Goal: Communication & Community: Answer question/provide support

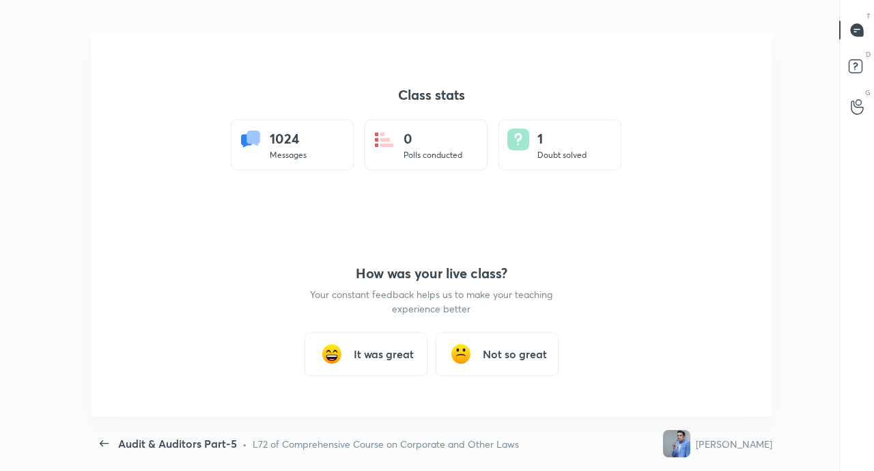
scroll to position [4, 1]
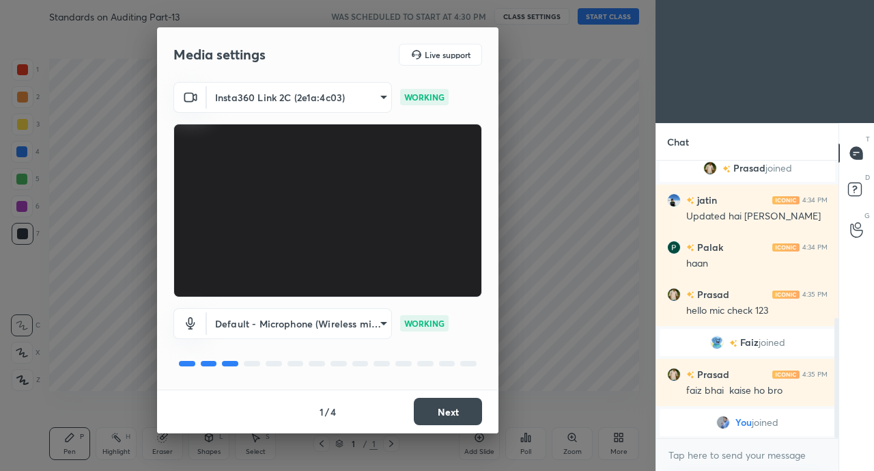
click at [456, 398] on button "Next" at bounding box center [448, 411] width 68 height 27
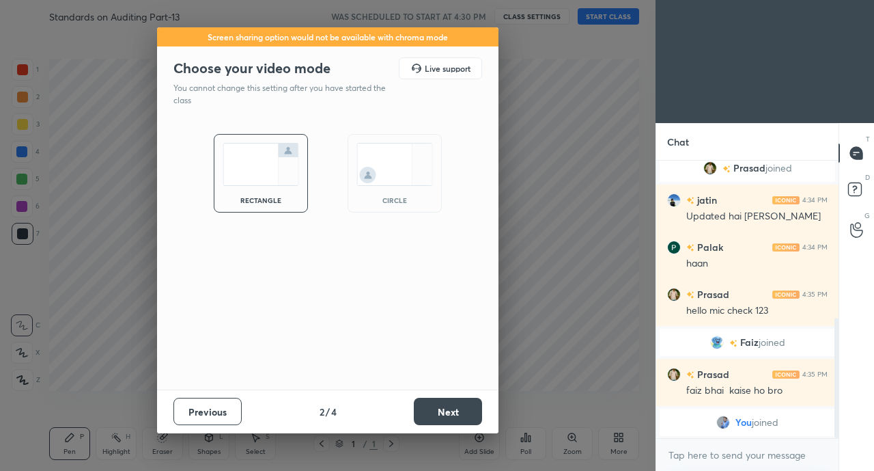
click at [462, 399] on button "Next" at bounding box center [448, 411] width 68 height 27
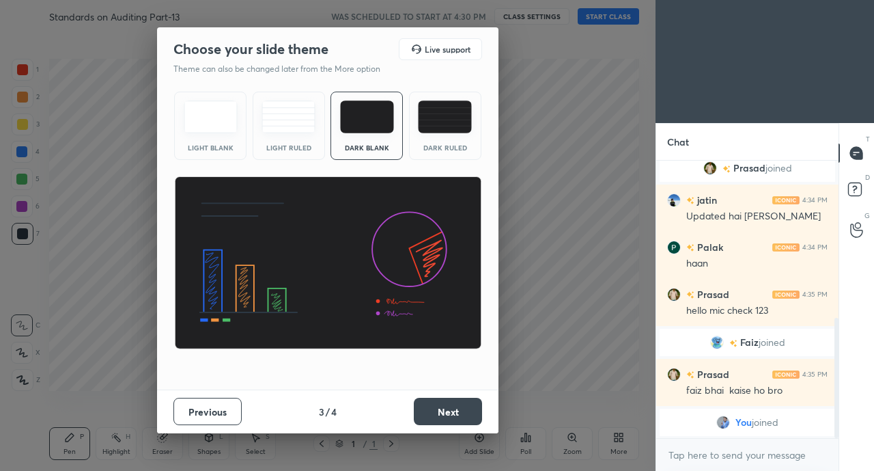
click at [469, 398] on button "Next" at bounding box center [448, 411] width 68 height 27
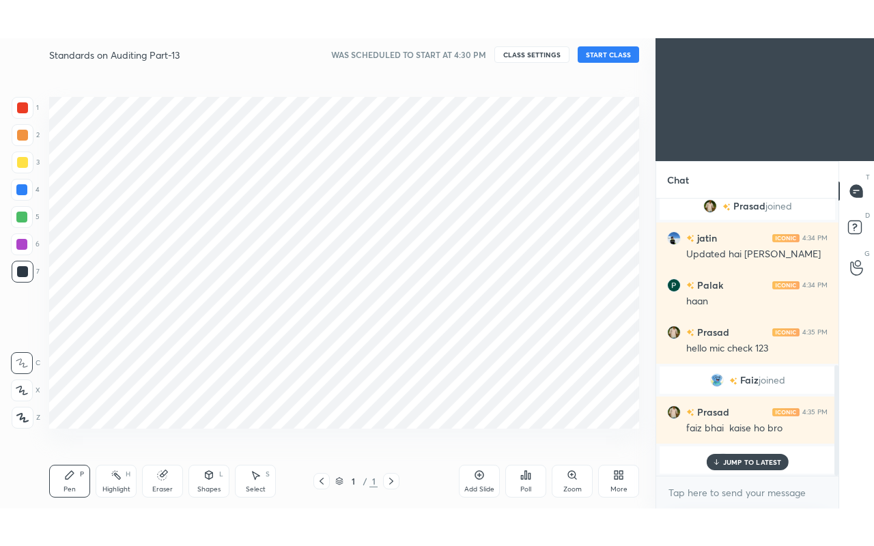
scroll to position [421, 0]
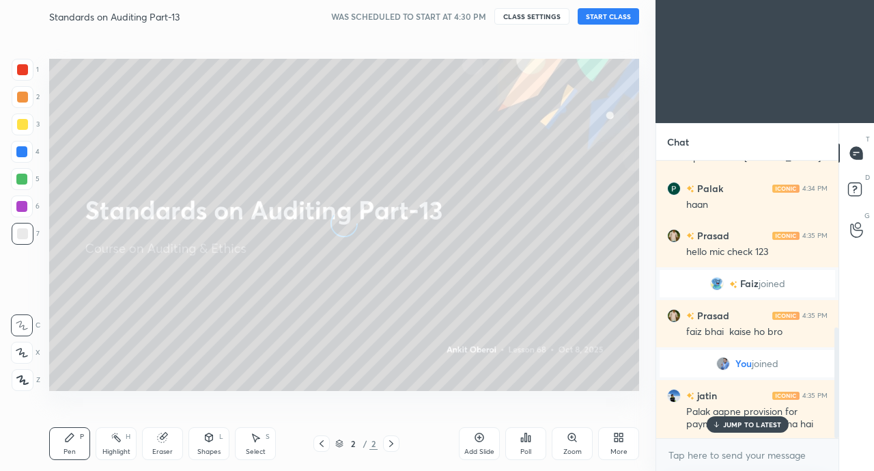
click at [621, 440] on icon at bounding box center [621, 439] width 3 height 3
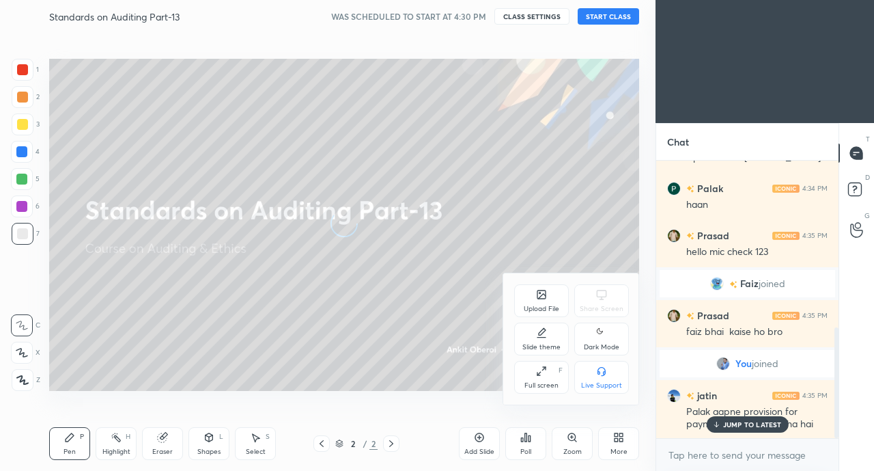
click at [542, 378] on div "Full screen F" at bounding box center [541, 377] width 55 height 33
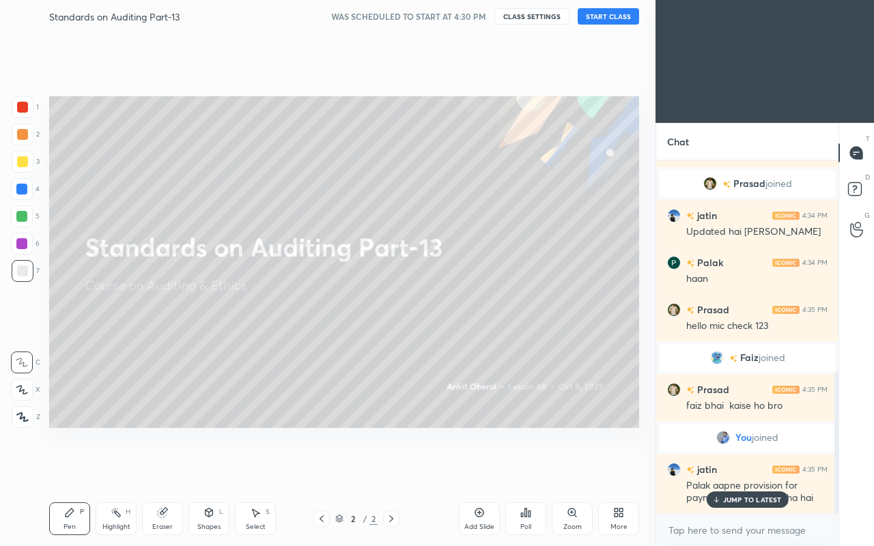
scroll to position [346, 0]
click at [746, 470] on div "JUMP TO LATEST" at bounding box center [747, 500] width 82 height 16
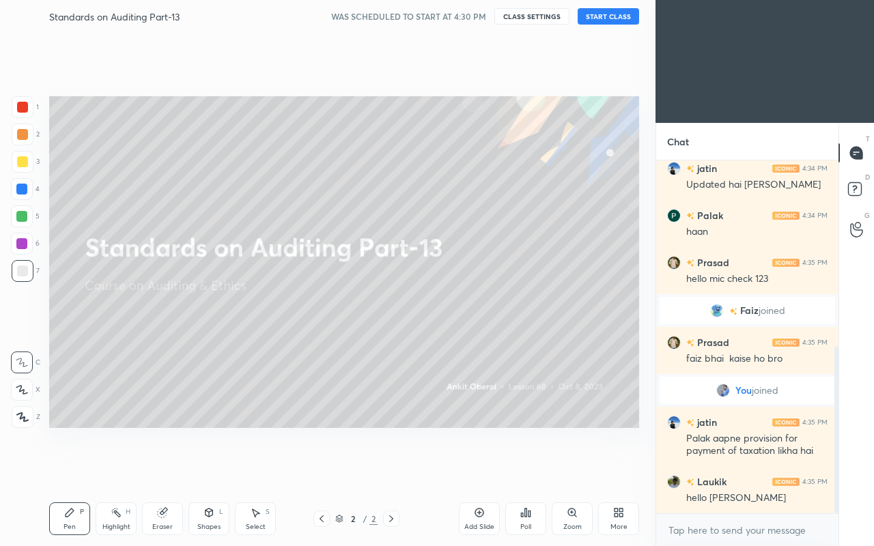
click at [606, 16] on button "START CLASS" at bounding box center [608, 16] width 61 height 16
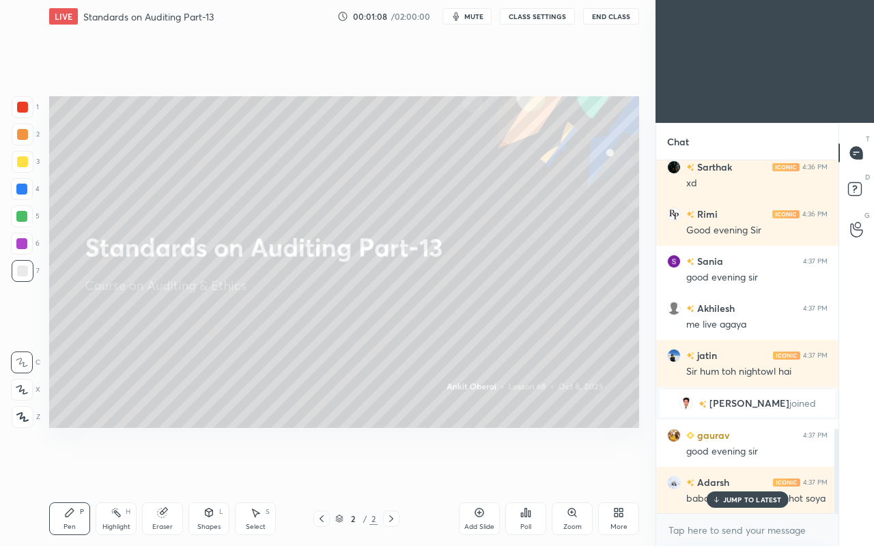
scroll to position [1178, 0]
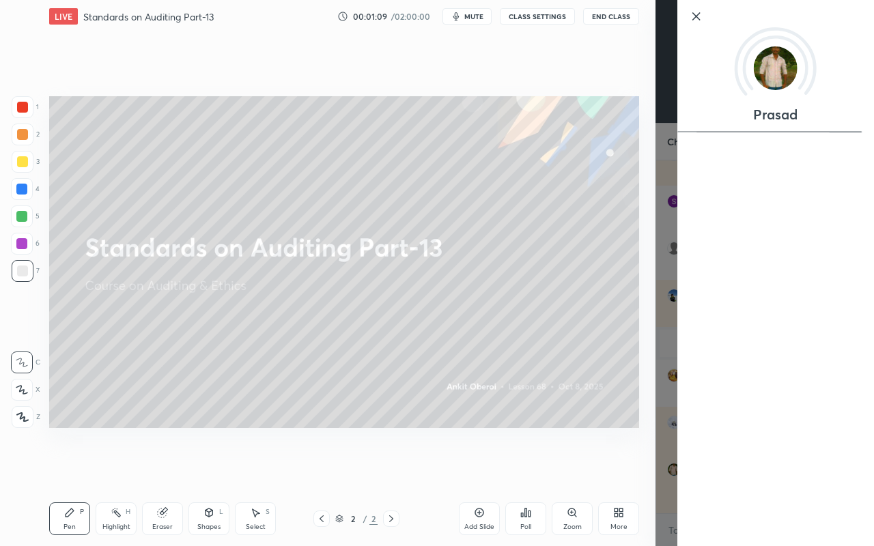
click at [622, 439] on div "Setting up your live class Poll for secs No correct answer Start poll" at bounding box center [344, 262] width 601 height 459
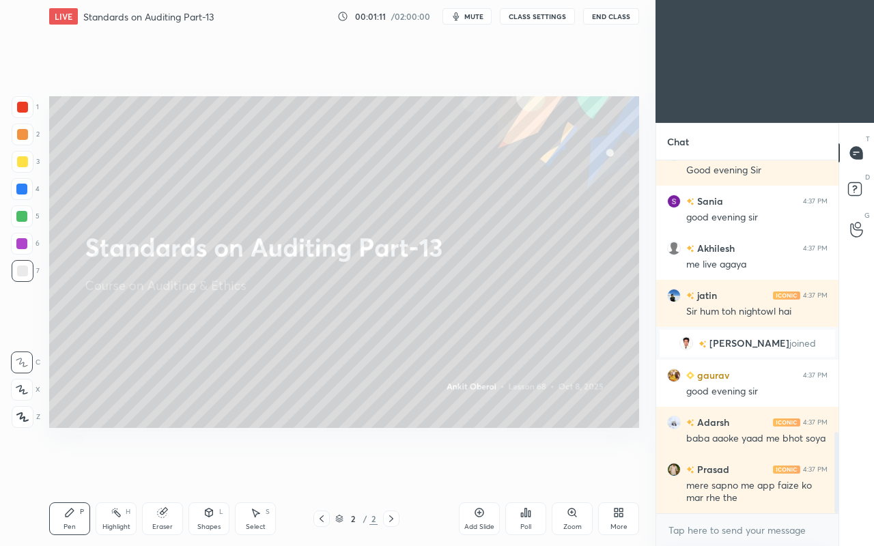
scroll to position [1236, 0]
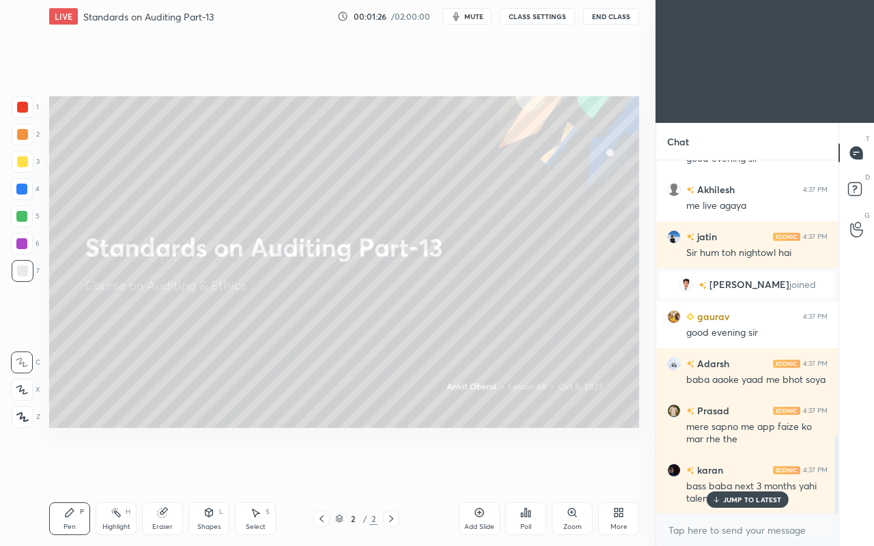
click at [734, 470] on p "JUMP TO LATEST" at bounding box center [752, 500] width 59 height 8
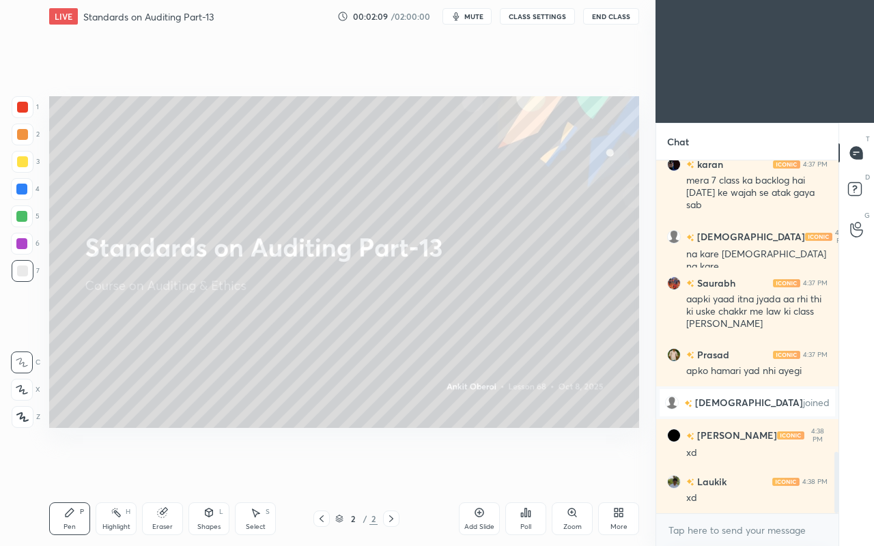
scroll to position [1753, 0]
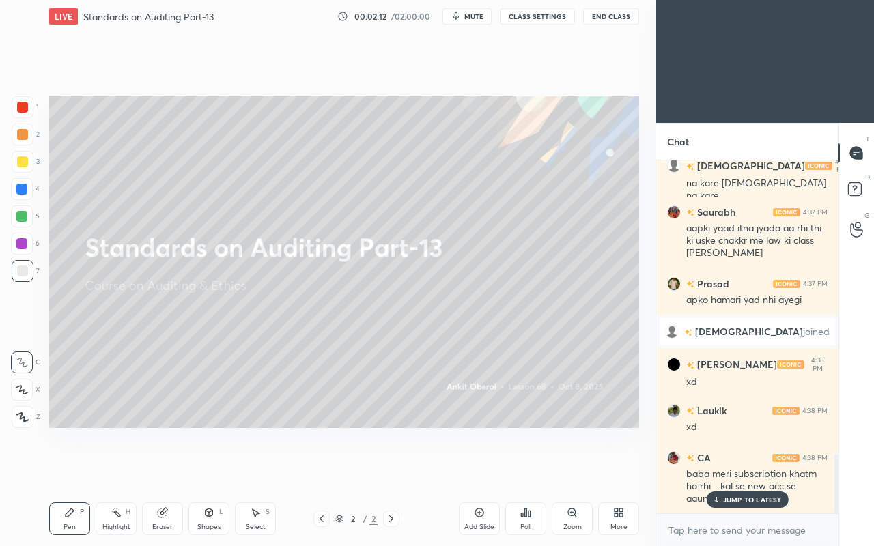
click at [746, 470] on p "JUMP TO LATEST" at bounding box center [752, 500] width 59 height 8
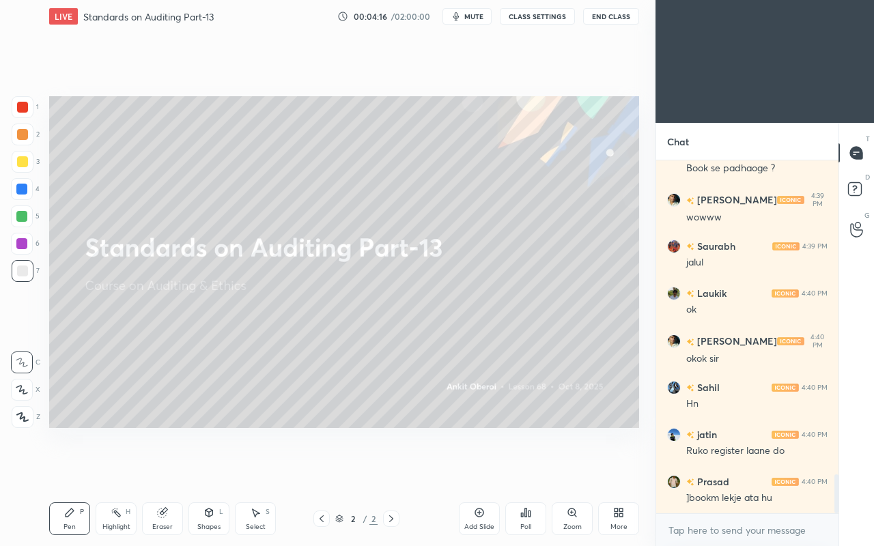
scroll to position [2911, 0]
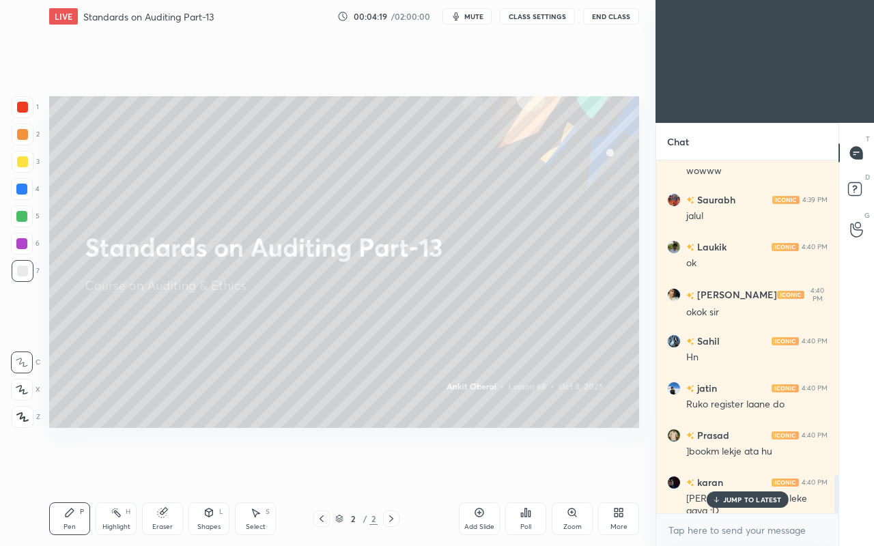
click at [745, 470] on p "JUMP TO LATEST" at bounding box center [752, 500] width 59 height 8
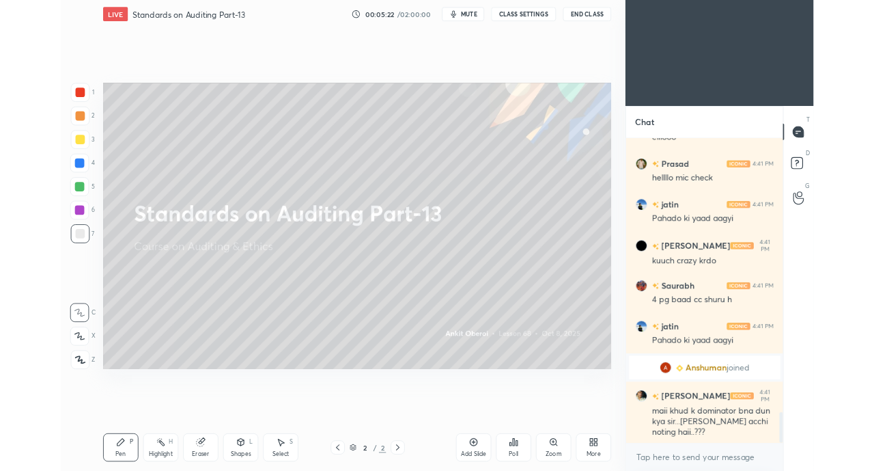
scroll to position [3131, 0]
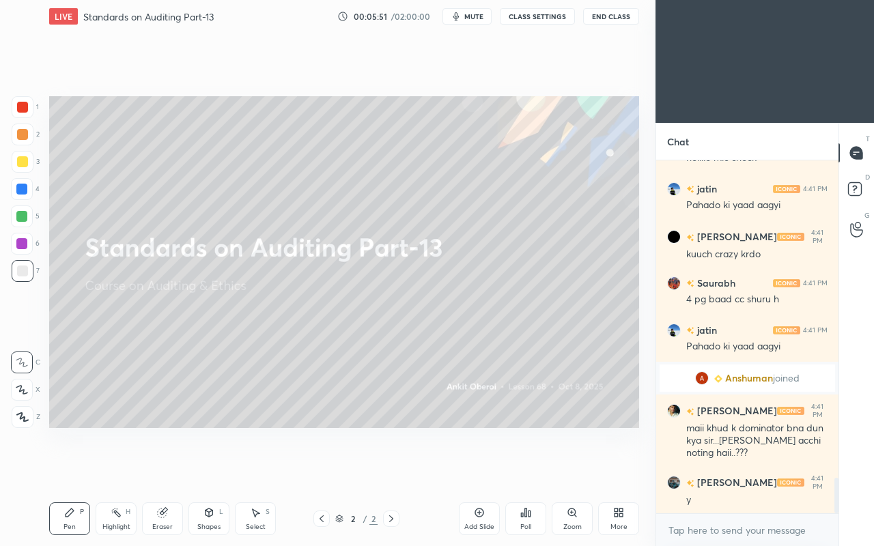
click at [620, 470] on div "More" at bounding box center [618, 519] width 41 height 33
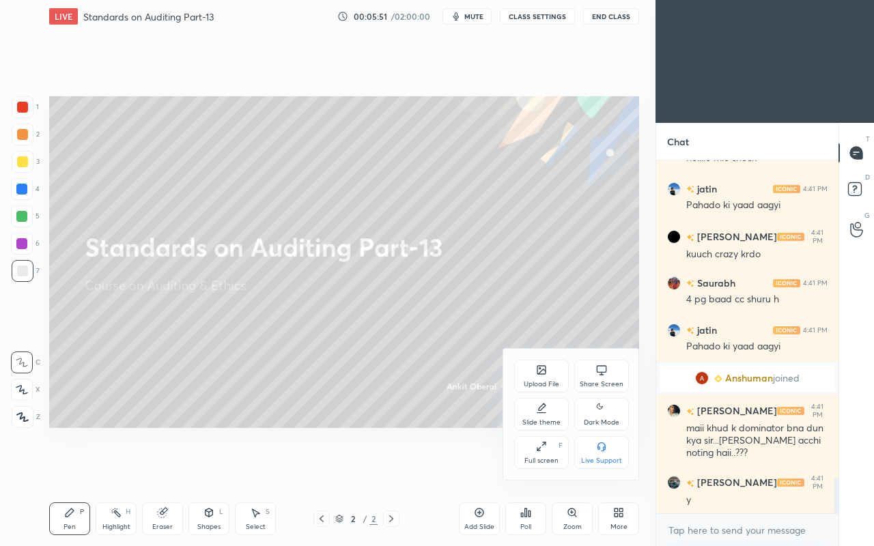
click at [593, 377] on div "Share Screen" at bounding box center [602, 376] width 55 height 33
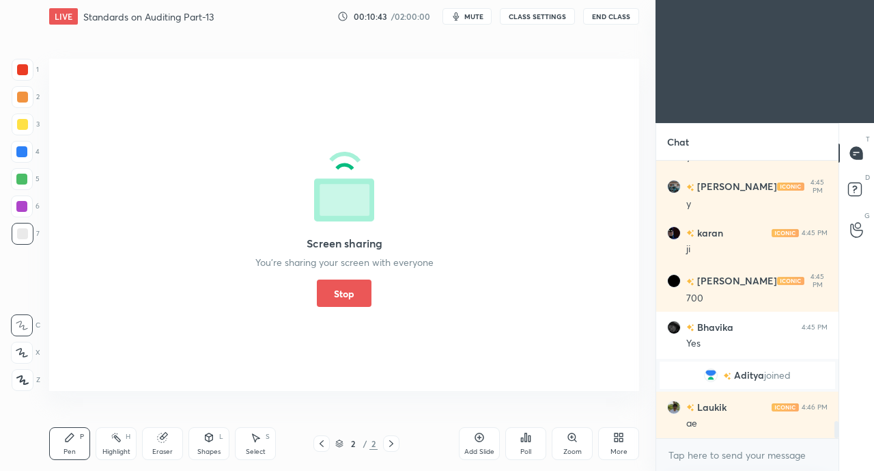
scroll to position [4317, 0]
click at [344, 303] on button "Stop" at bounding box center [344, 292] width 55 height 27
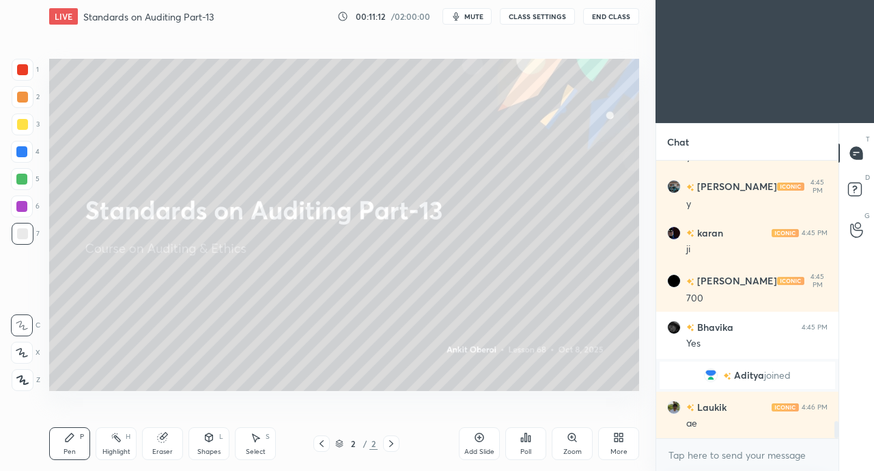
click at [462, 452] on div "Add Slide" at bounding box center [479, 443] width 41 height 33
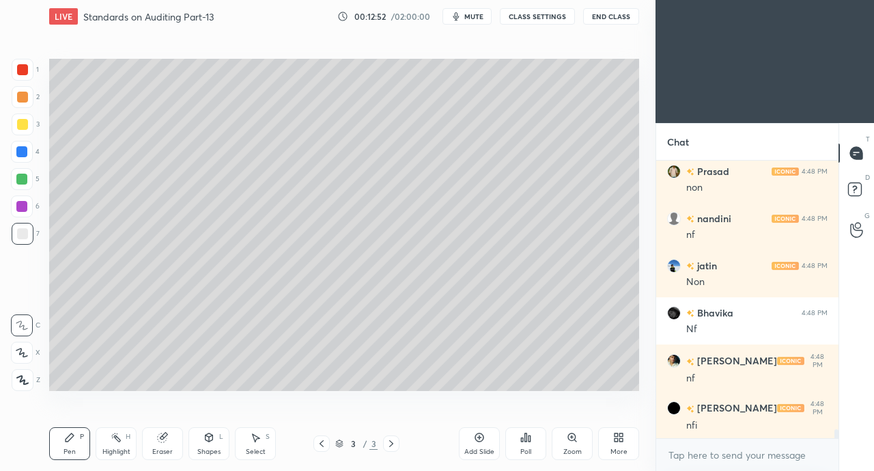
scroll to position [8842, 0]
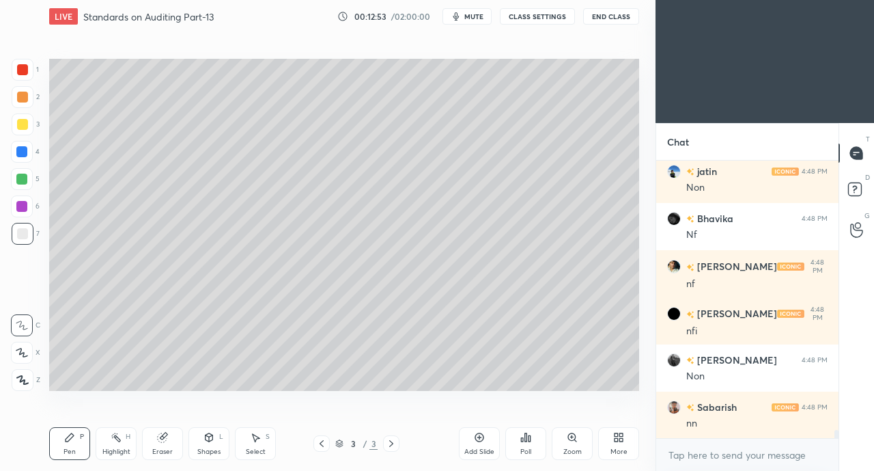
click at [620, 444] on div "More" at bounding box center [618, 443] width 41 height 33
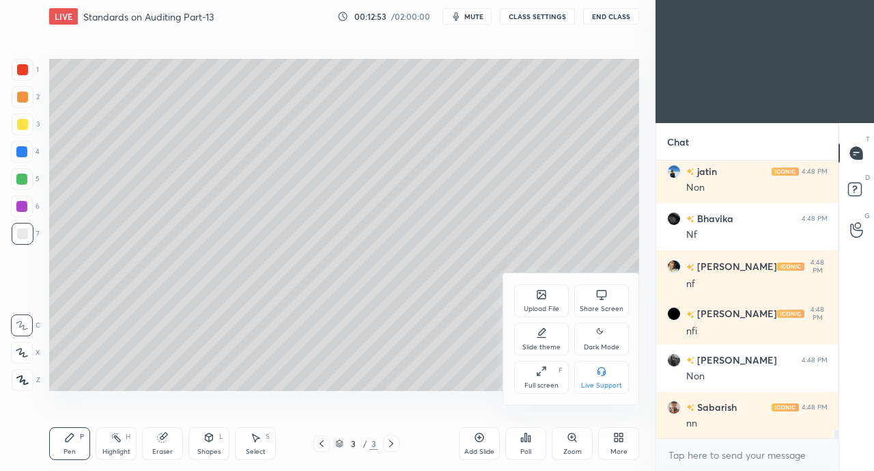
click at [590, 301] on div "Share Screen" at bounding box center [602, 300] width 55 height 33
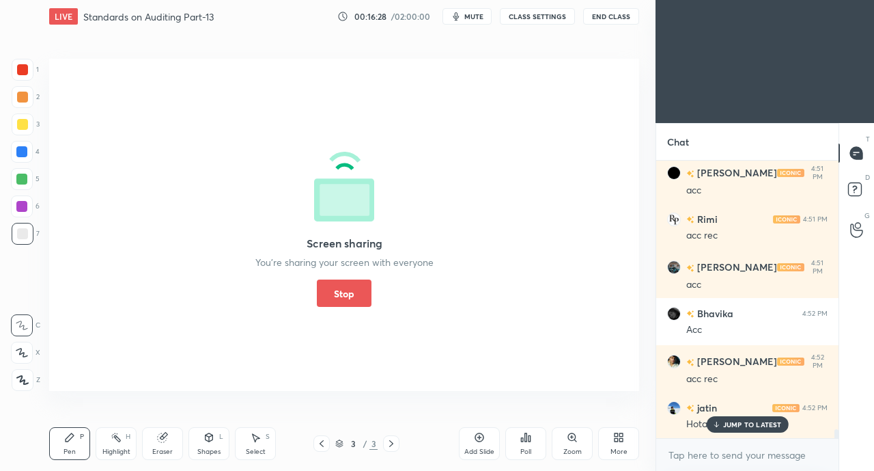
scroll to position [8525, 0]
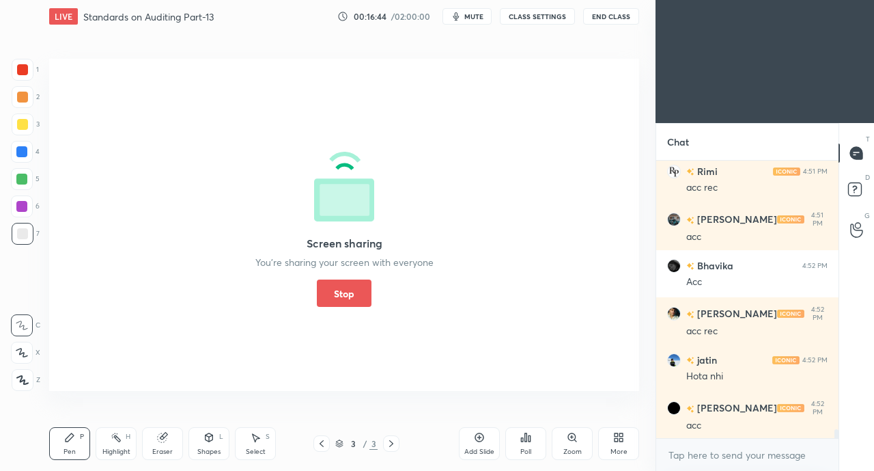
click at [341, 294] on button "Stop" at bounding box center [344, 292] width 55 height 27
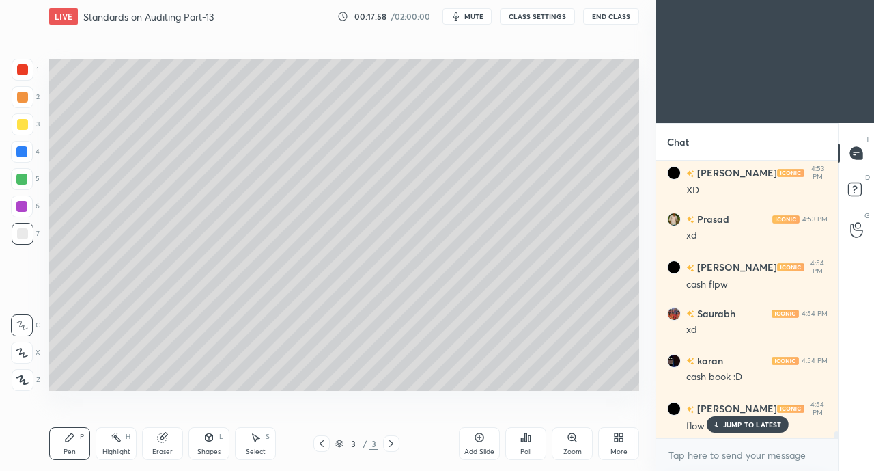
scroll to position [10599, 0]
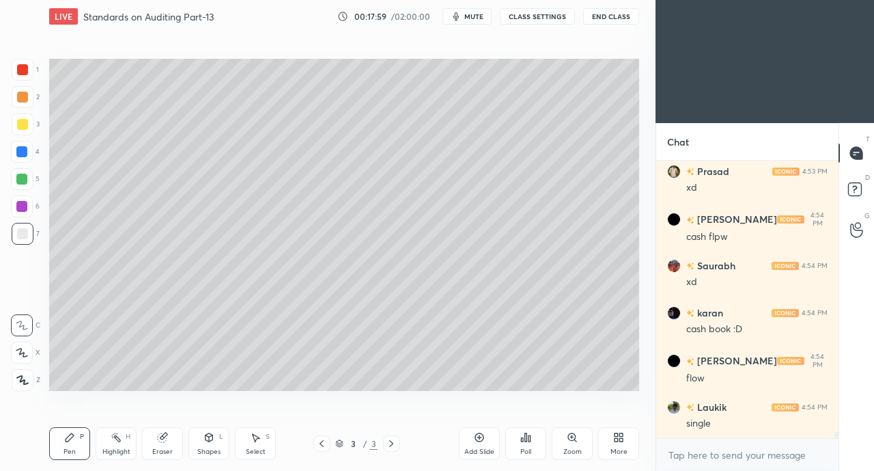
click at [619, 451] on div "More" at bounding box center [619, 451] width 17 height 7
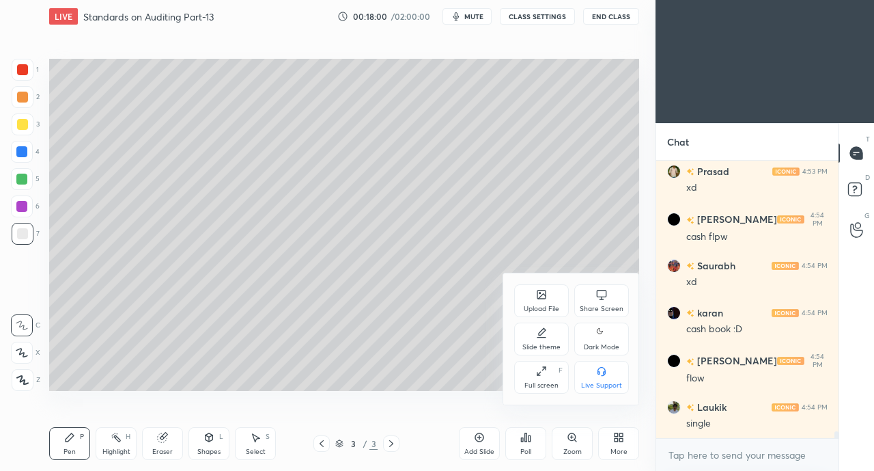
click at [596, 298] on icon at bounding box center [601, 294] width 11 height 11
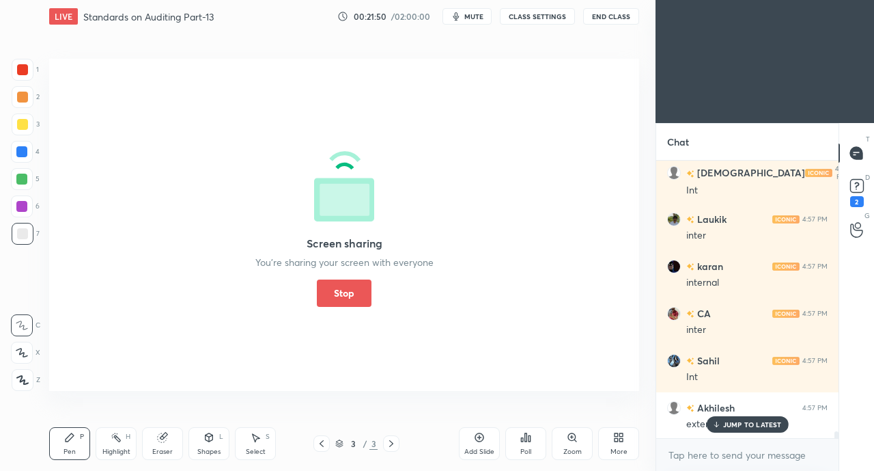
scroll to position [11431, 0]
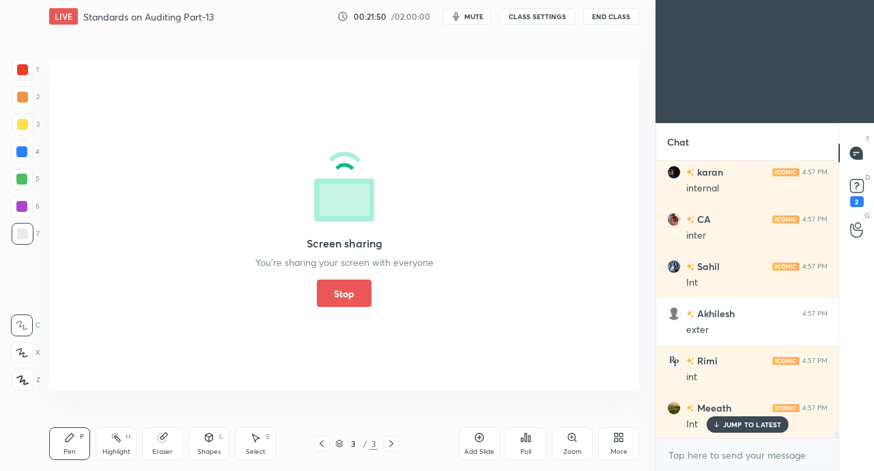
click at [335, 297] on button "Stop" at bounding box center [344, 292] width 55 height 27
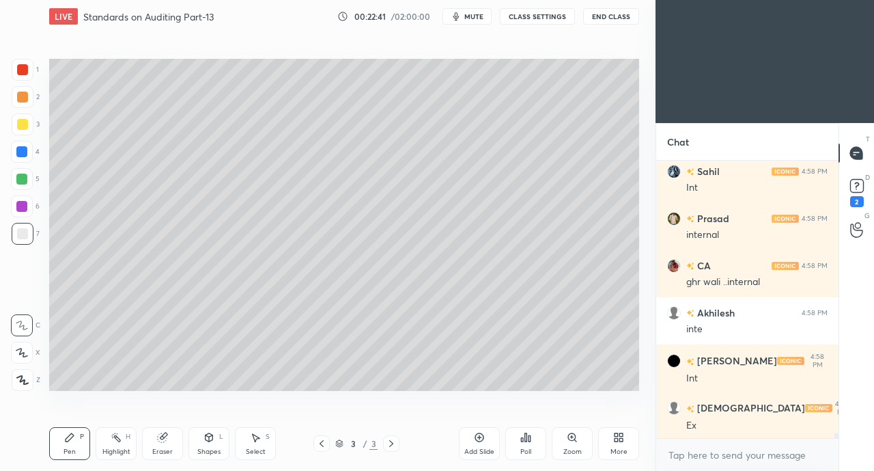
scroll to position [13459, 0]
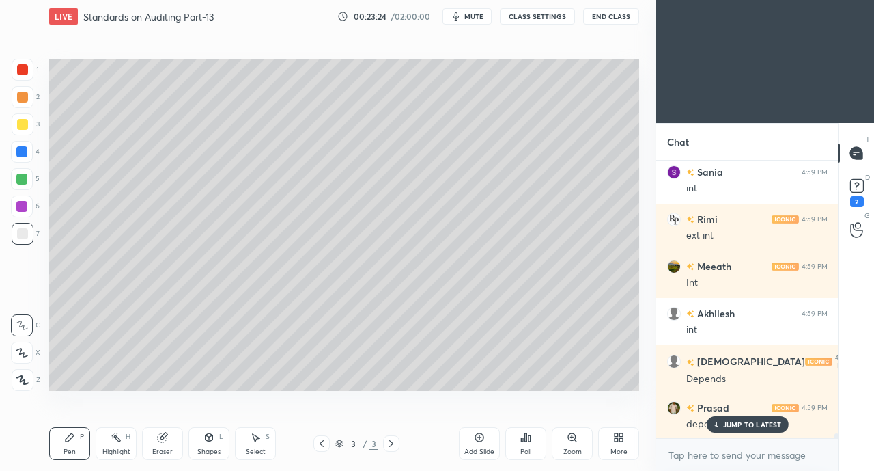
click at [614, 445] on div "More" at bounding box center [618, 443] width 41 height 33
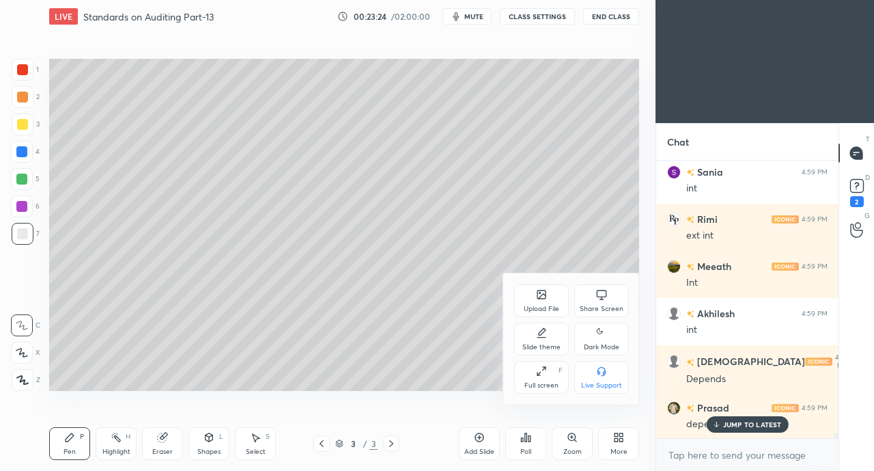
click at [612, 302] on div "Share Screen" at bounding box center [602, 300] width 55 height 33
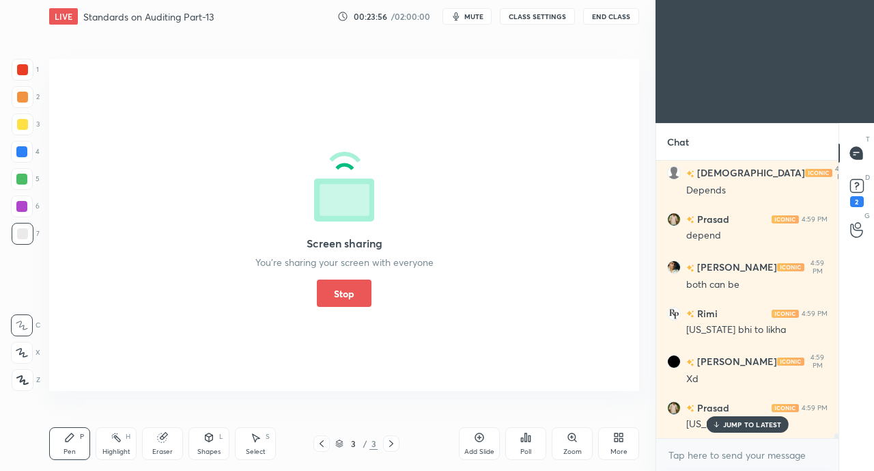
scroll to position [16287, 0]
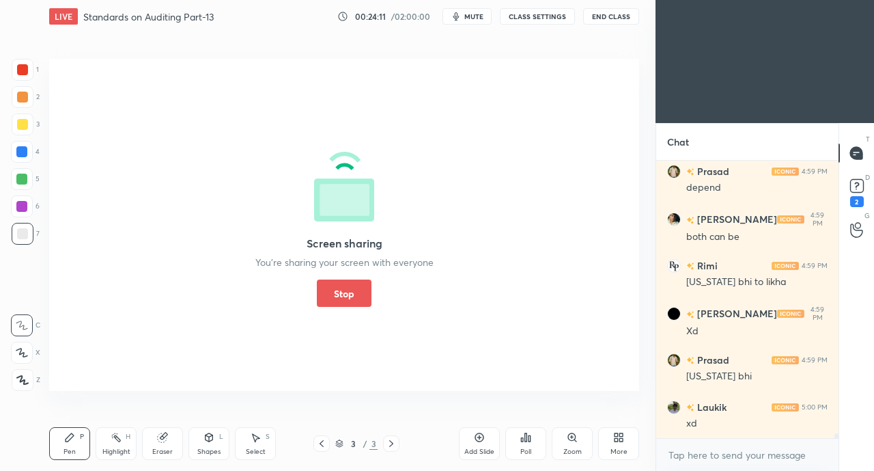
click at [346, 305] on button "Stop" at bounding box center [344, 292] width 55 height 27
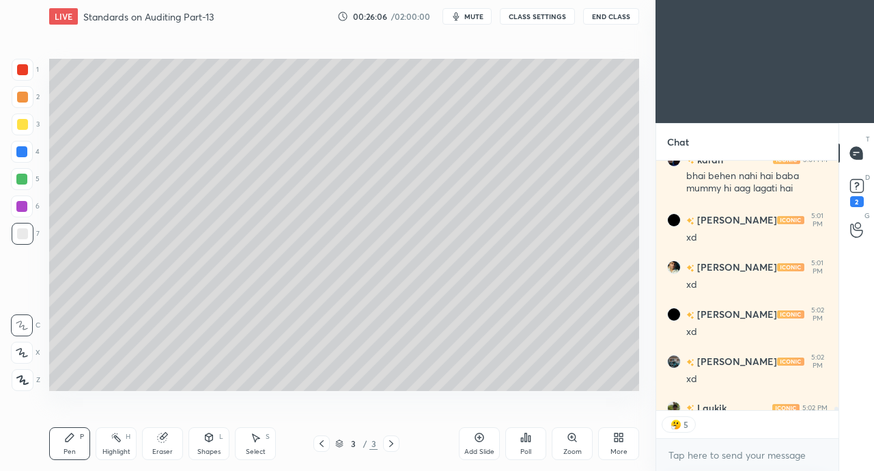
scroll to position [18900, 0]
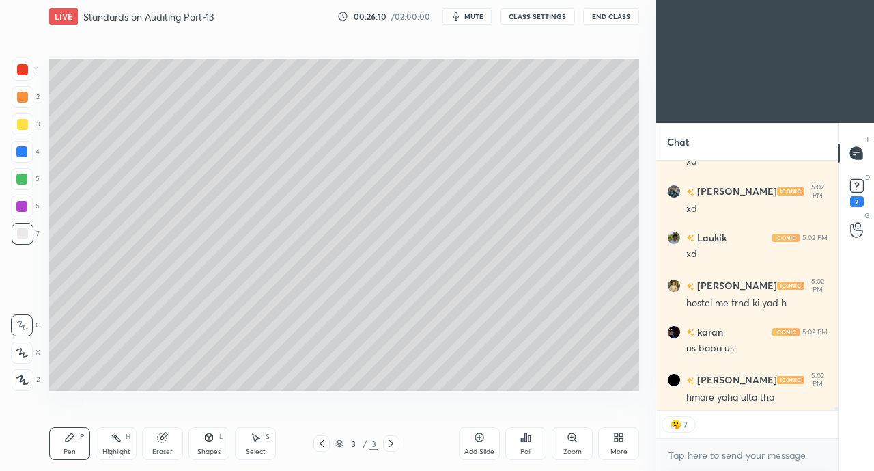
click at [550, 12] on button "CLASS SETTINGS" at bounding box center [537, 16] width 75 height 16
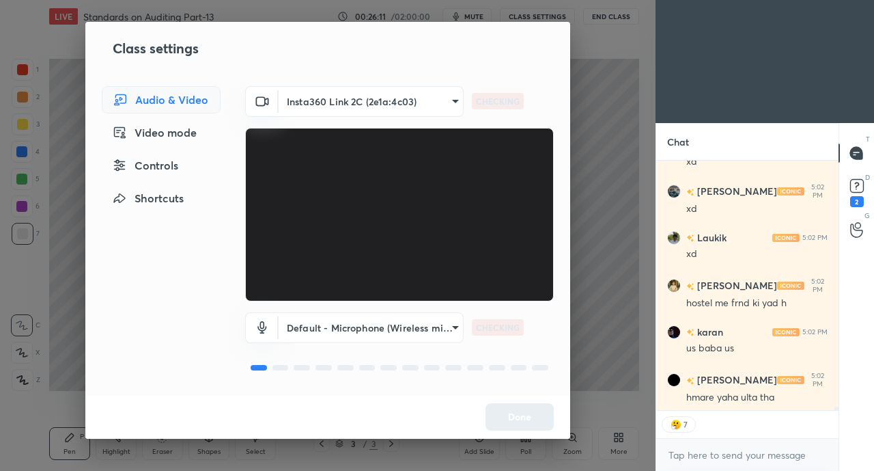
click at [182, 169] on div "Controls" at bounding box center [161, 165] width 119 height 27
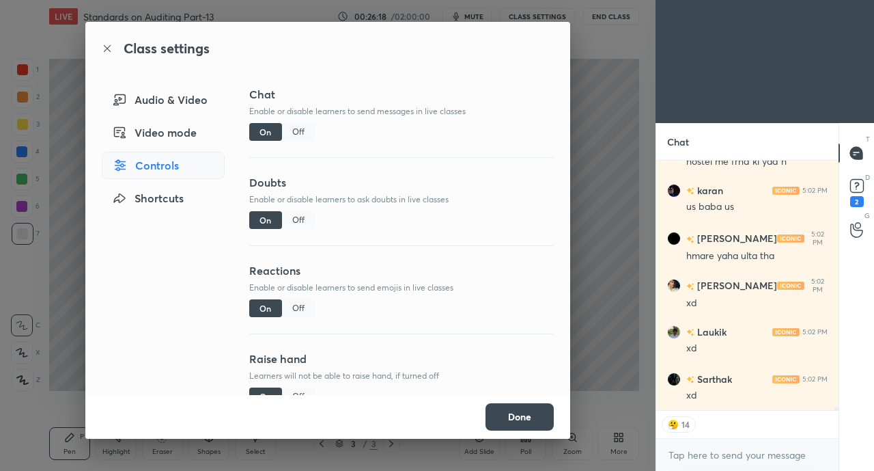
scroll to position [19183, 0]
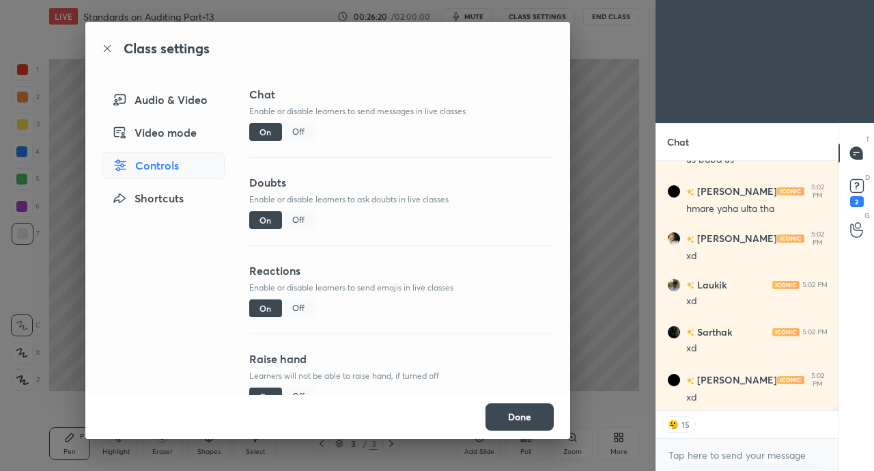
click at [298, 306] on div "Off" at bounding box center [298, 308] width 33 height 18
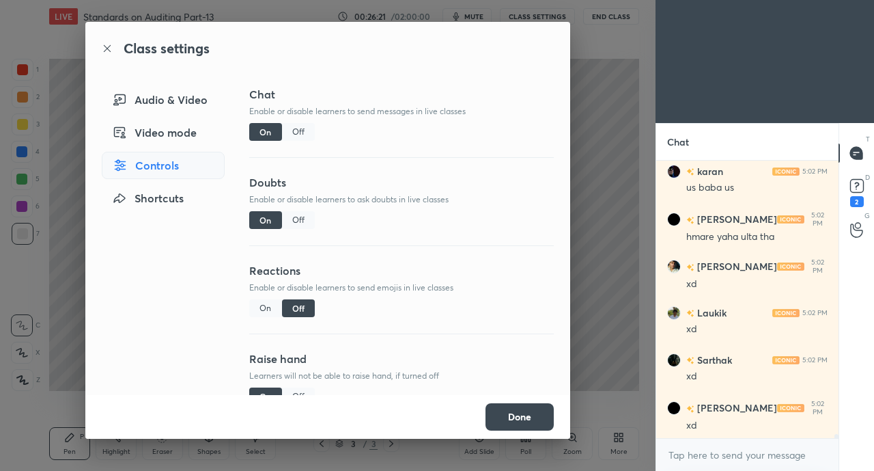
click at [523, 409] on button "Done" at bounding box center [520, 416] width 68 height 27
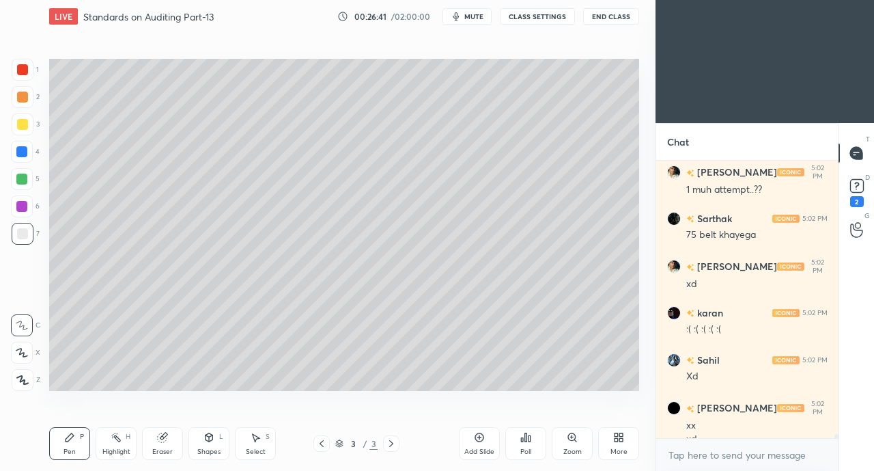
scroll to position [19771, 0]
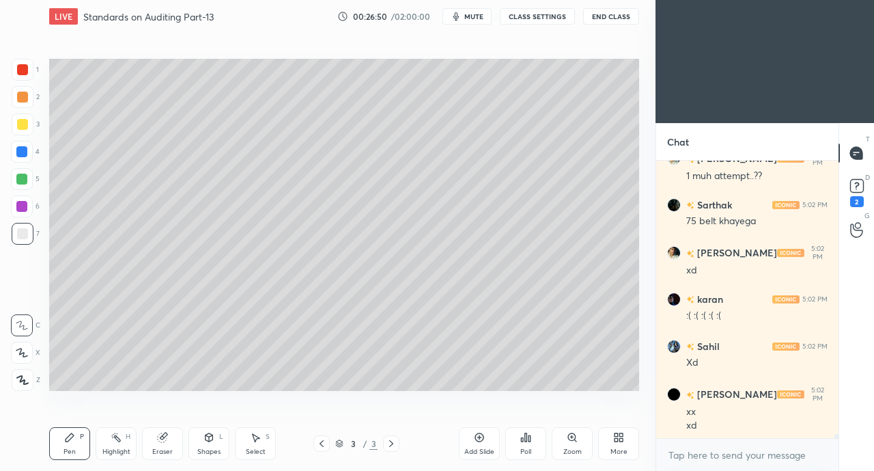
click at [613, 434] on icon at bounding box center [618, 437] width 11 height 11
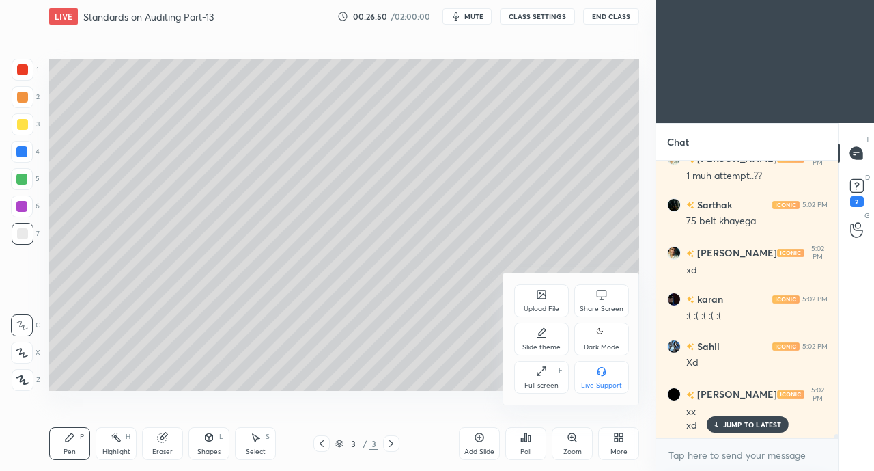
scroll to position [19817, 0]
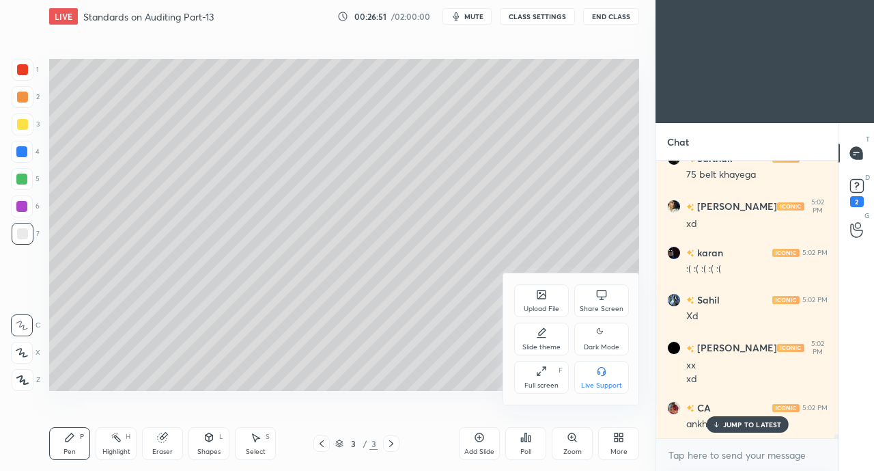
click at [716, 426] on div at bounding box center [437, 235] width 874 height 471
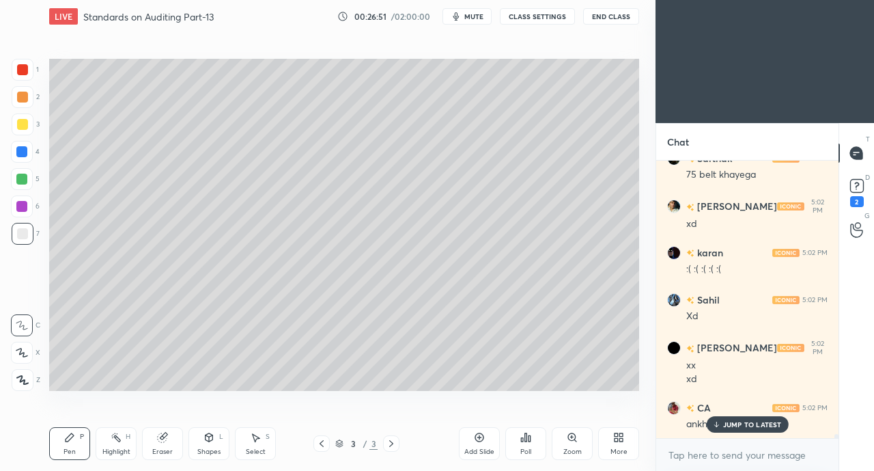
click at [730, 421] on p "JUMP TO LATEST" at bounding box center [752, 424] width 59 height 8
click at [621, 444] on div "More" at bounding box center [618, 443] width 41 height 33
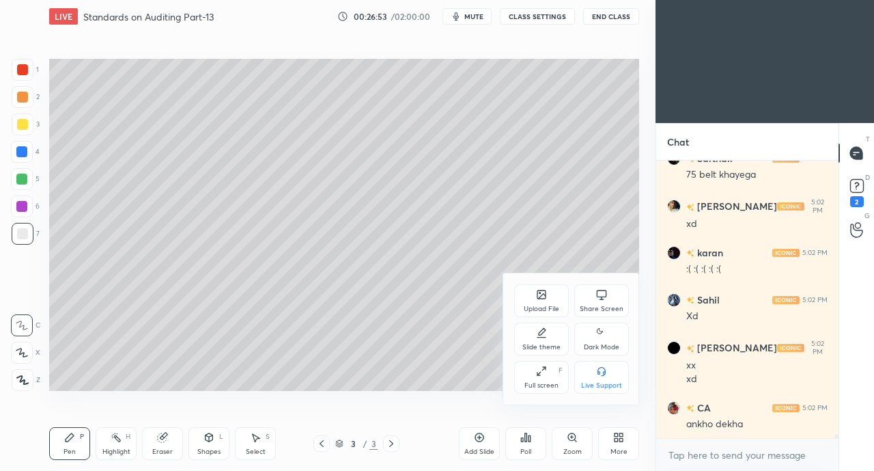
click at [601, 309] on div "Share Screen" at bounding box center [602, 308] width 44 height 7
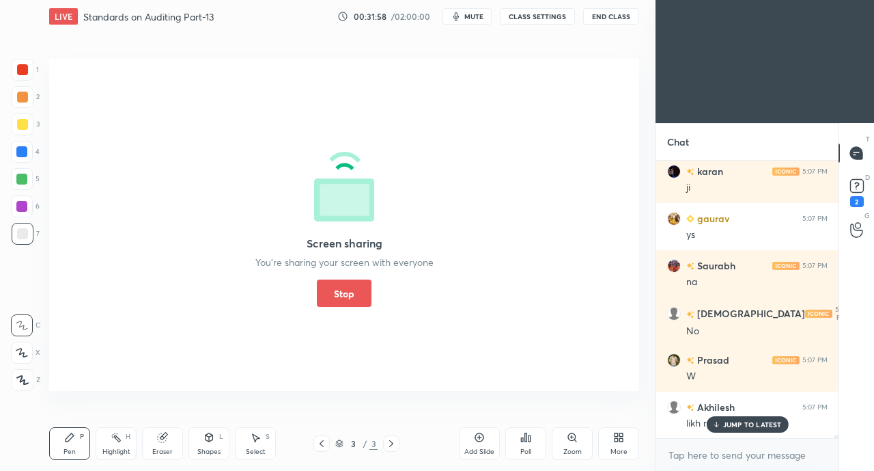
scroll to position [24223, 0]
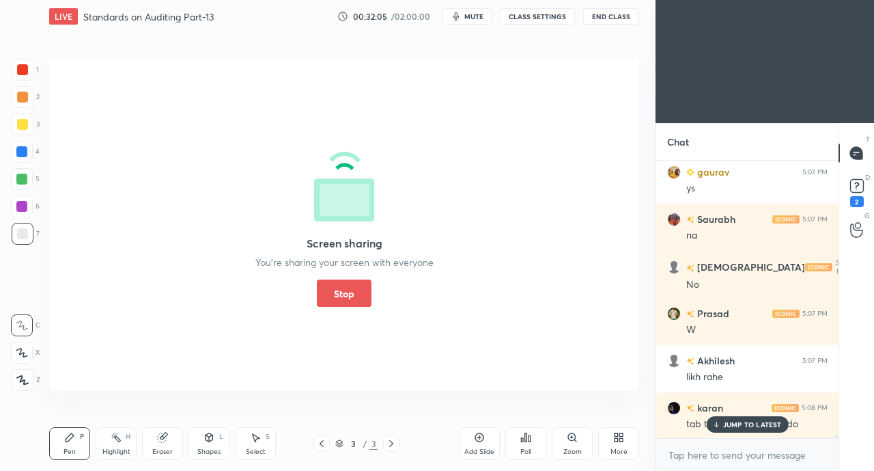
click at [350, 292] on button "Stop" at bounding box center [344, 292] width 55 height 27
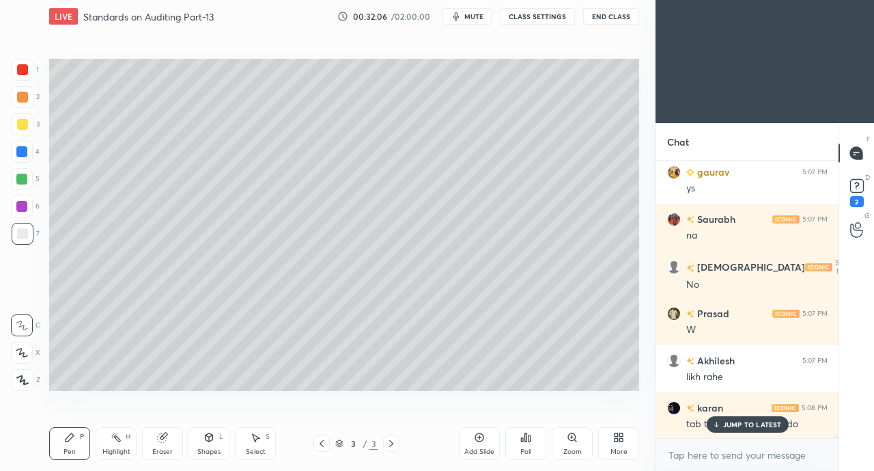
click at [735, 424] on p "JUMP TO LATEST" at bounding box center [752, 424] width 59 height 8
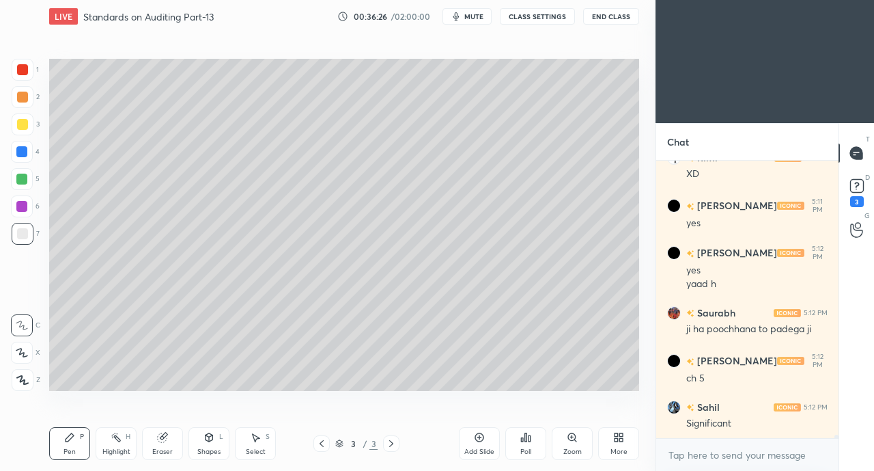
scroll to position [22749, 0]
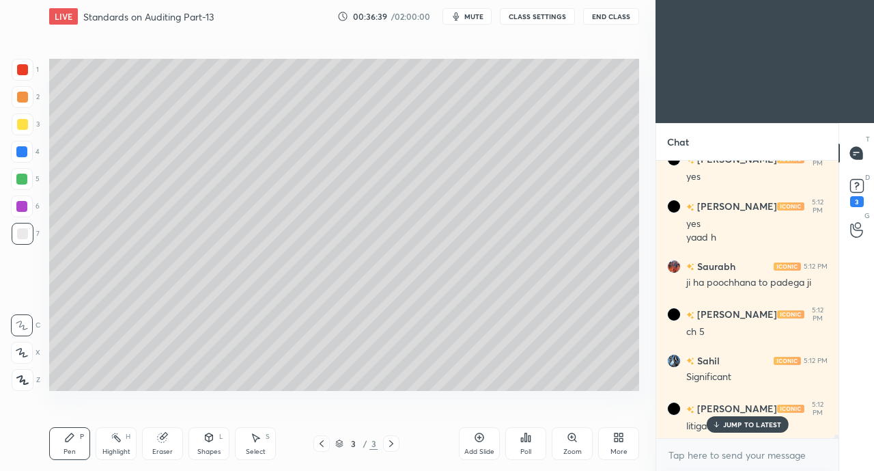
click at [744, 417] on div "JUMP TO LATEST" at bounding box center [747, 424] width 82 height 16
click at [614, 448] on div "More" at bounding box center [619, 451] width 17 height 7
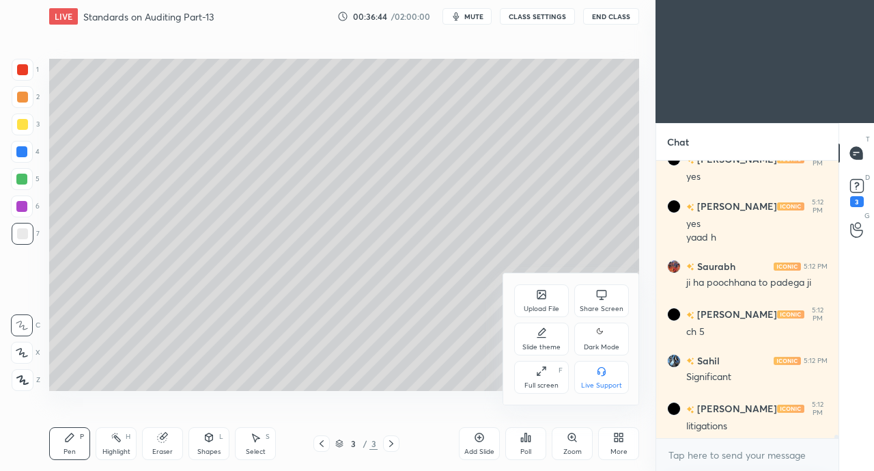
scroll to position [22763, 0]
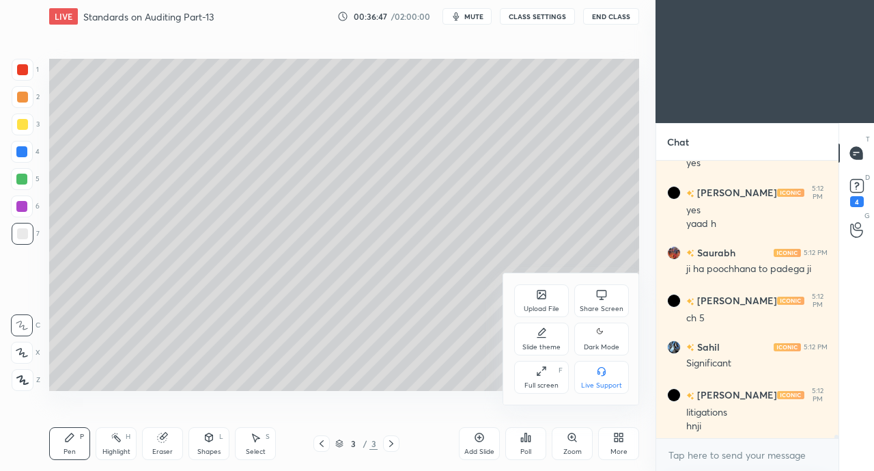
click at [600, 294] on icon at bounding box center [601, 294] width 11 height 11
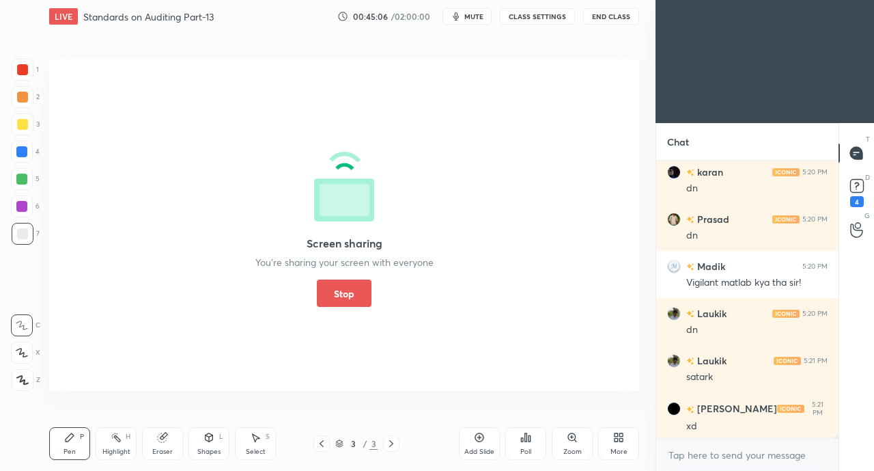
scroll to position [25087, 0]
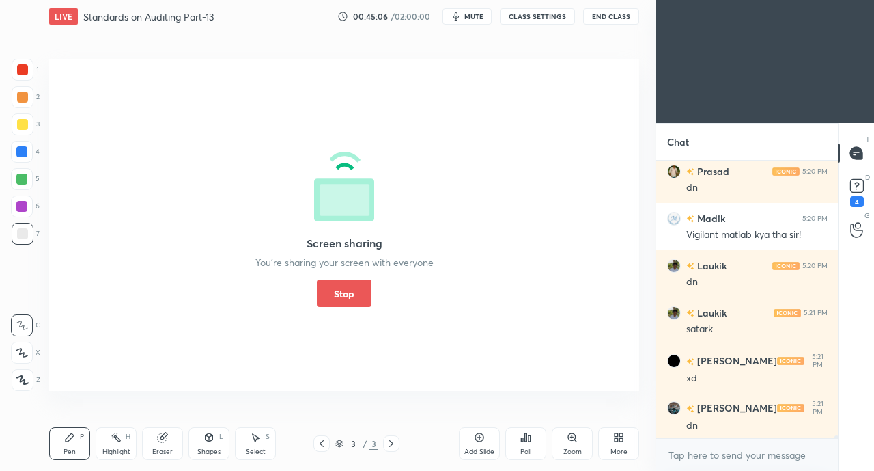
click at [335, 286] on button "Stop" at bounding box center [344, 292] width 55 height 27
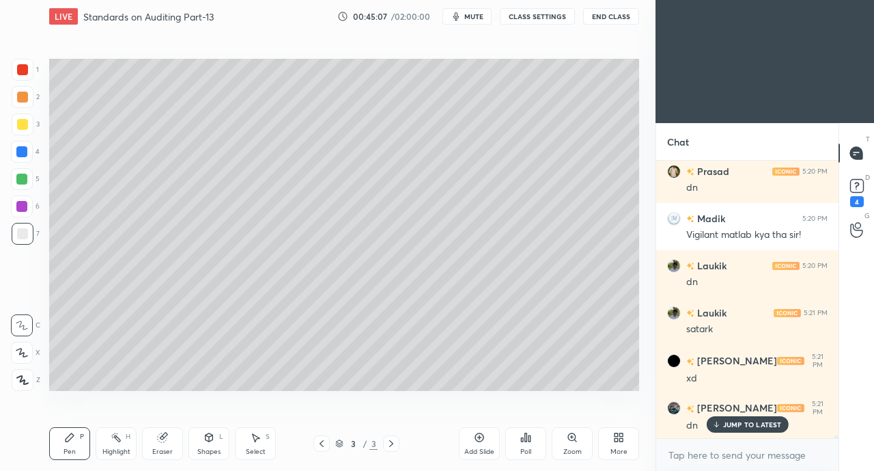
scroll to position [25133, 0]
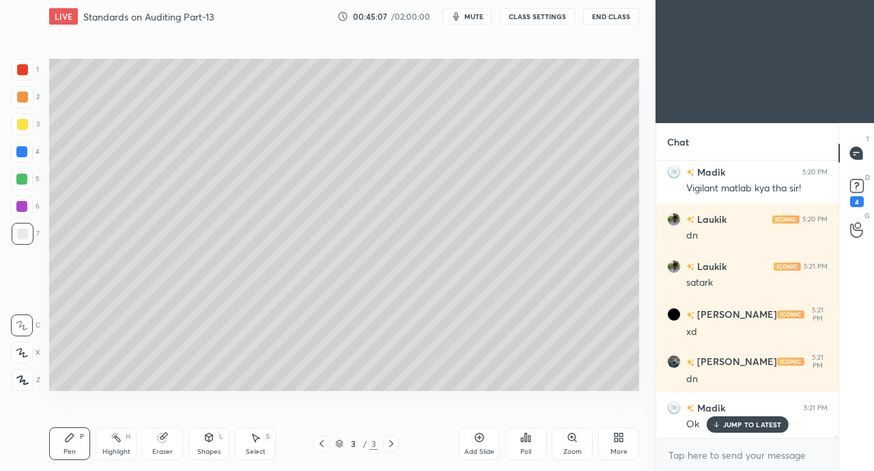
click at [27, 129] on div at bounding box center [23, 124] width 22 height 22
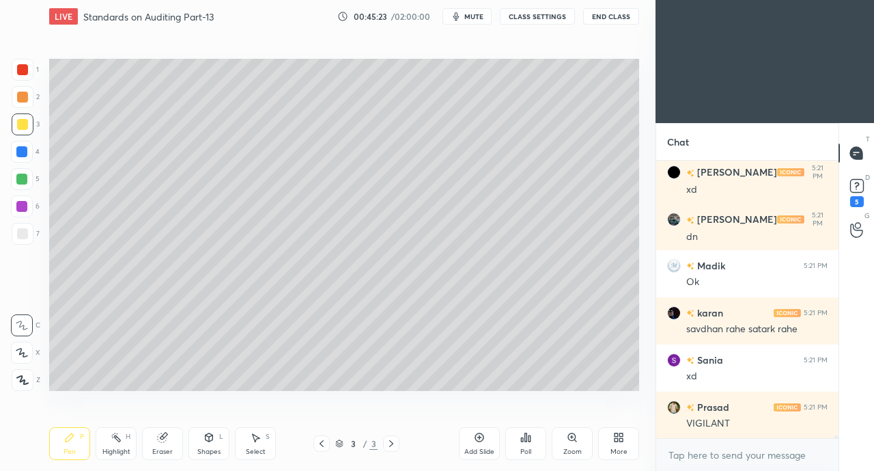
scroll to position [25322, 0]
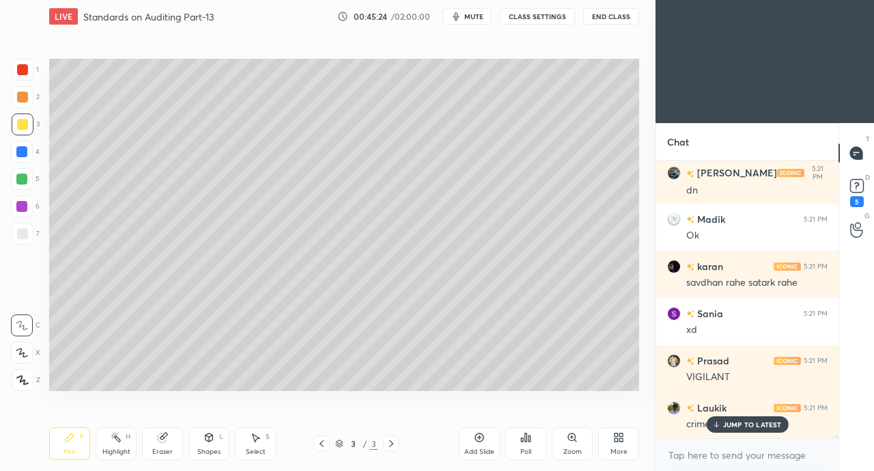
click at [730, 423] on p "JUMP TO LATEST" at bounding box center [752, 424] width 59 height 8
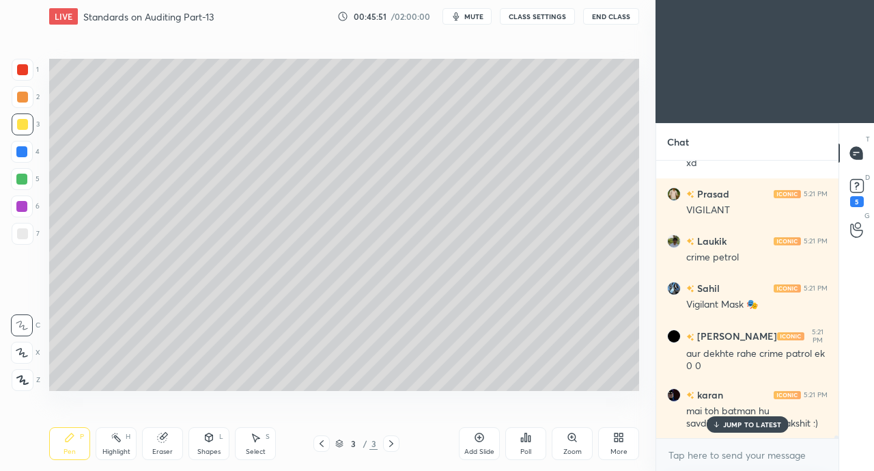
scroll to position [25535, 0]
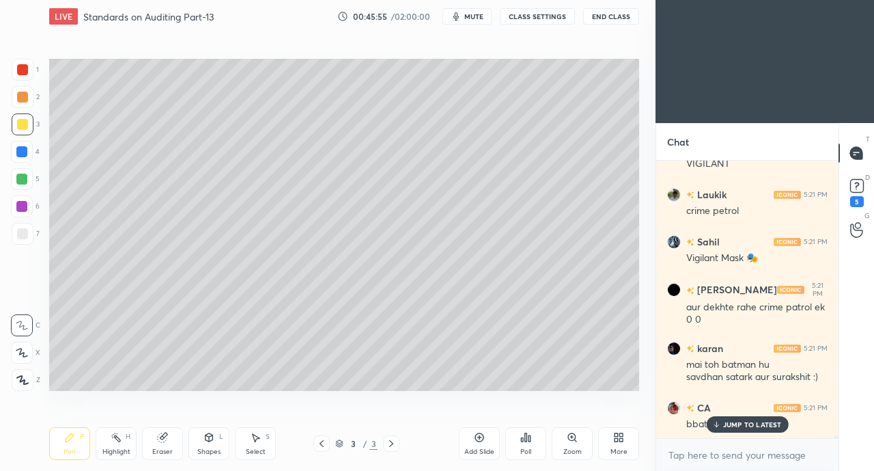
click at [750, 424] on p "JUMP TO LATEST" at bounding box center [752, 424] width 59 height 8
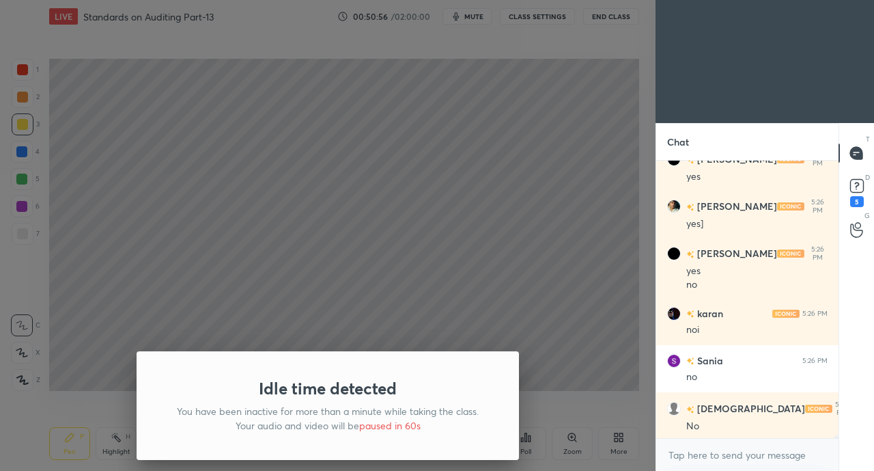
scroll to position [27609, 0]
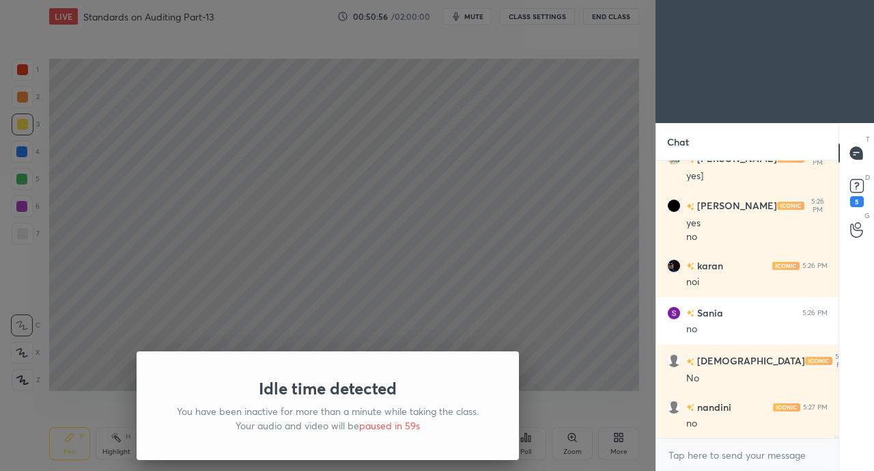
click at [351, 279] on div "Idle time detected You have been inactive for more than a minute while taking t…" at bounding box center [328, 235] width 656 height 471
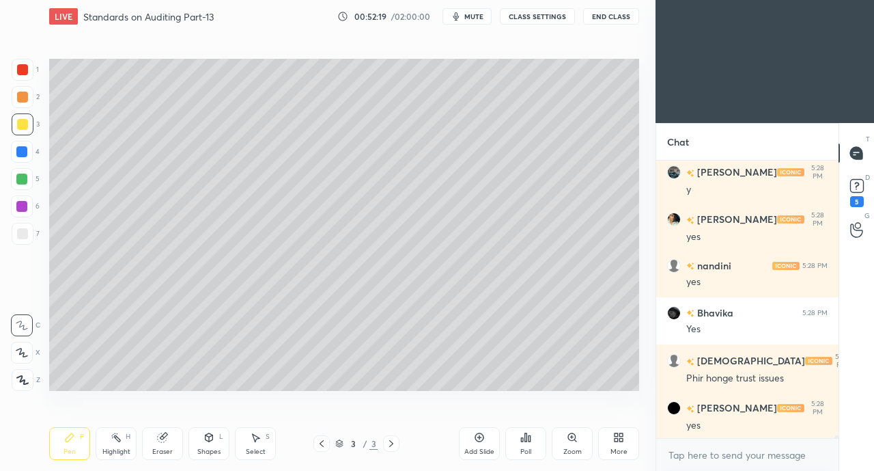
scroll to position [28355, 0]
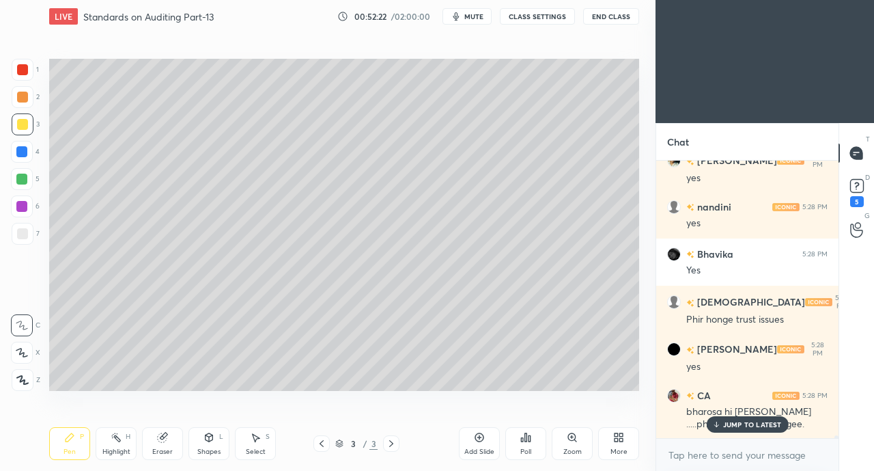
click at [745, 426] on p "JUMP TO LATEST" at bounding box center [752, 424] width 59 height 8
click at [619, 437] on icon at bounding box center [618, 437] width 11 height 11
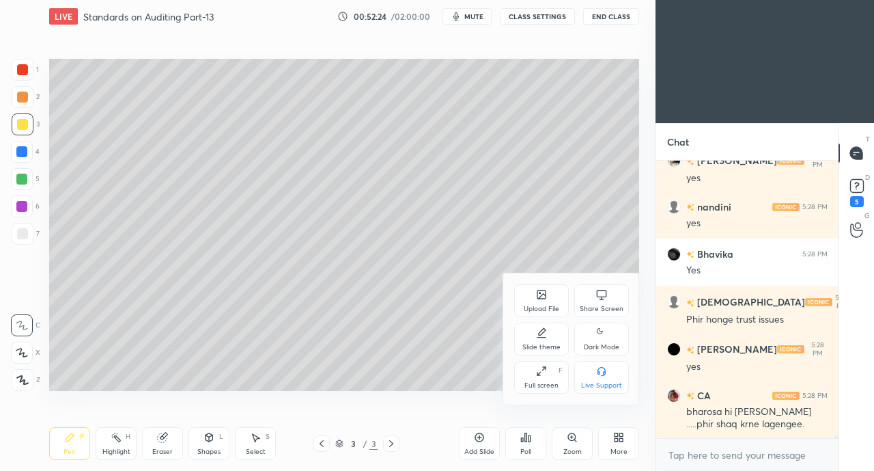
scroll to position [28403, 0]
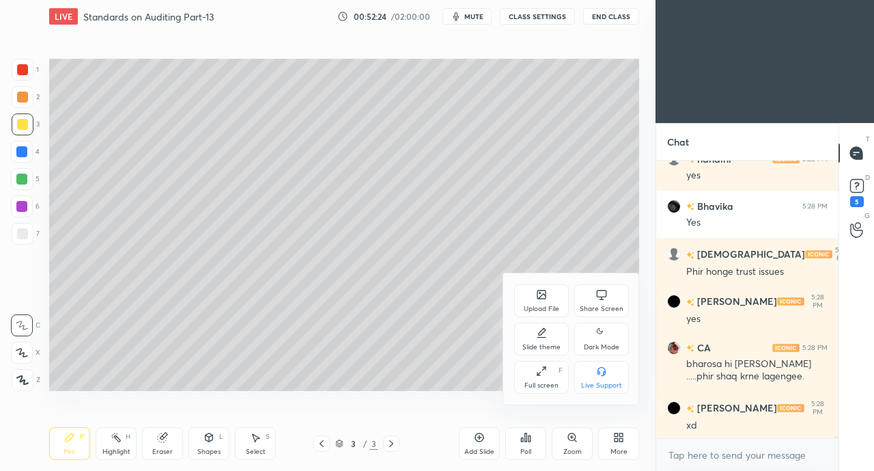
click at [620, 296] on div "Share Screen" at bounding box center [602, 300] width 55 height 33
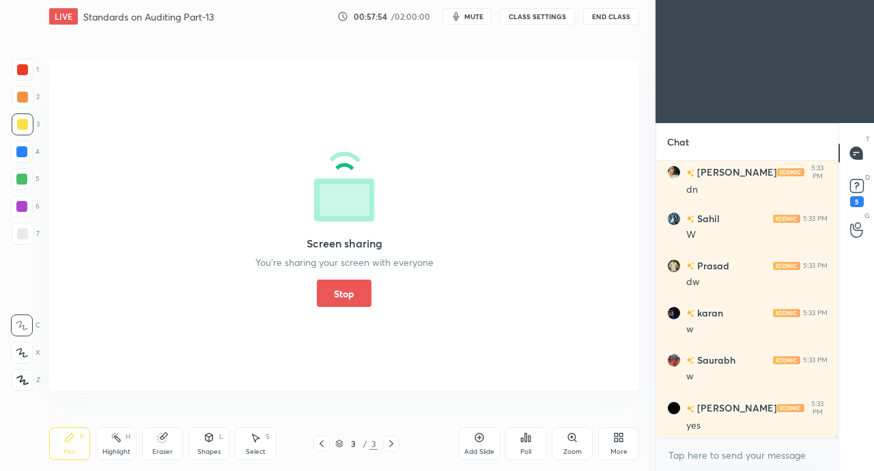
scroll to position [30074, 0]
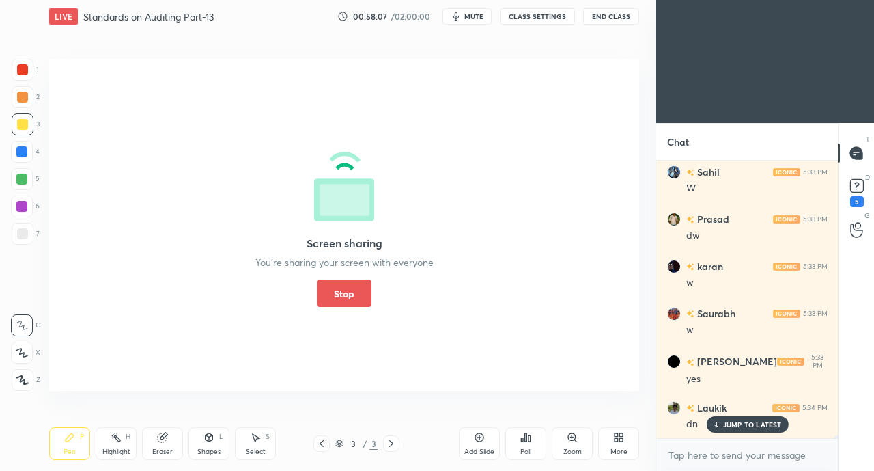
click at [352, 283] on button "Stop" at bounding box center [344, 292] width 55 height 27
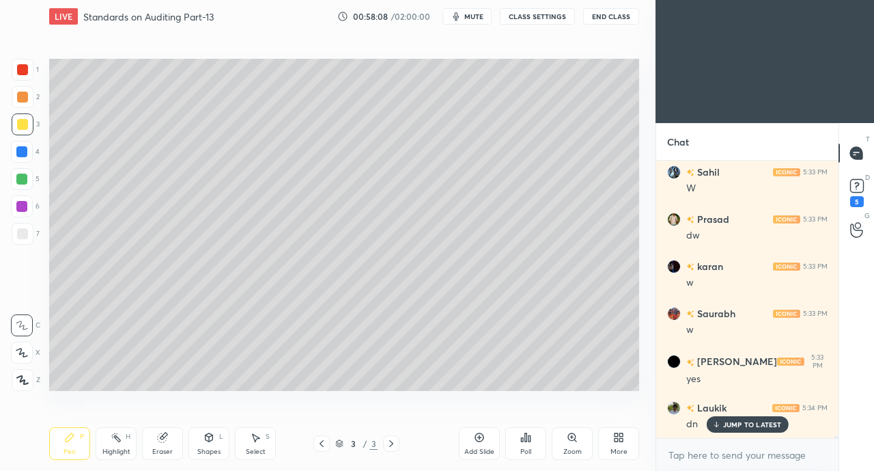
click at [735, 424] on p "JUMP TO LATEST" at bounding box center [752, 424] width 59 height 8
click at [473, 449] on div "Add Slide" at bounding box center [480, 451] width 30 height 7
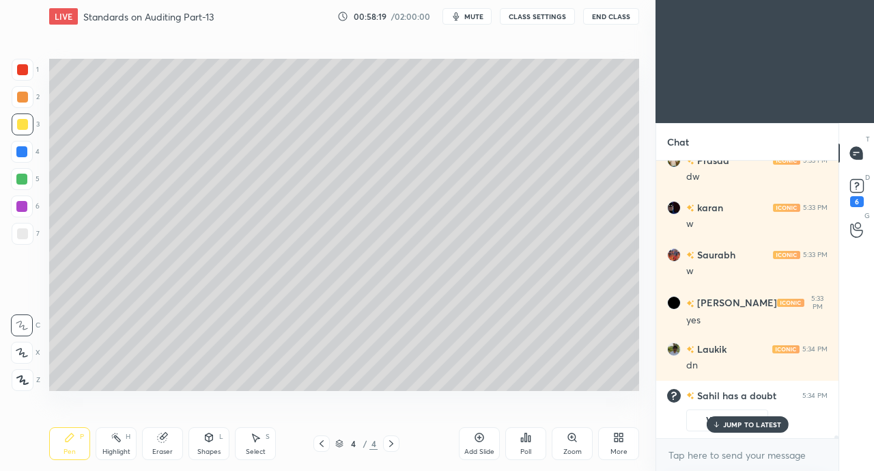
click at [743, 422] on p "JUMP TO LATEST" at bounding box center [752, 424] width 59 height 8
click at [21, 128] on div at bounding box center [22, 124] width 11 height 11
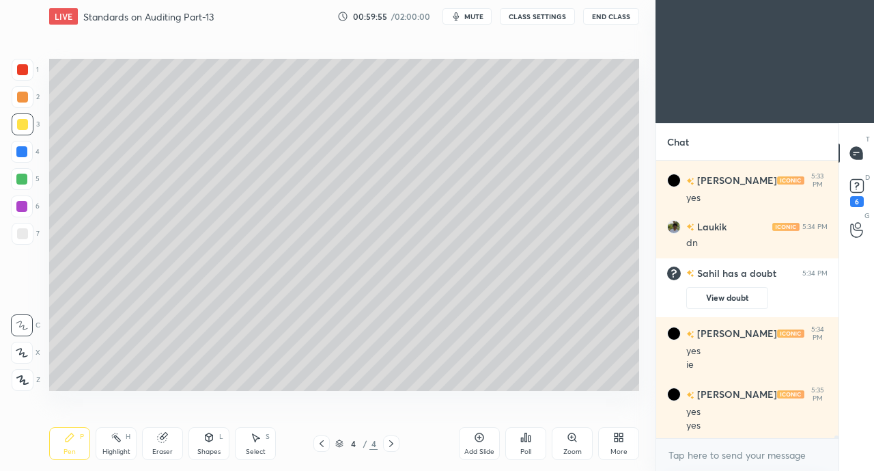
scroll to position [27568, 0]
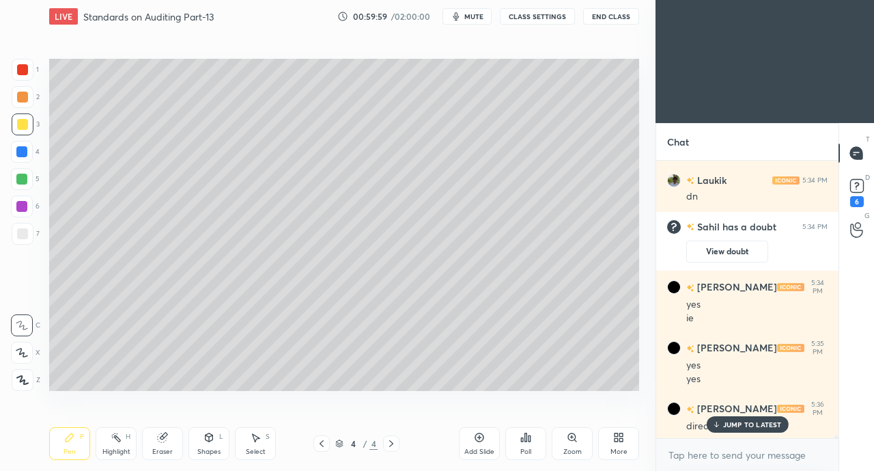
click at [21, 229] on div at bounding box center [22, 233] width 11 height 11
click at [16, 126] on div at bounding box center [23, 124] width 22 height 22
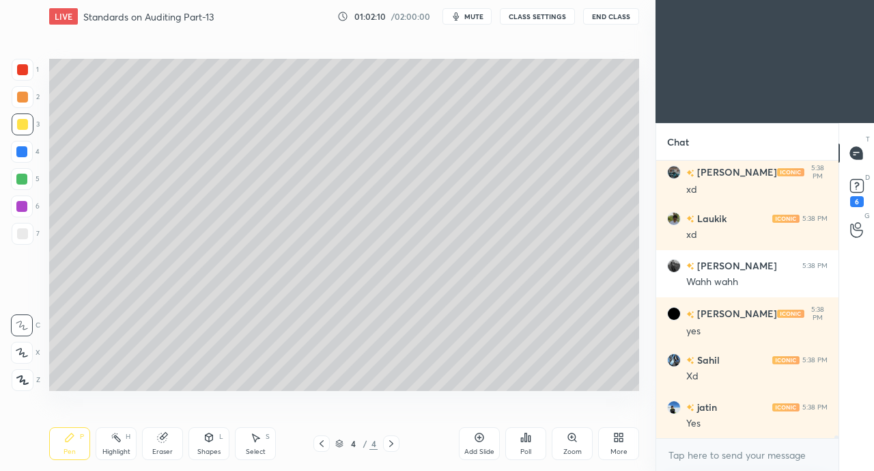
scroll to position [28953, 0]
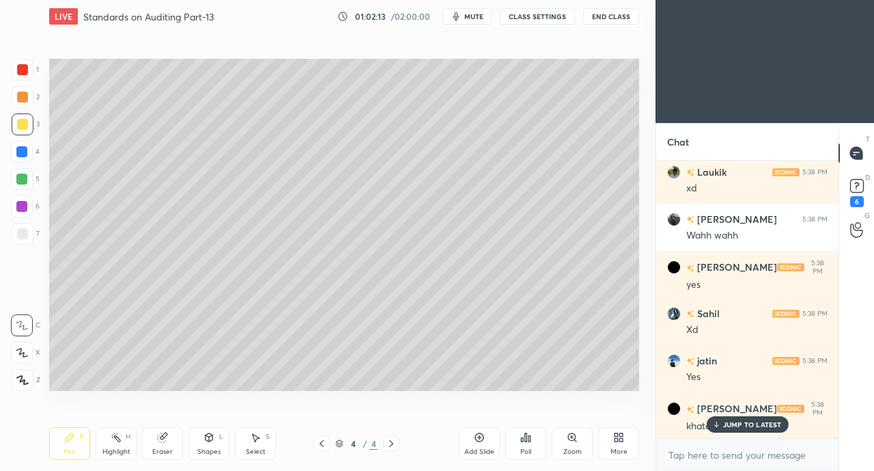
click at [732, 428] on p "JUMP TO LATEST" at bounding box center [752, 424] width 59 height 8
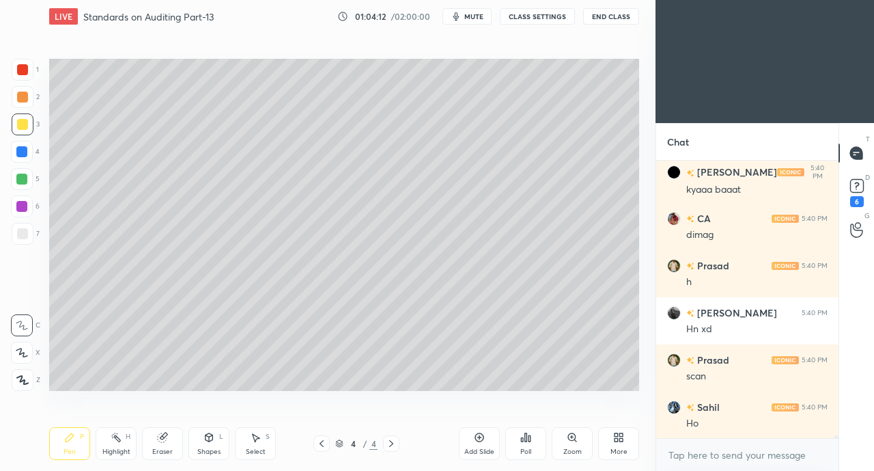
scroll to position [30016, 0]
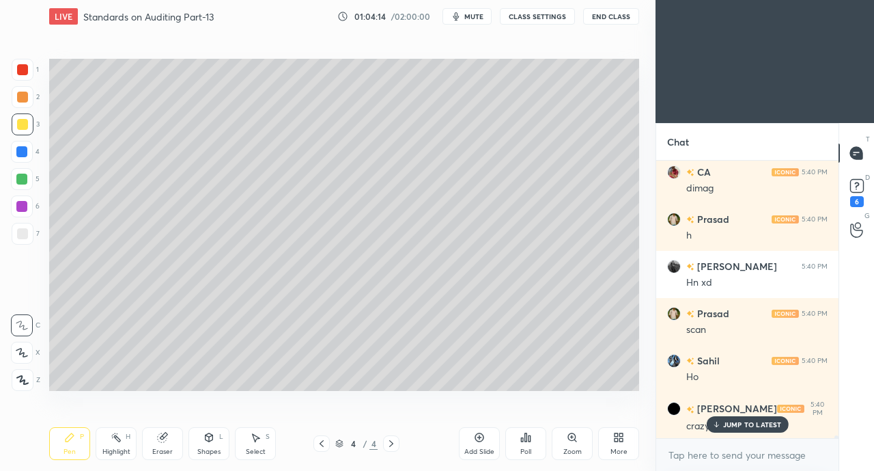
click at [731, 421] on p "JUMP TO LATEST" at bounding box center [752, 424] width 59 height 8
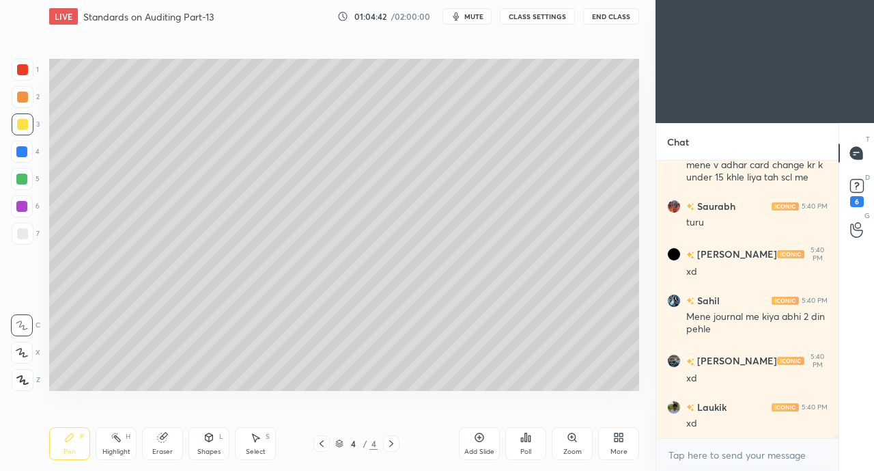
scroll to position [30430, 0]
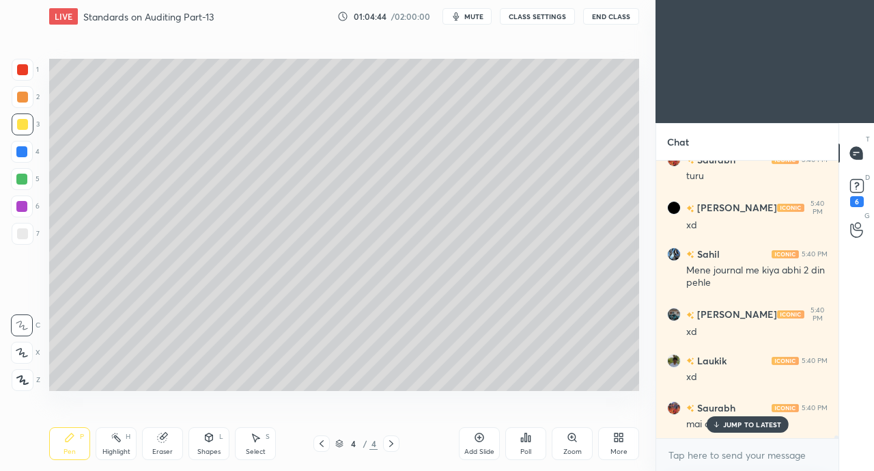
click at [734, 424] on p "JUMP TO LATEST" at bounding box center [752, 424] width 59 height 8
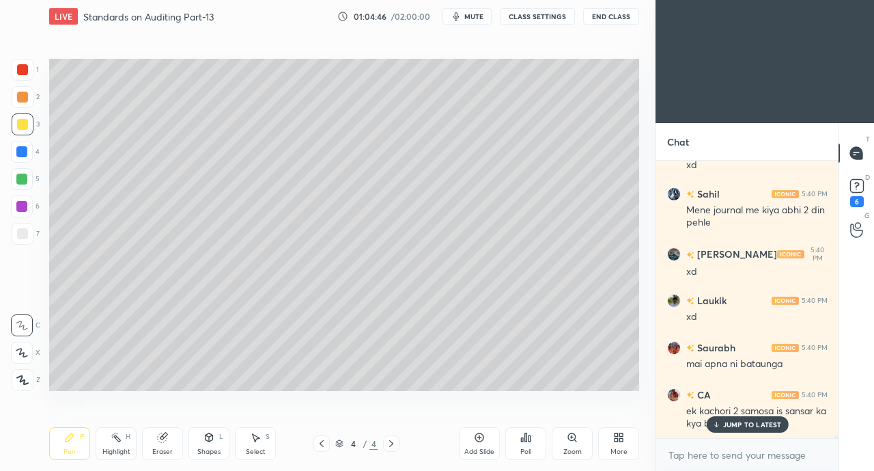
scroll to position [30537, 0]
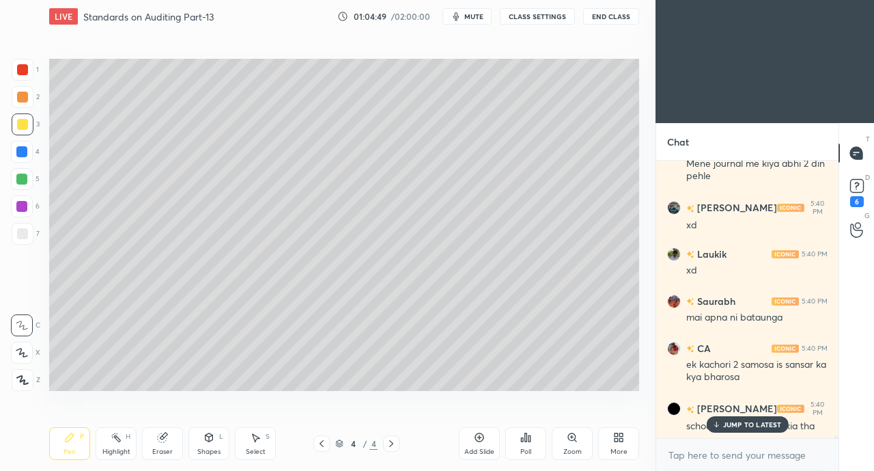
click at [758, 423] on p "JUMP TO LATEST" at bounding box center [752, 424] width 59 height 8
click at [615, 449] on div "More" at bounding box center [619, 451] width 17 height 7
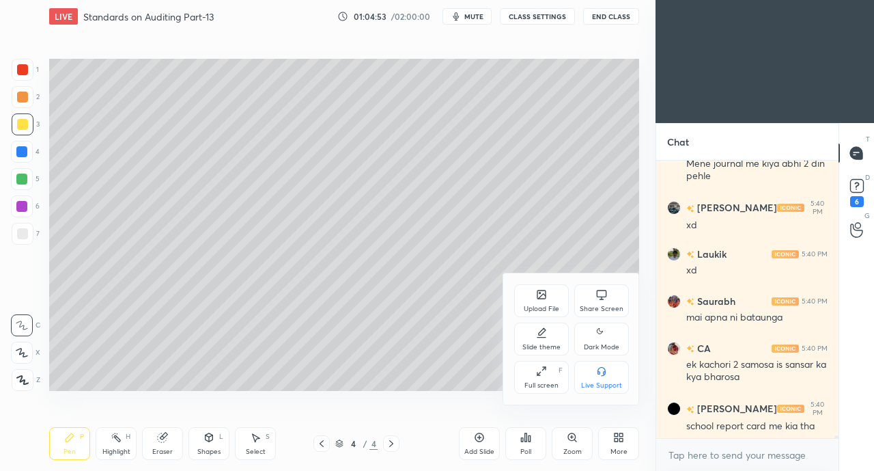
click at [600, 296] on icon at bounding box center [602, 294] width 10 height 8
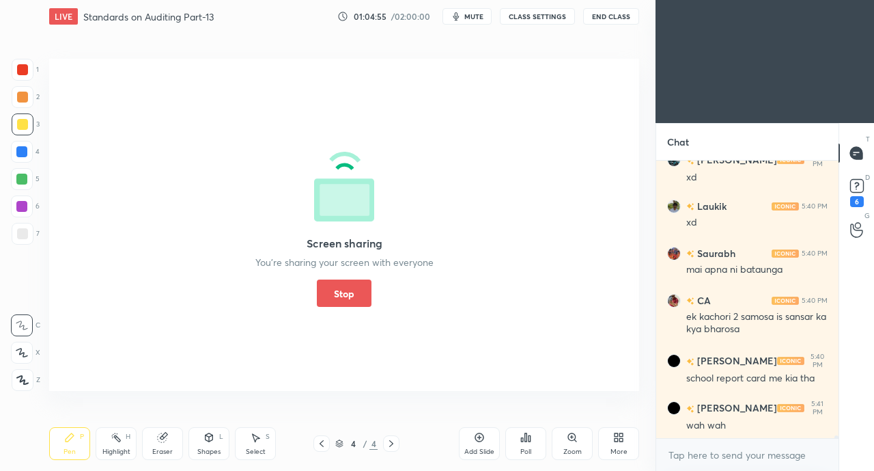
scroll to position [30631, 0]
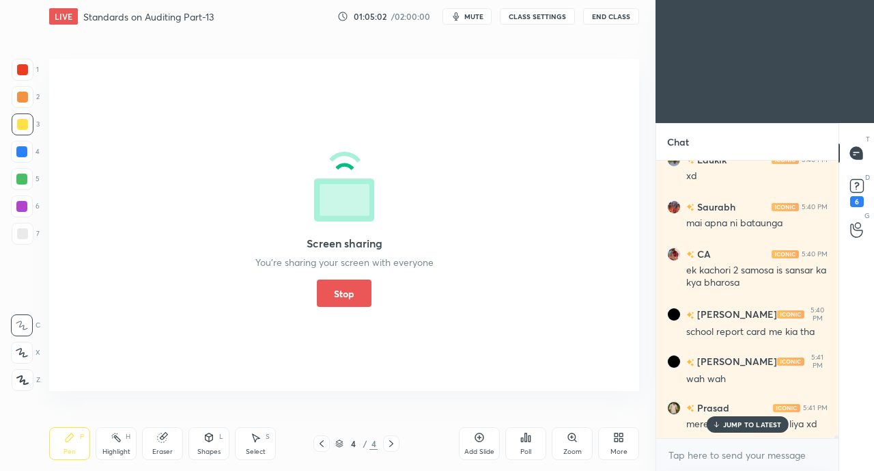
click at [346, 295] on button "Stop" at bounding box center [344, 292] width 55 height 27
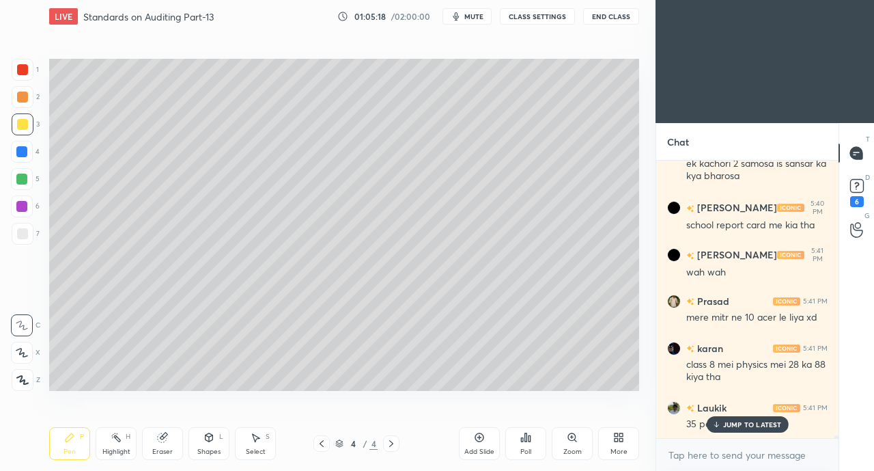
scroll to position [30798, 0]
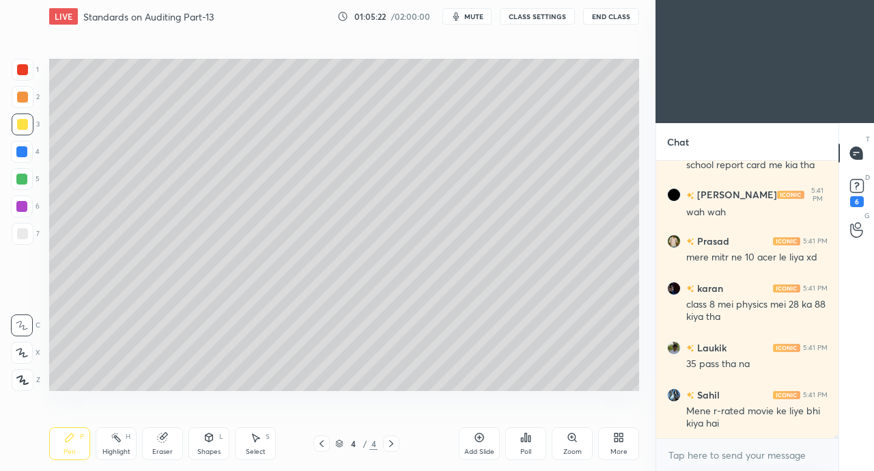
click at [608, 451] on div "More" at bounding box center [618, 443] width 41 height 33
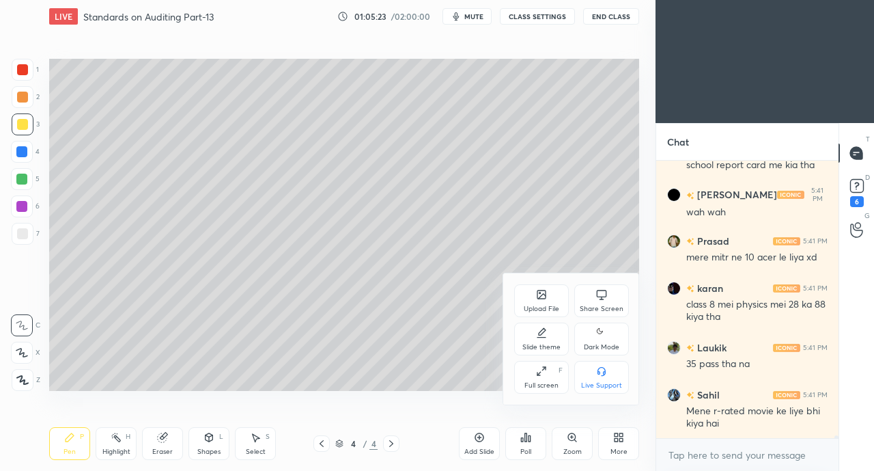
click at [583, 298] on div "Share Screen" at bounding box center [602, 300] width 55 height 33
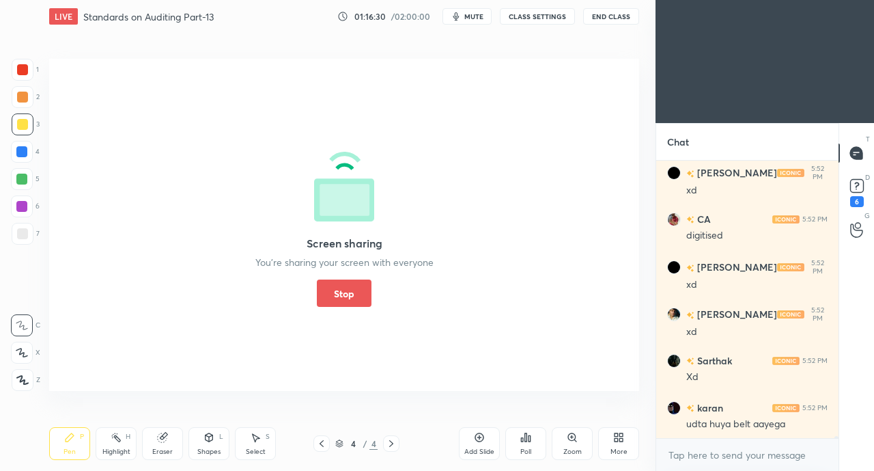
scroll to position [34420, 0]
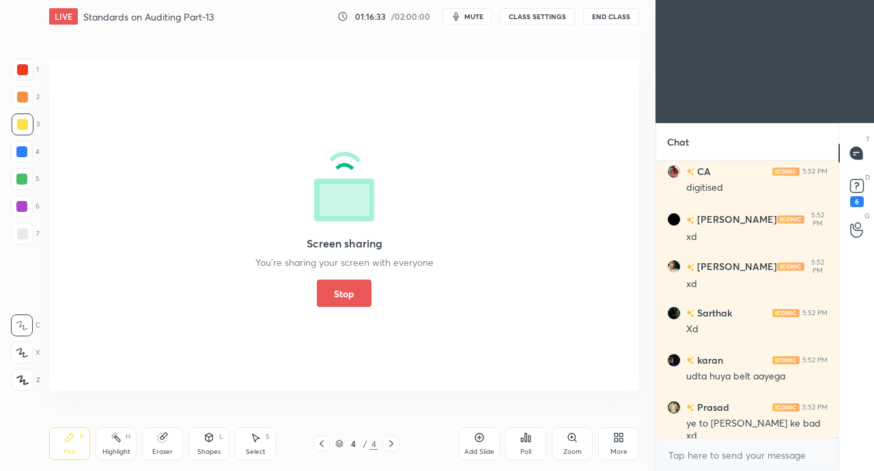
click at [345, 296] on button "Stop" at bounding box center [344, 292] width 55 height 27
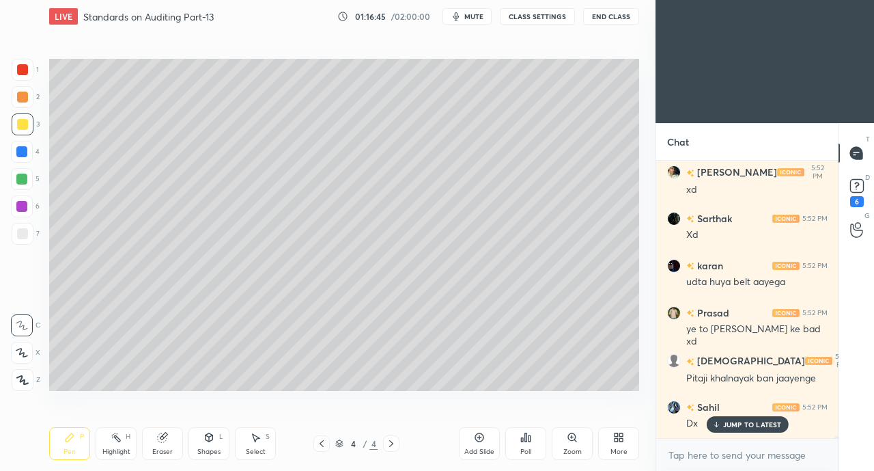
scroll to position [34560, 0]
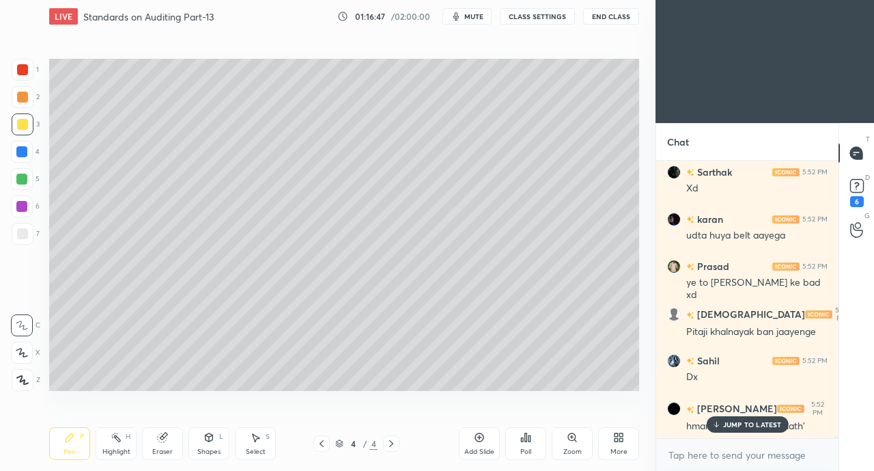
click at [758, 421] on p "JUMP TO LATEST" at bounding box center [752, 424] width 59 height 8
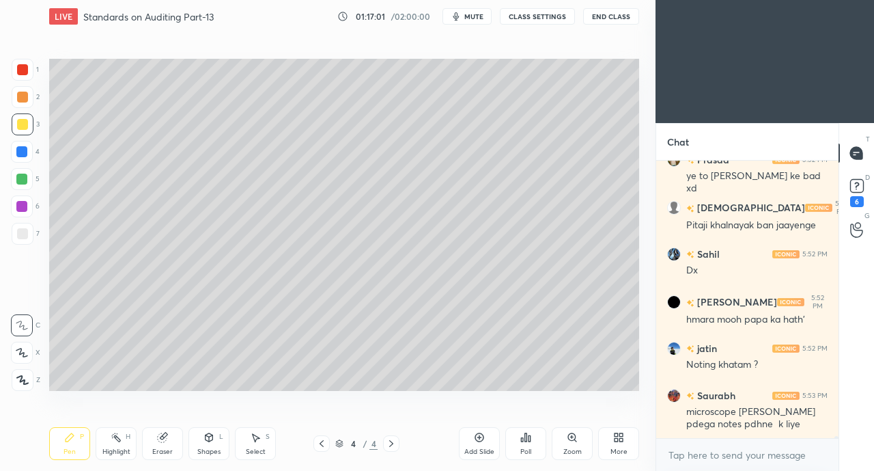
scroll to position [34715, 0]
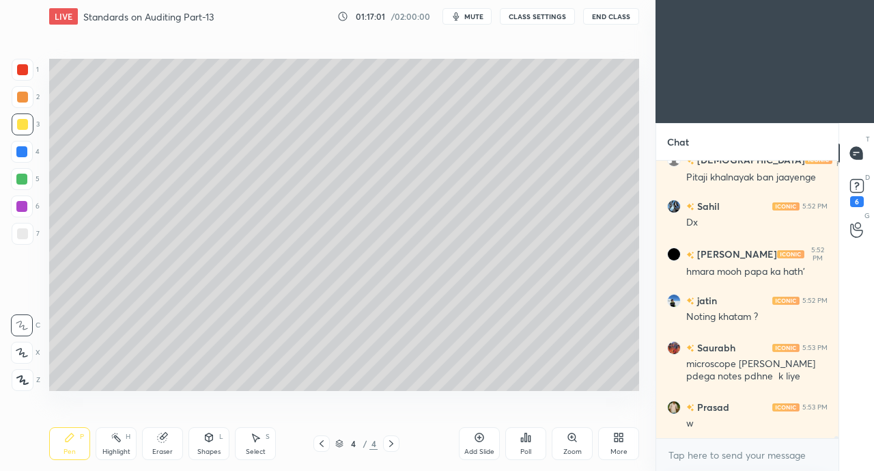
click at [750, 428] on div "w" at bounding box center [757, 424] width 141 height 14
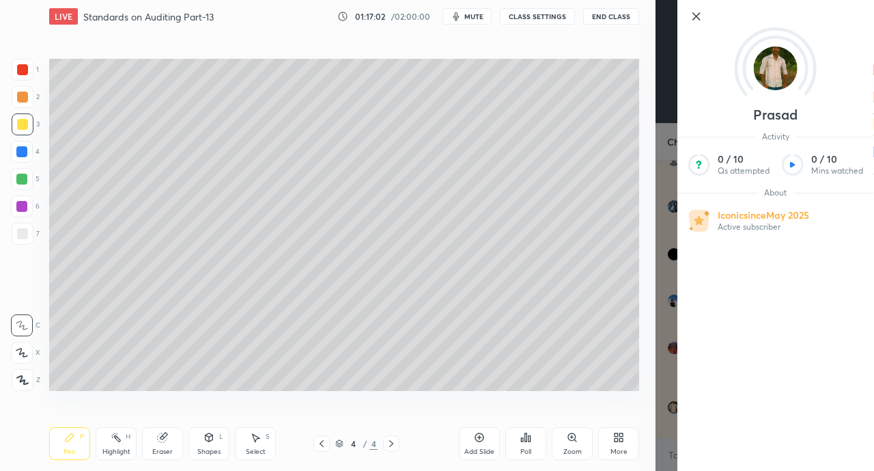
click at [592, 406] on div "Add Slide Poll Zoom More" at bounding box center [549, 443] width 180 height 77
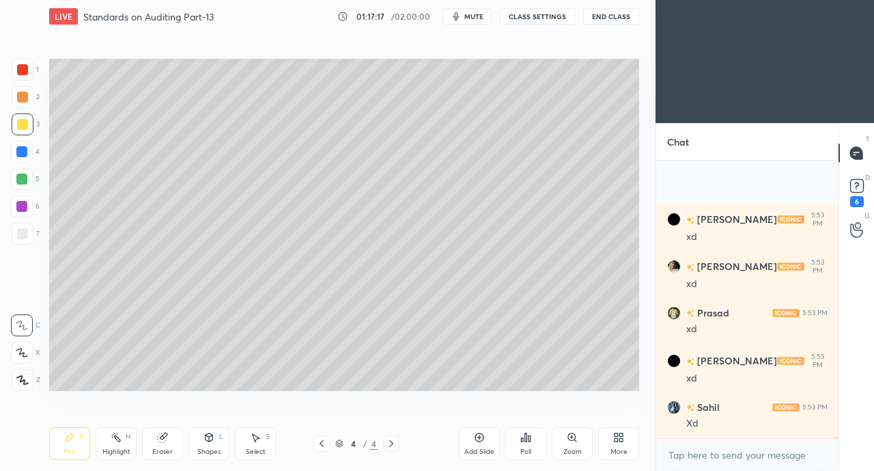
scroll to position [35092, 0]
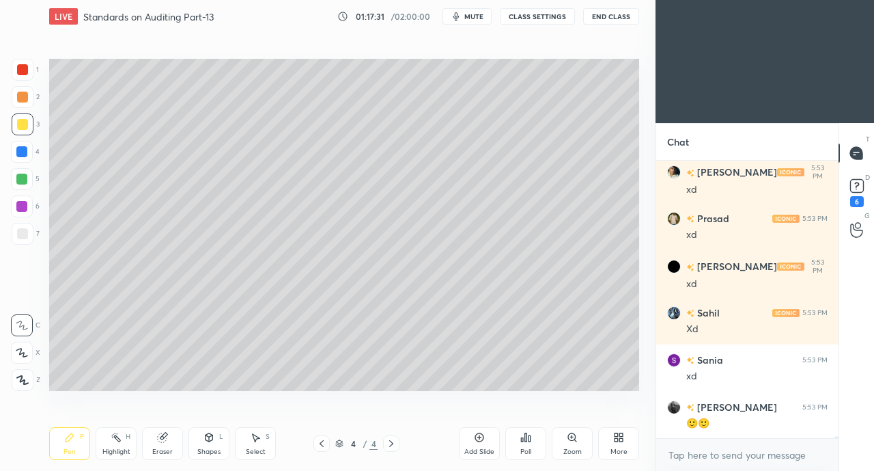
click at [633, 439] on div "More" at bounding box center [618, 443] width 41 height 33
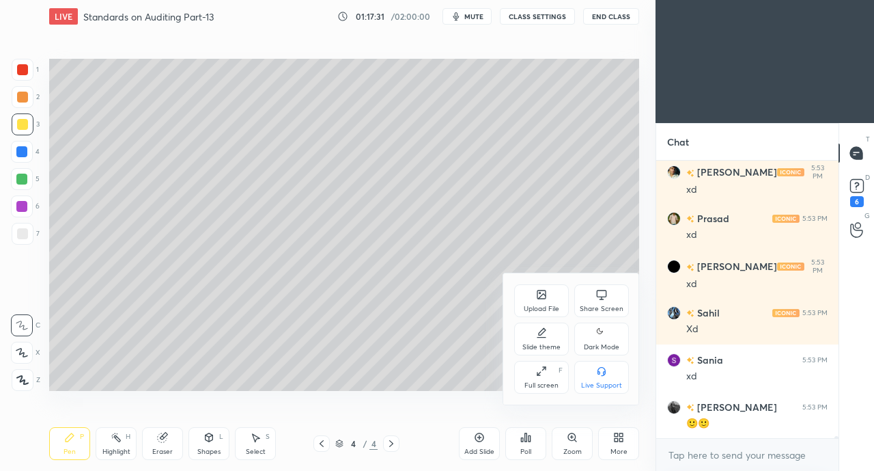
click at [600, 294] on icon at bounding box center [601, 294] width 11 height 11
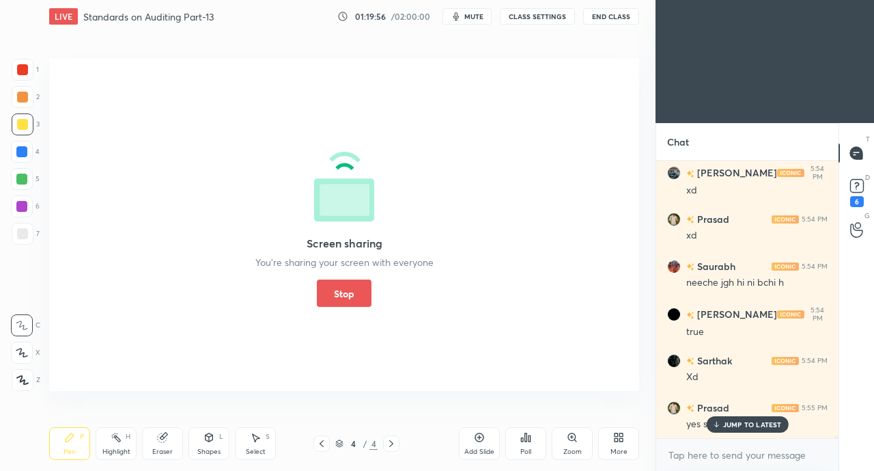
scroll to position [36005, 0]
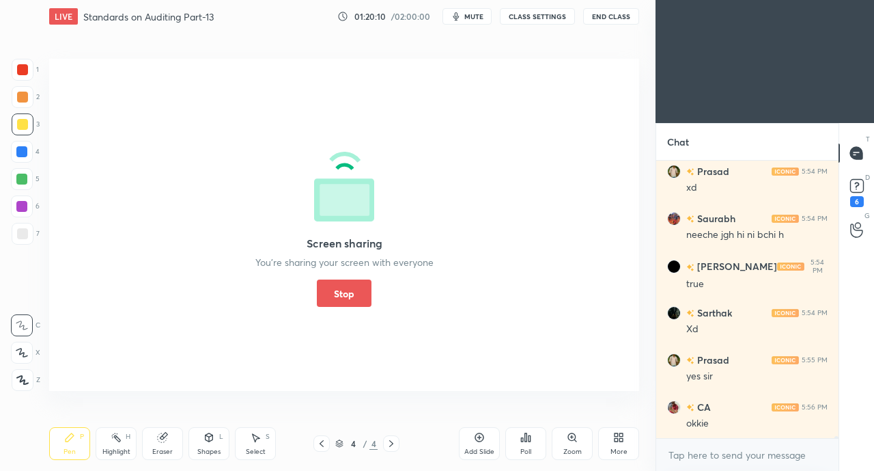
click at [347, 280] on button "Stop" at bounding box center [344, 292] width 55 height 27
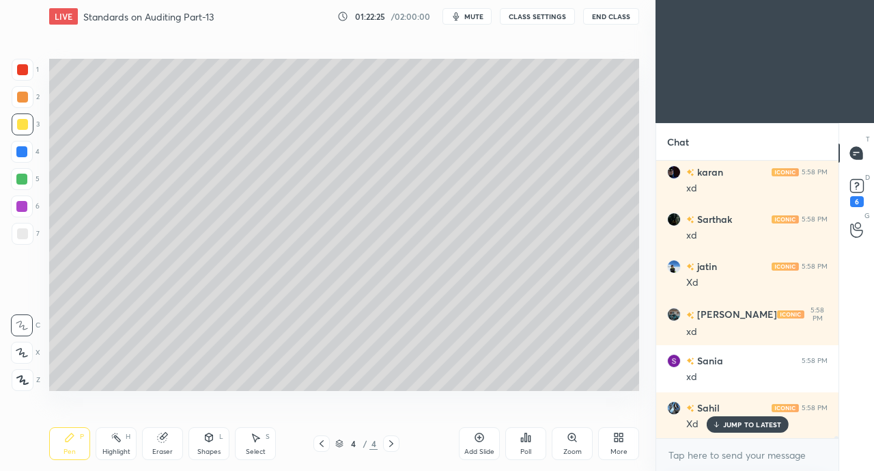
scroll to position [37984, 0]
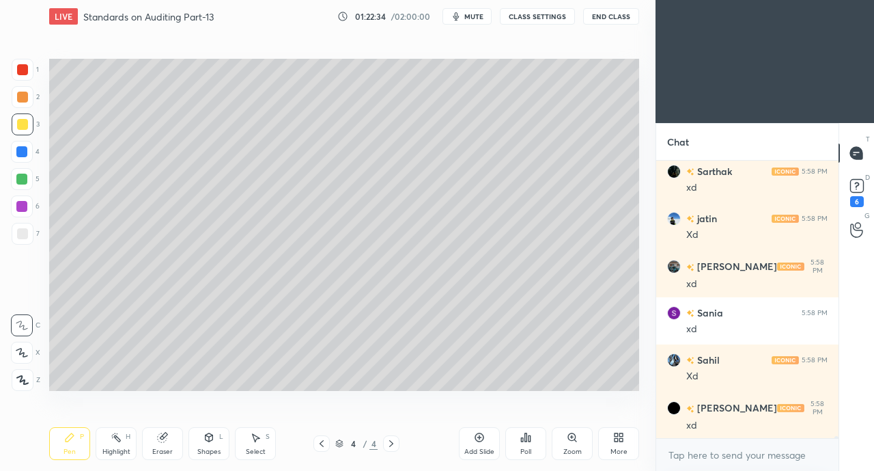
click at [616, 451] on div "More" at bounding box center [619, 451] width 17 height 7
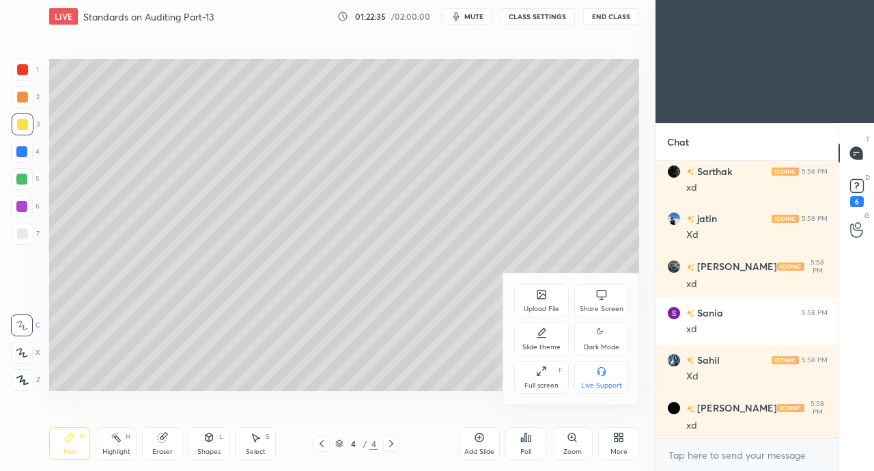
click at [592, 296] on div "Share Screen" at bounding box center [602, 300] width 55 height 33
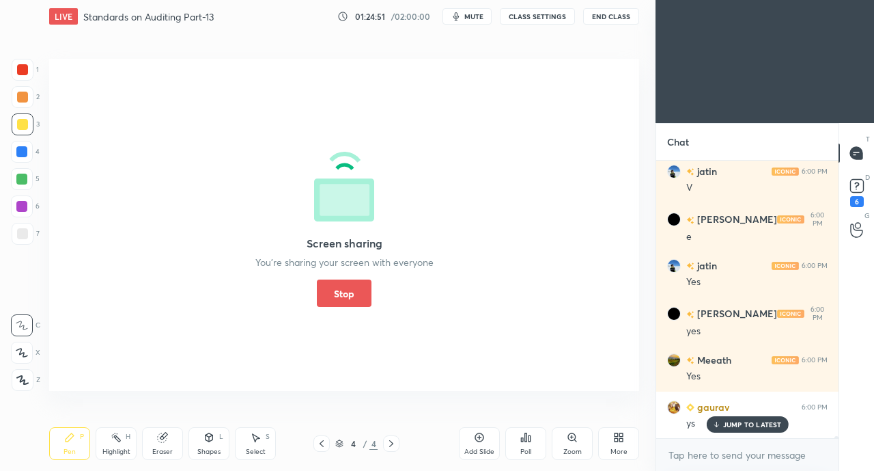
scroll to position [38596, 0]
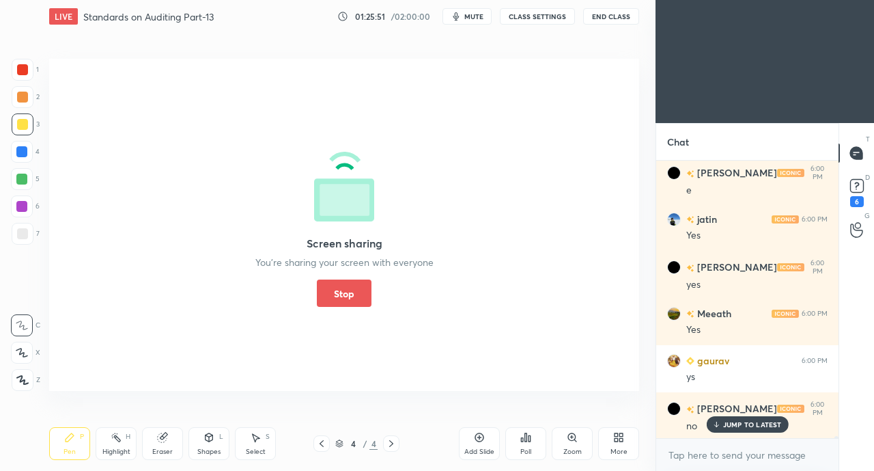
click at [344, 288] on button "Stop" at bounding box center [344, 292] width 55 height 27
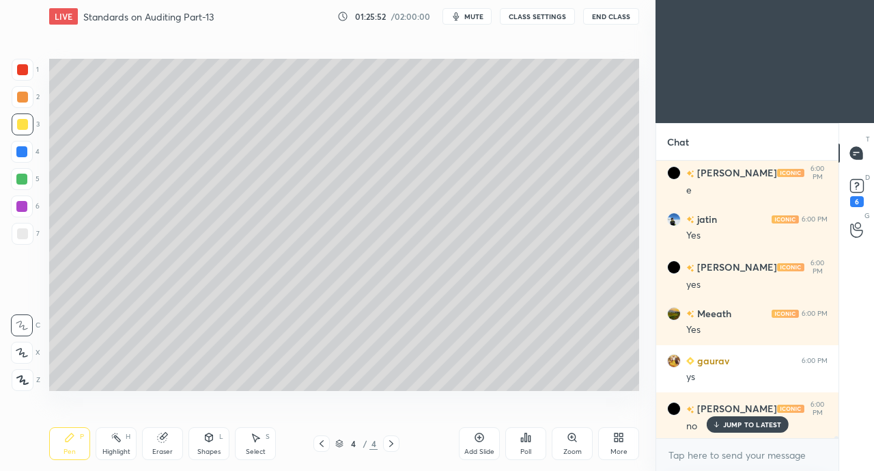
click at [391, 443] on icon at bounding box center [391, 443] width 11 height 11
click at [446, 436] on div "4 / 4" at bounding box center [356, 443] width 205 height 16
click at [467, 454] on div "Add Slide" at bounding box center [480, 451] width 30 height 7
click at [23, 158] on div at bounding box center [22, 152] width 22 height 22
click at [19, 223] on div at bounding box center [23, 234] width 22 height 22
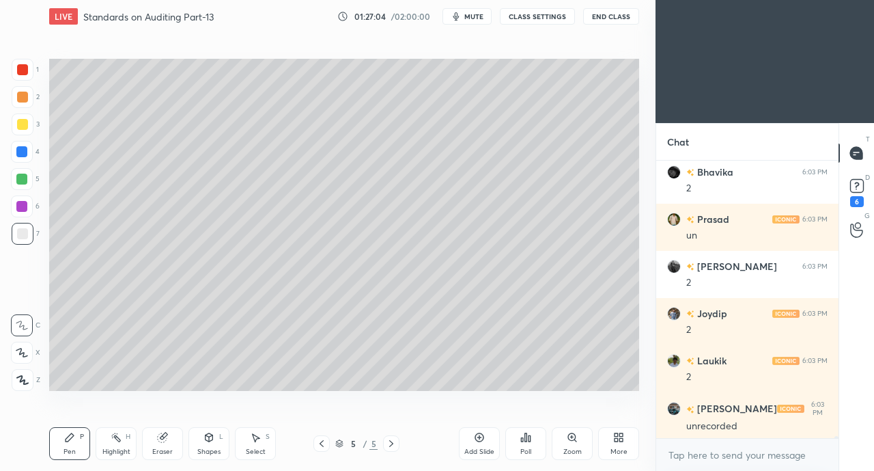
scroll to position [39870, 0]
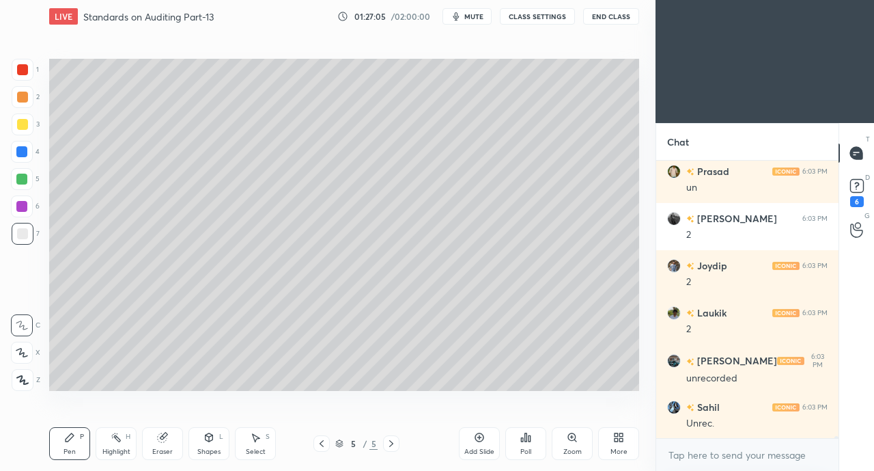
click at [20, 128] on div at bounding box center [22, 124] width 11 height 11
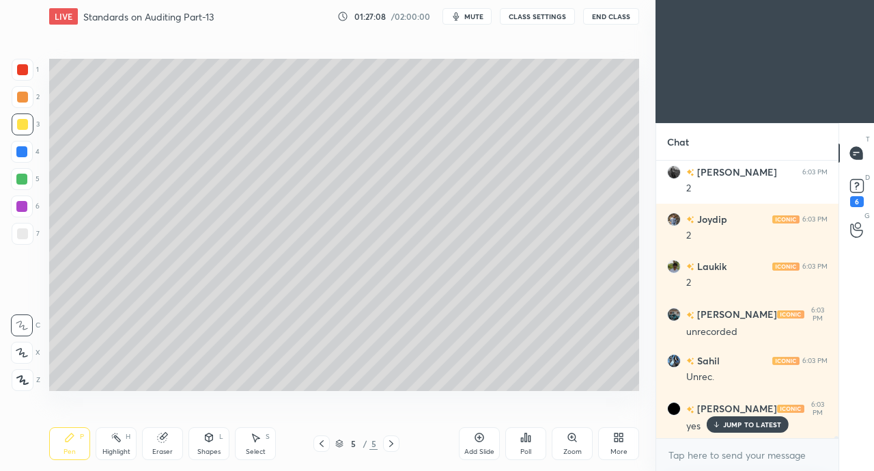
scroll to position [39964, 0]
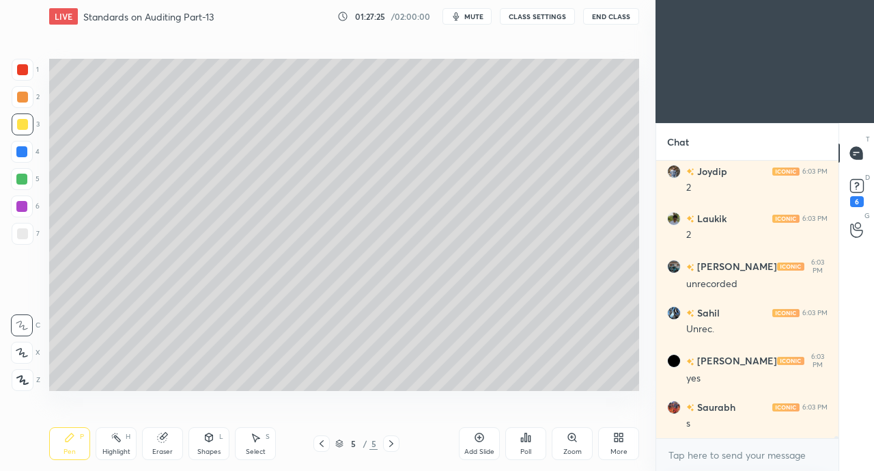
click at [681, 406] on div "grid" at bounding box center [676, 407] width 19 height 14
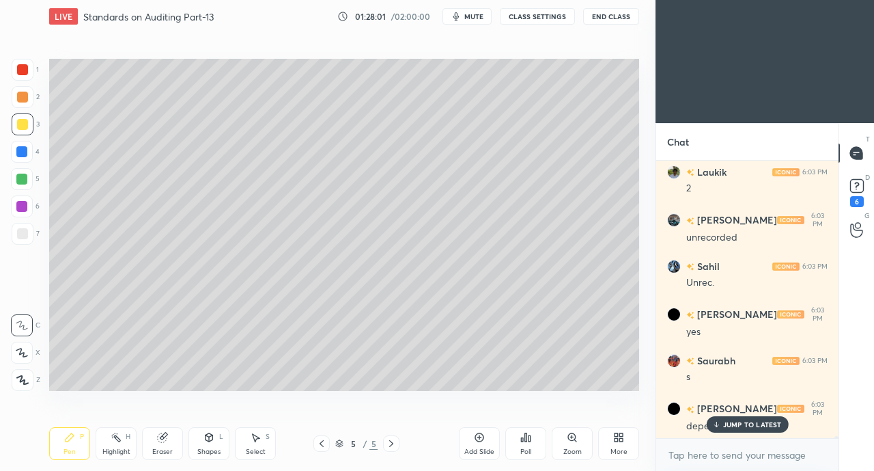
click at [619, 437] on icon at bounding box center [618, 437] width 11 height 11
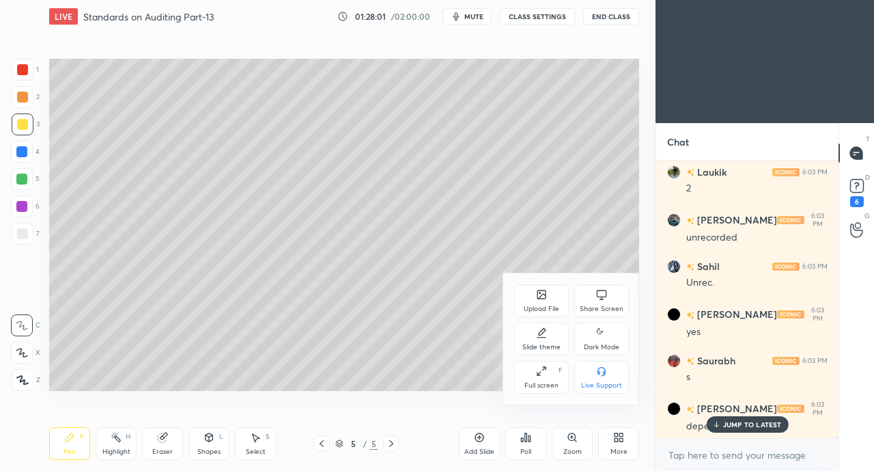
click at [608, 303] on div "Share Screen" at bounding box center [602, 300] width 55 height 33
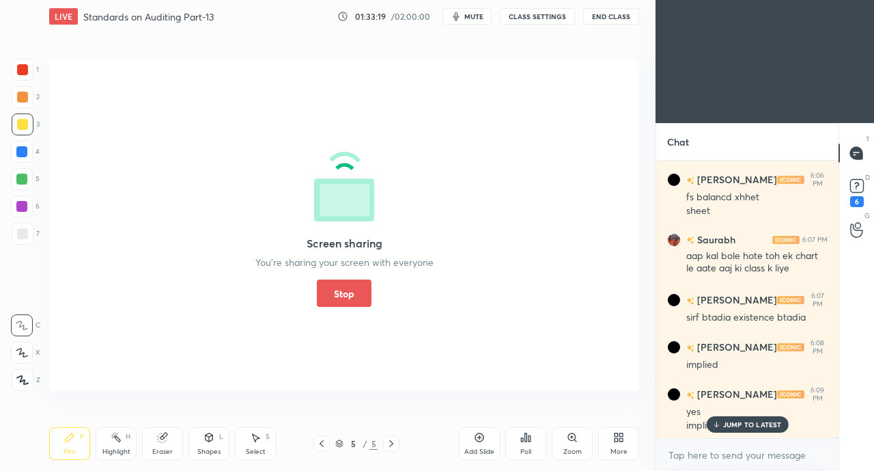
scroll to position [41855, 0]
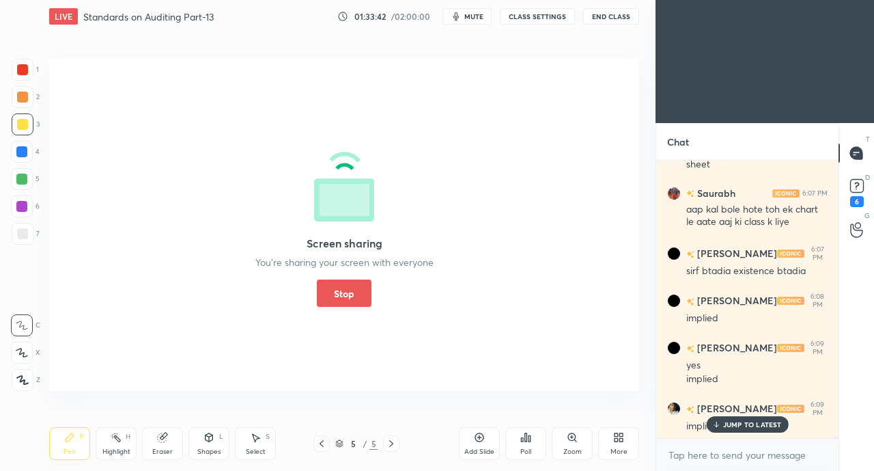
click at [333, 305] on button "Stop" at bounding box center [344, 292] width 55 height 27
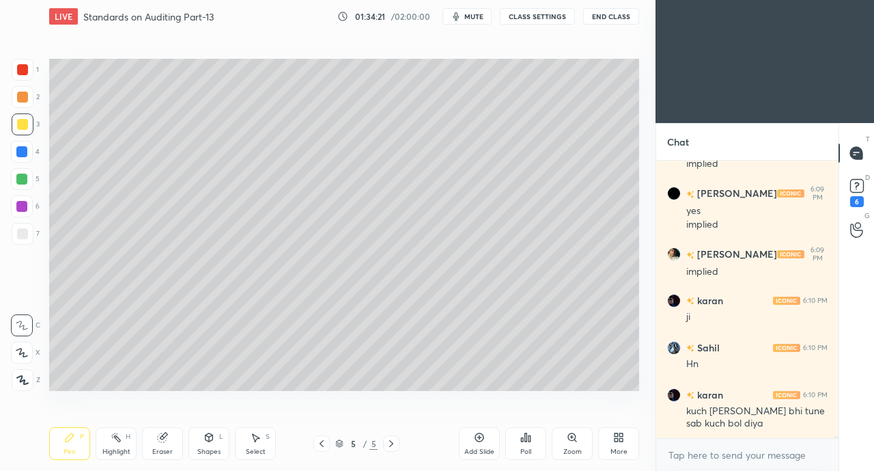
scroll to position [42056, 0]
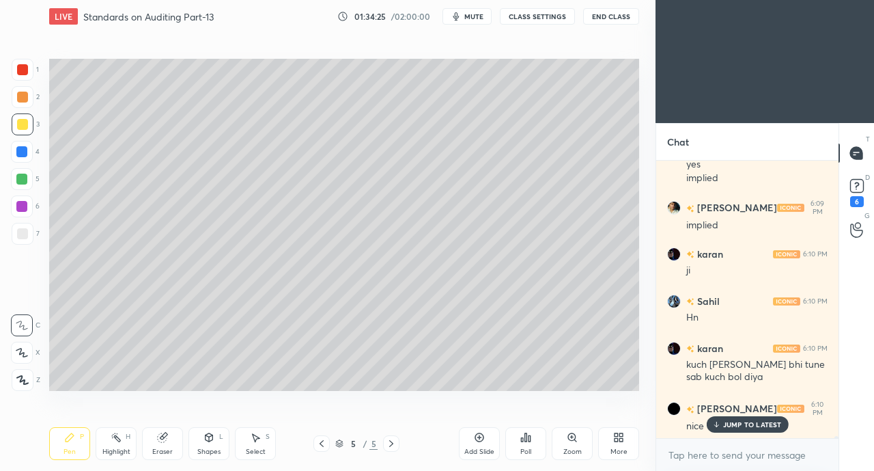
click at [734, 418] on div "JUMP TO LATEST" at bounding box center [747, 424] width 82 height 16
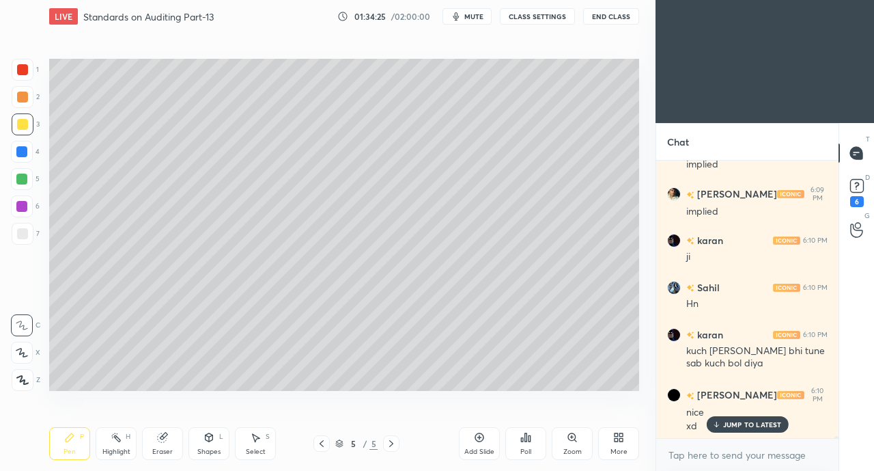
click at [618, 450] on div "More" at bounding box center [619, 451] width 17 height 7
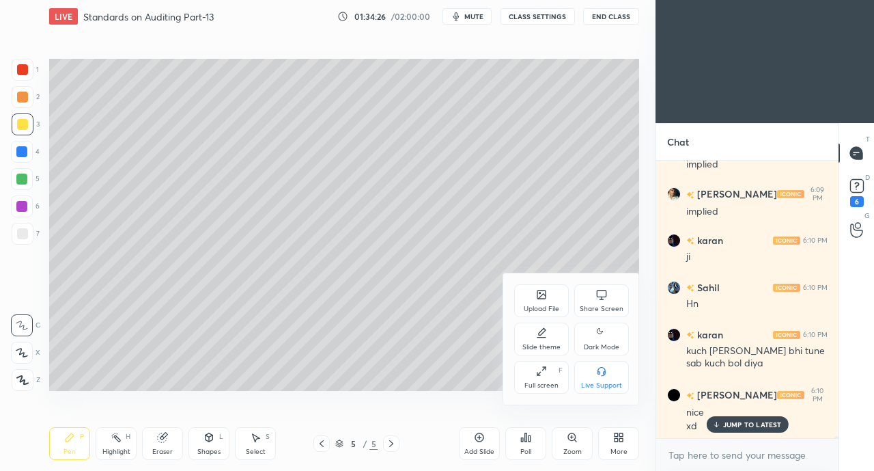
click at [594, 305] on div "Share Screen" at bounding box center [602, 308] width 44 height 7
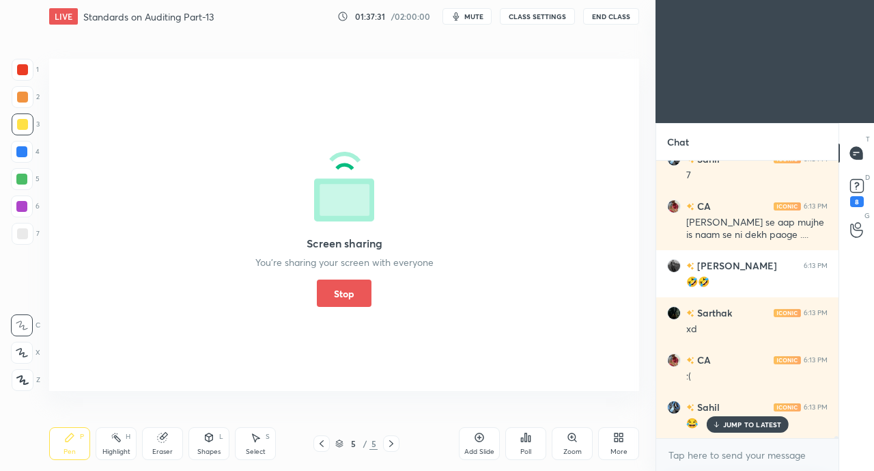
scroll to position [39497, 0]
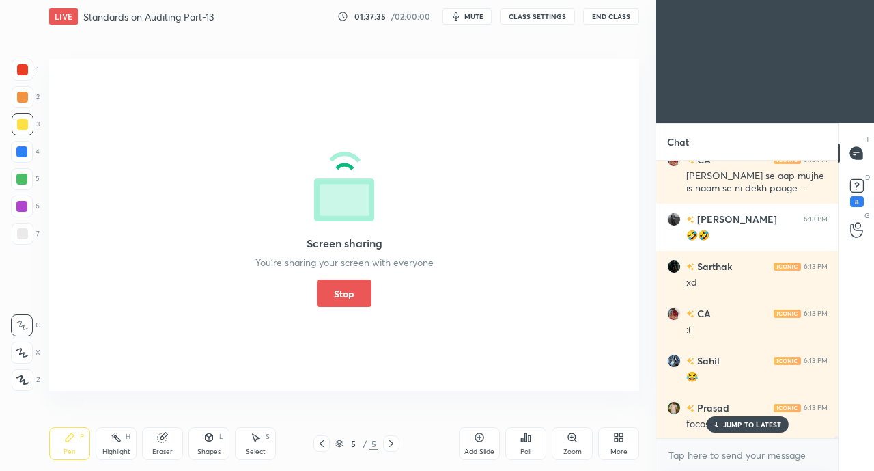
click at [354, 288] on button "Stop" at bounding box center [344, 292] width 55 height 27
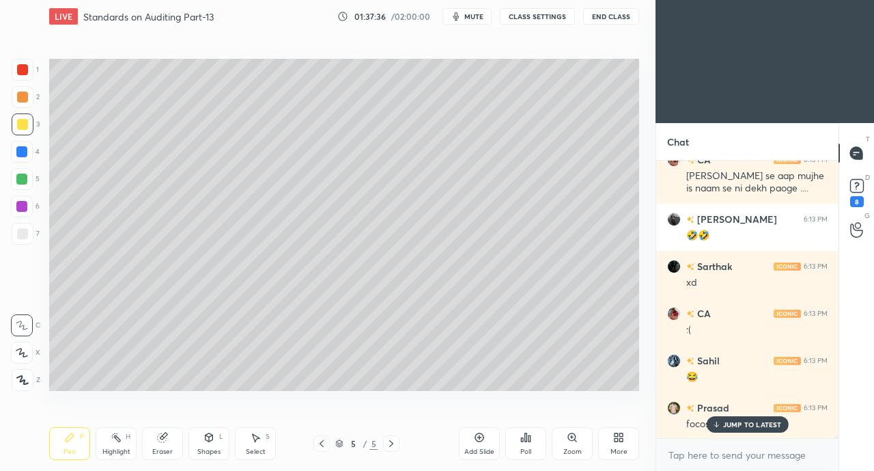
click at [735, 424] on p "JUMP TO LATEST" at bounding box center [752, 424] width 59 height 8
click at [624, 441] on icon at bounding box center [618, 437] width 11 height 11
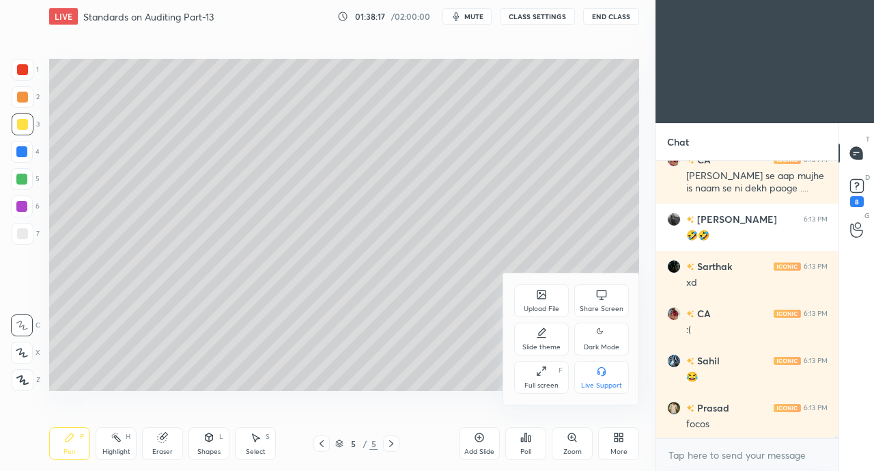
click at [589, 299] on div "Share Screen" at bounding box center [602, 300] width 55 height 33
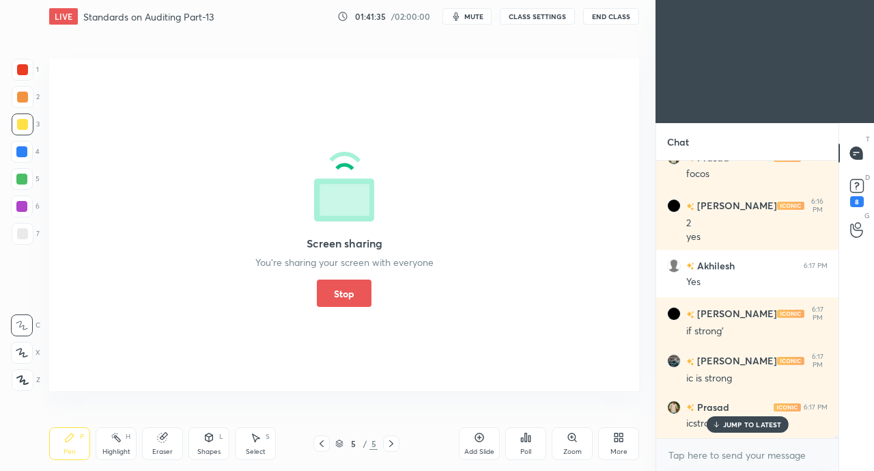
scroll to position [39523, 0]
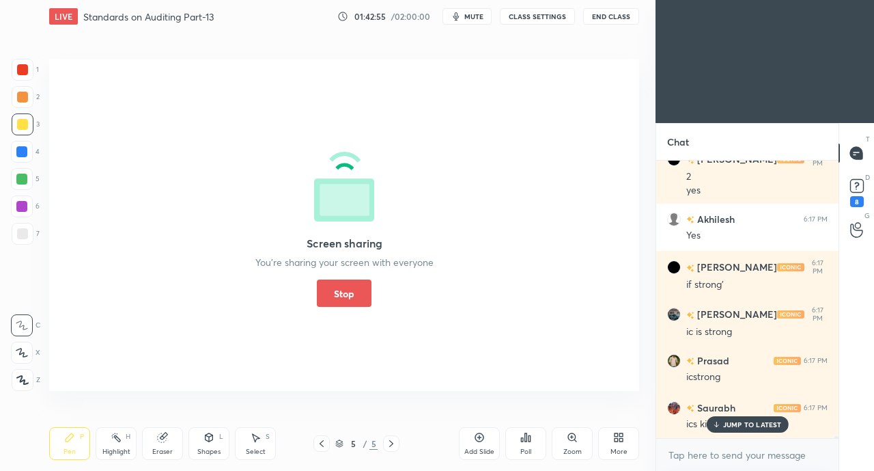
click at [347, 288] on button "Stop" at bounding box center [344, 292] width 55 height 27
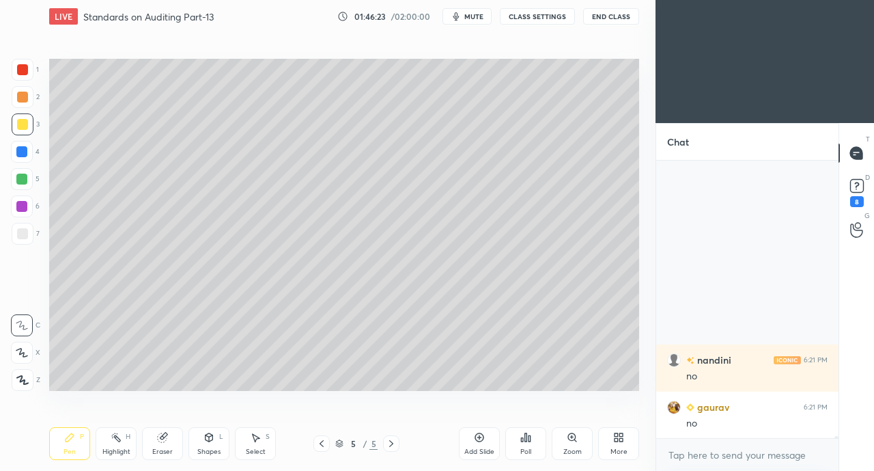
scroll to position [41785, 0]
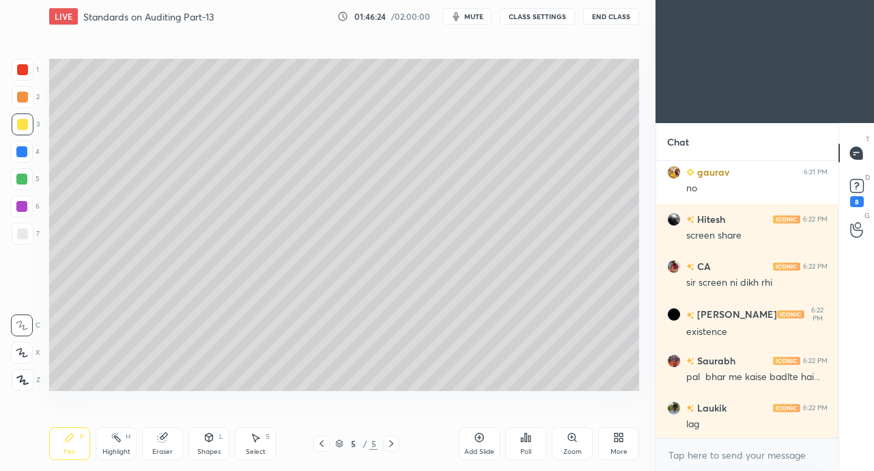
click at [613, 448] on div "More" at bounding box center [619, 451] width 17 height 7
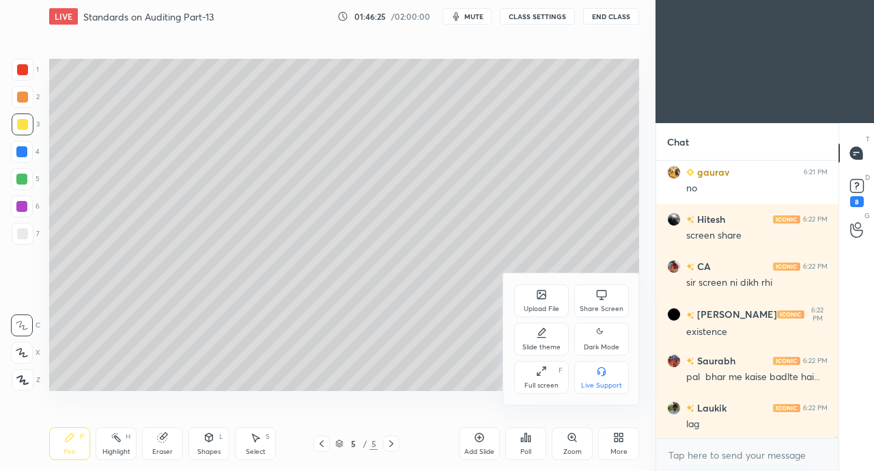
click at [595, 295] on div "Share Screen" at bounding box center [602, 300] width 55 height 33
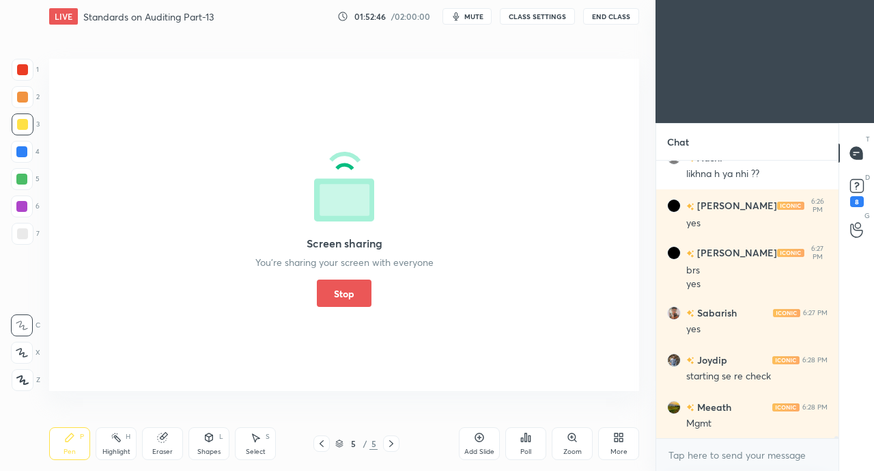
scroll to position [43239, 0]
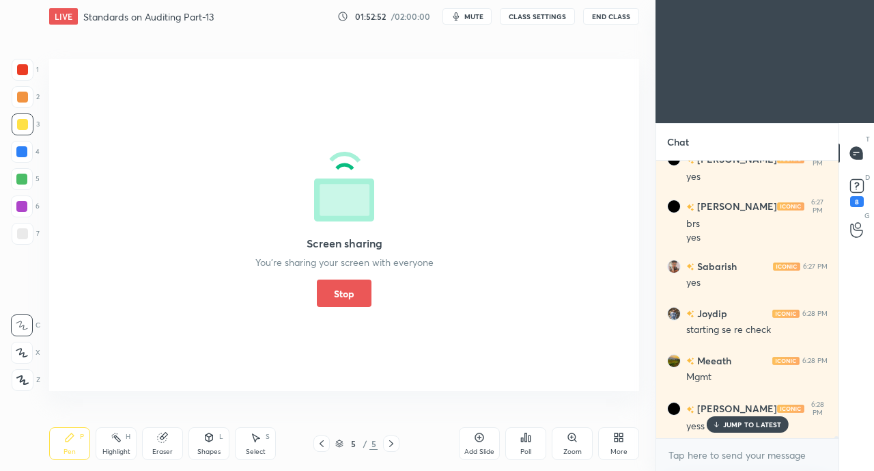
click at [346, 305] on button "Stop" at bounding box center [344, 292] width 55 height 27
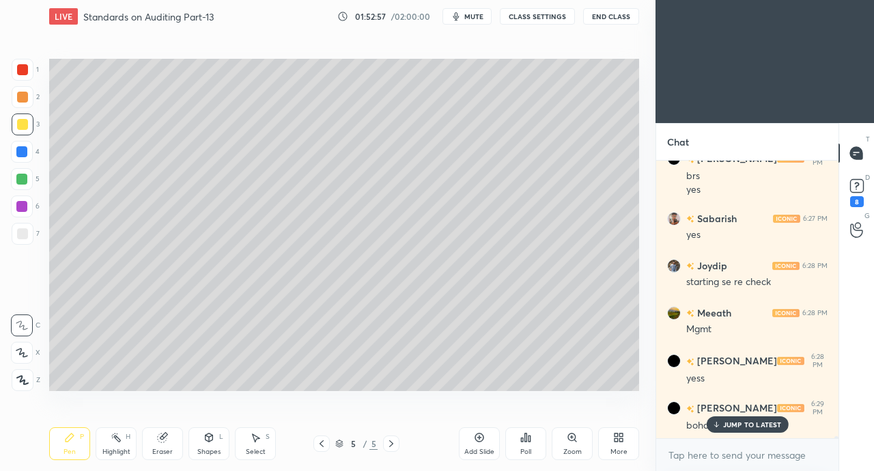
scroll to position [43333, 0]
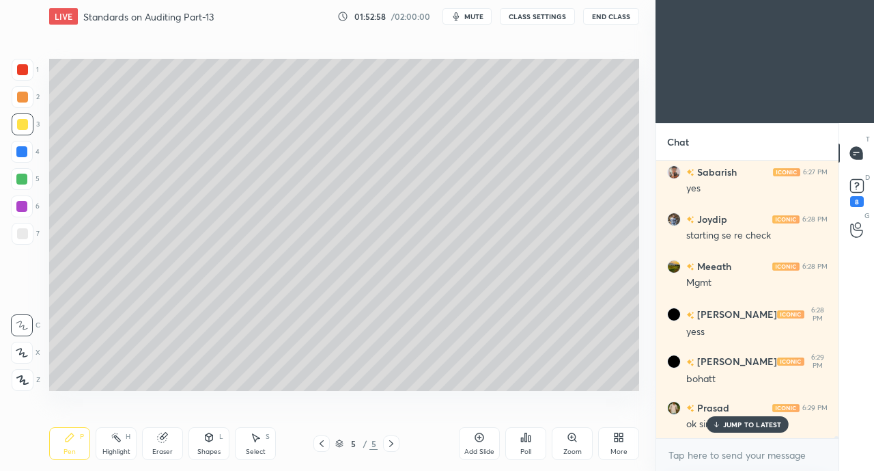
click at [725, 422] on p "JUMP TO LATEST" at bounding box center [752, 424] width 59 height 8
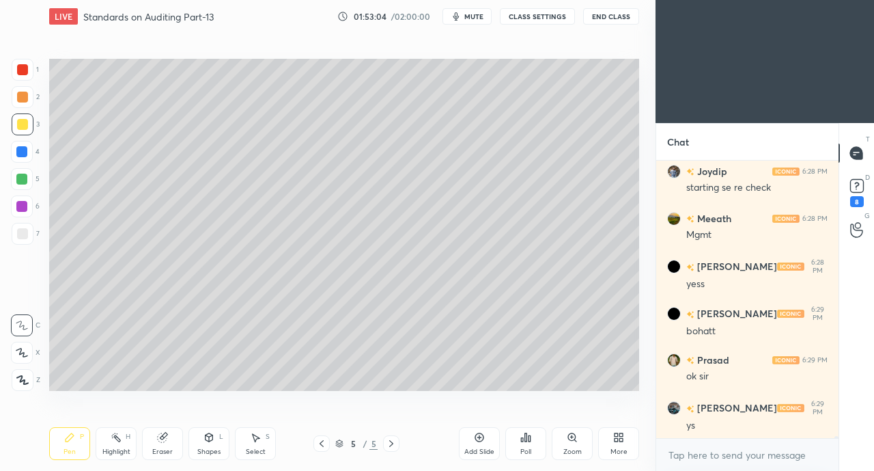
scroll to position [43427, 0]
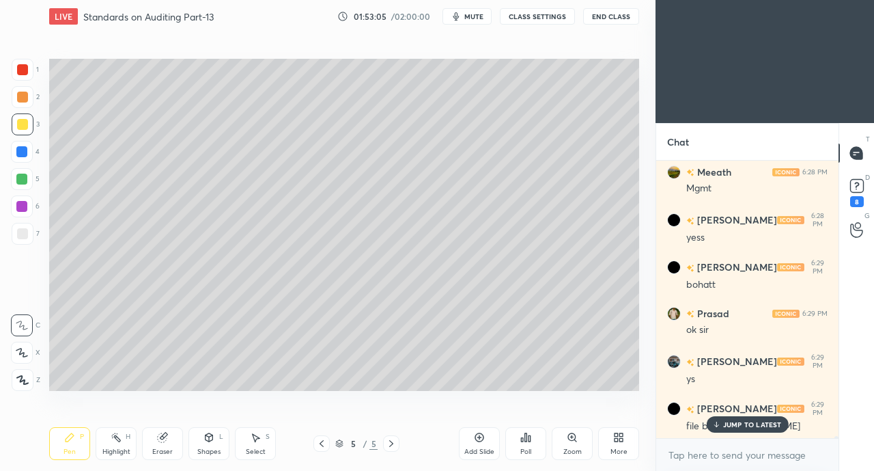
click at [735, 427] on p "JUMP TO LATEST" at bounding box center [752, 424] width 59 height 8
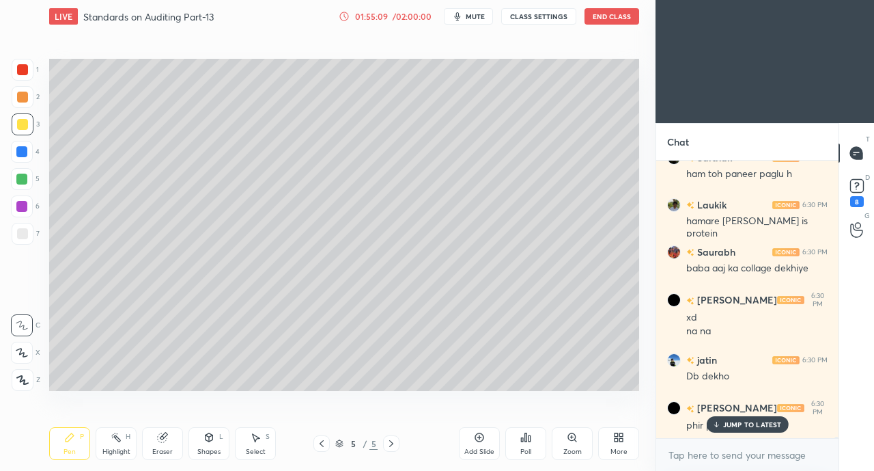
scroll to position [45131, 0]
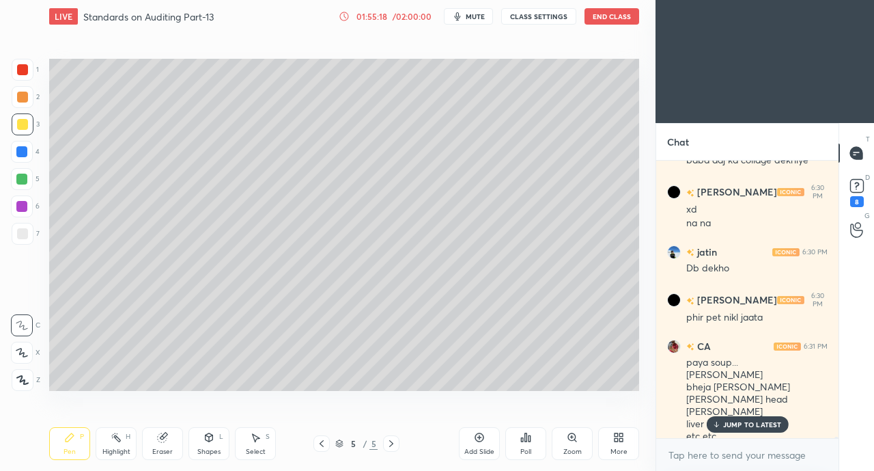
click at [728, 426] on p "JUMP TO LATEST" at bounding box center [752, 424] width 59 height 8
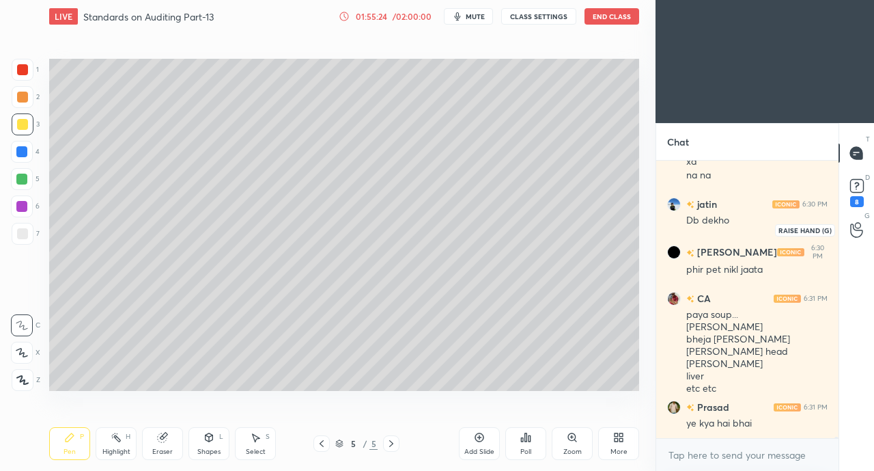
scroll to position [45225, 0]
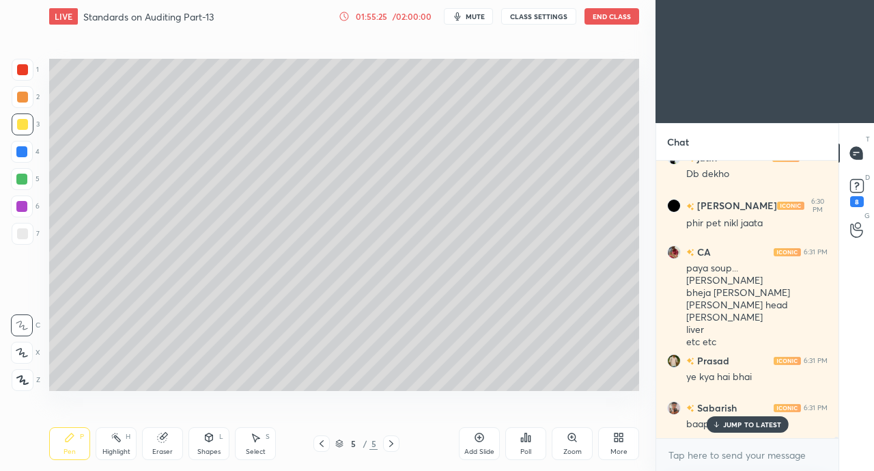
click at [756, 420] on p "JUMP TO LATEST" at bounding box center [752, 424] width 59 height 8
click at [859, 197] on div "8" at bounding box center [857, 201] width 14 height 11
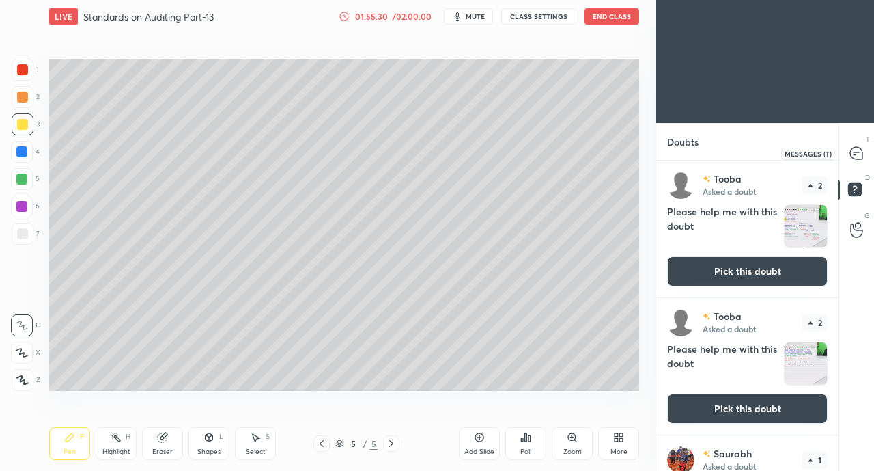
click at [862, 161] on div at bounding box center [857, 153] width 27 height 25
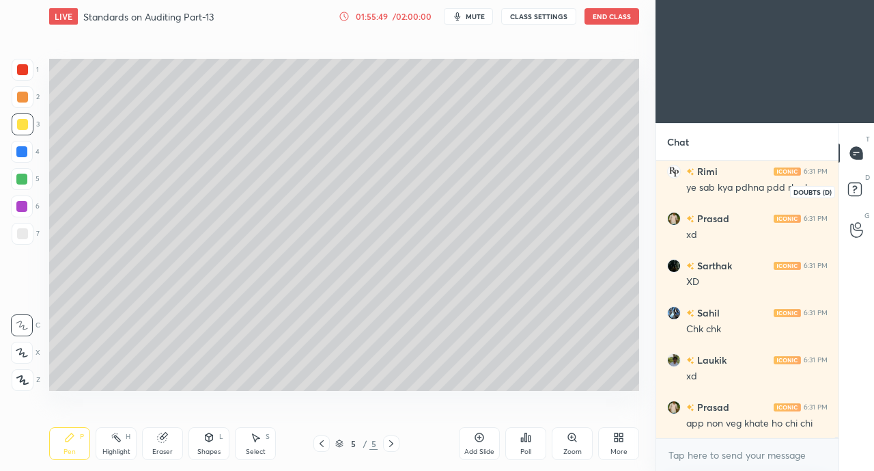
scroll to position [45813, 0]
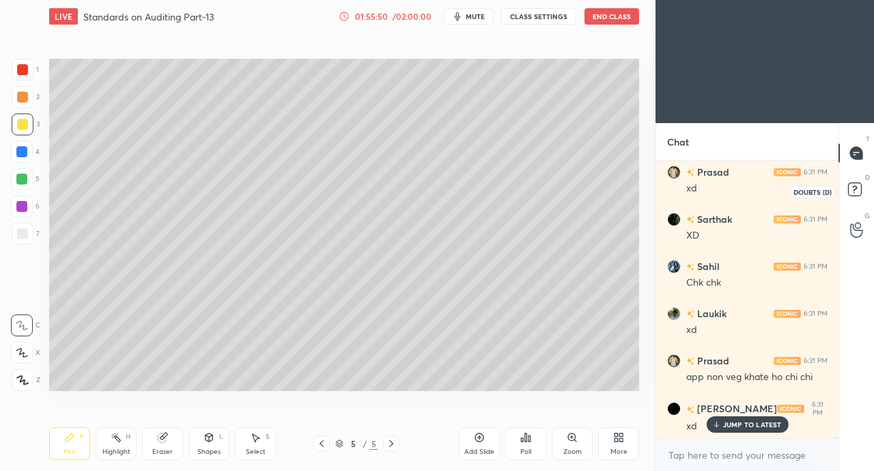
click at [856, 183] on rect at bounding box center [854, 189] width 13 height 13
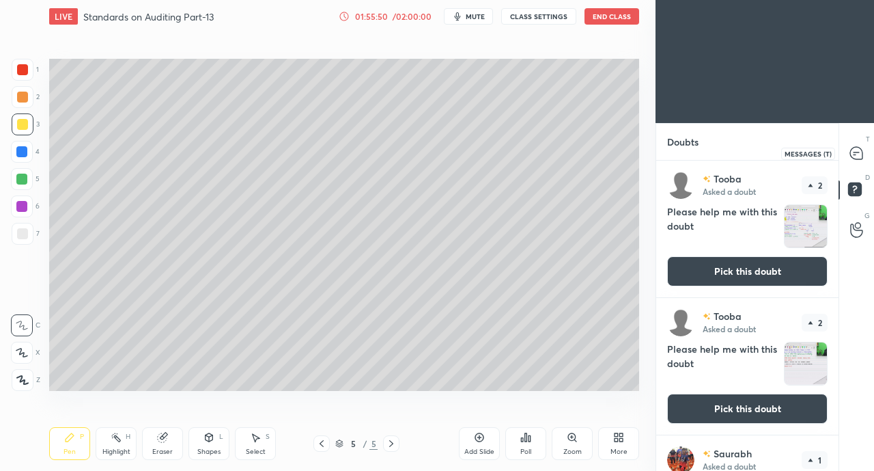
click at [854, 147] on icon at bounding box center [856, 153] width 12 height 12
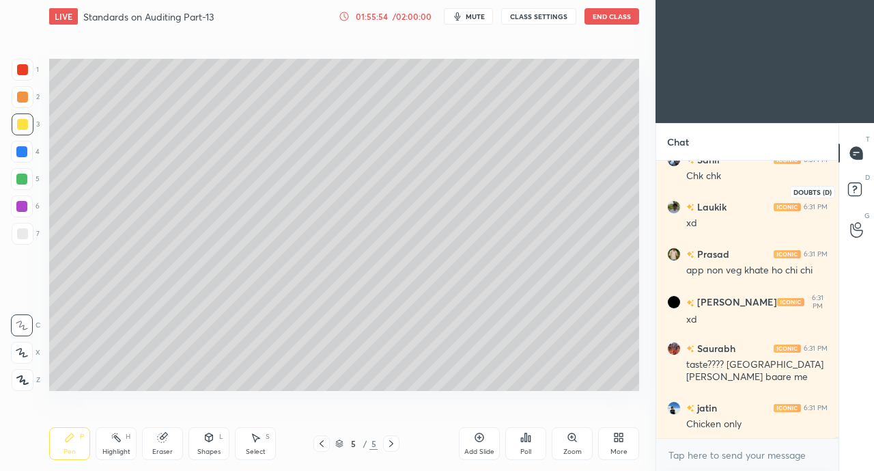
scroll to position [45967, 0]
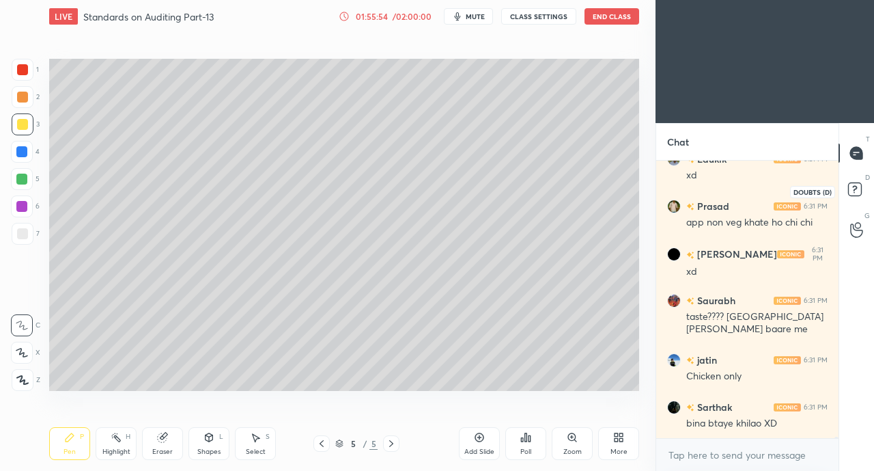
click at [866, 192] on icon at bounding box center [857, 191] width 25 height 25
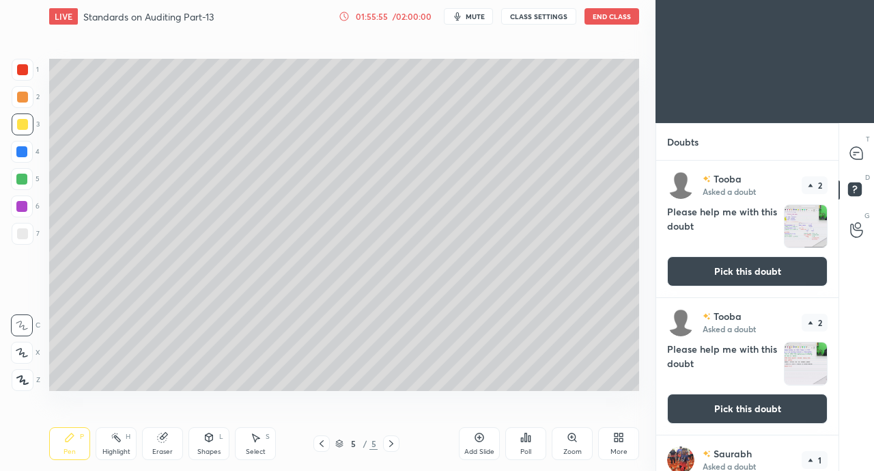
click at [762, 255] on div "Tooba Asked a doubt 2 Please help me with this doubt Pick this doubt" at bounding box center [747, 229] width 182 height 137
click at [751, 273] on button "Pick this doubt" at bounding box center [747, 271] width 161 height 30
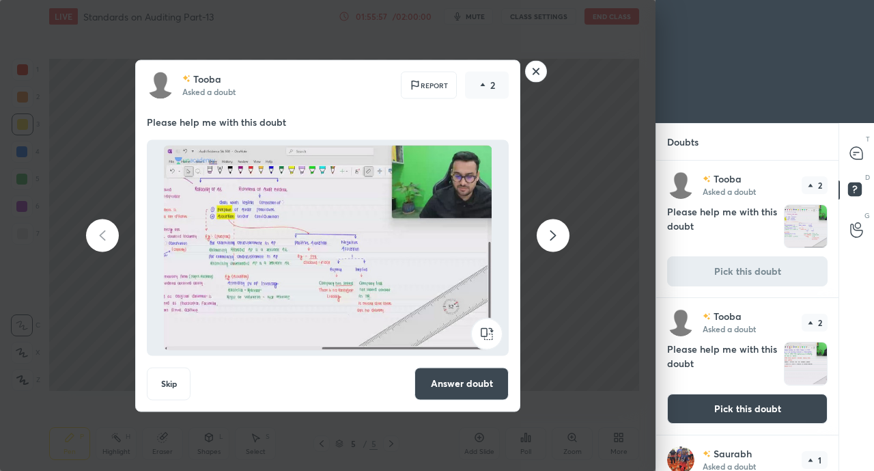
click at [540, 66] on rect at bounding box center [536, 71] width 21 height 21
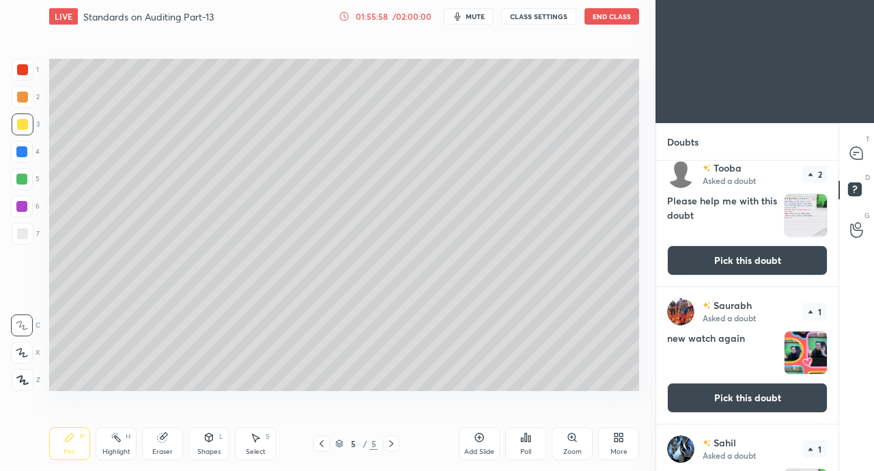
scroll to position [273, 0]
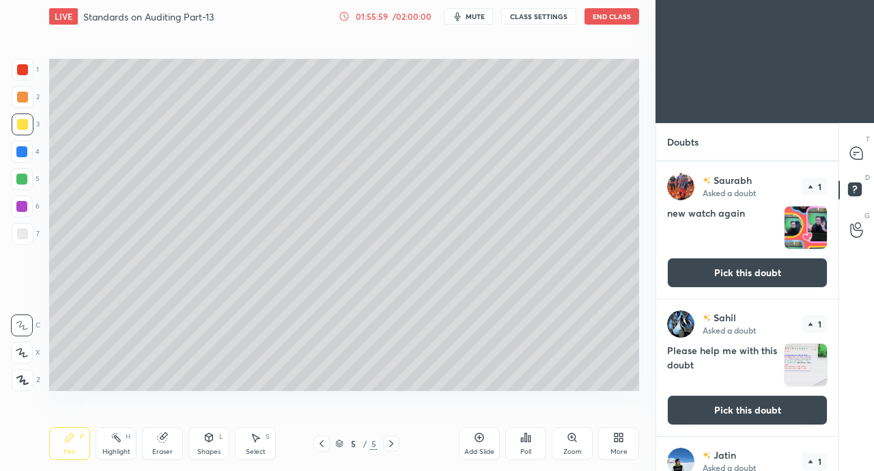
click at [785, 281] on button "Pick this doubt" at bounding box center [747, 273] width 161 height 30
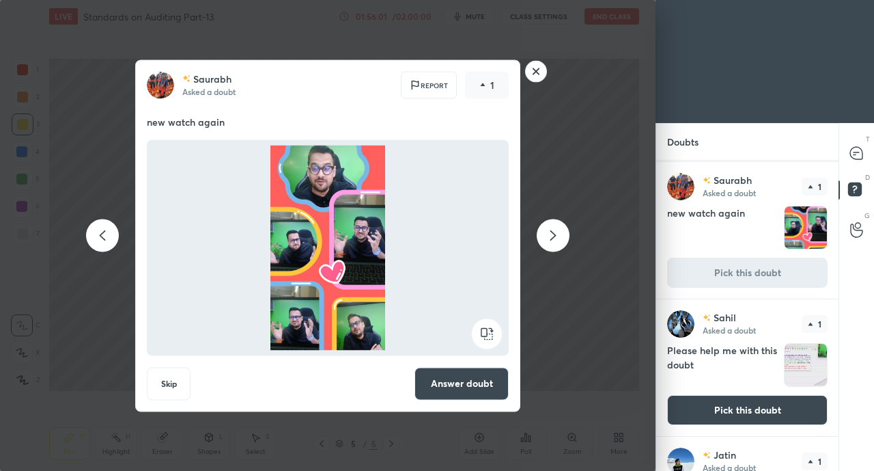
click at [482, 368] on button "Answer doubt" at bounding box center [462, 383] width 94 height 33
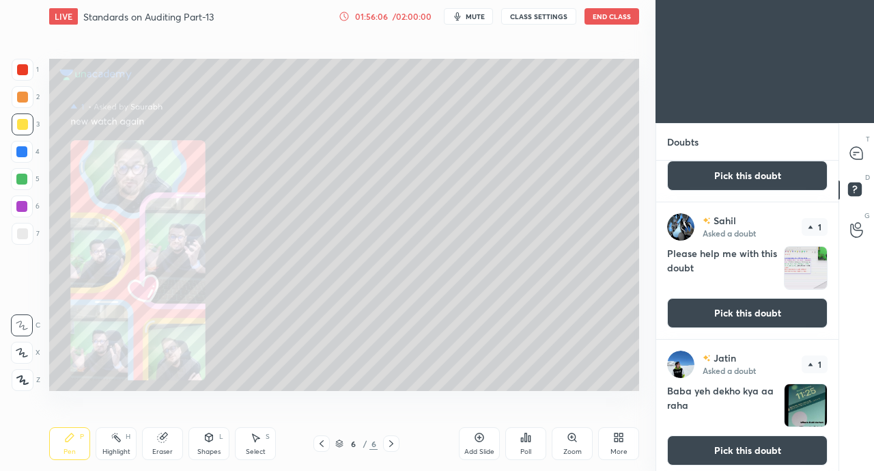
scroll to position [309, 0]
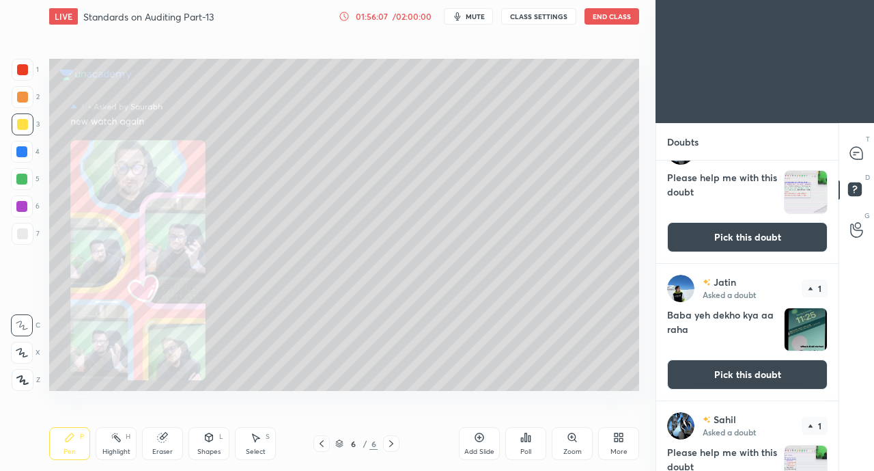
click at [754, 372] on button "Pick this doubt" at bounding box center [747, 374] width 161 height 30
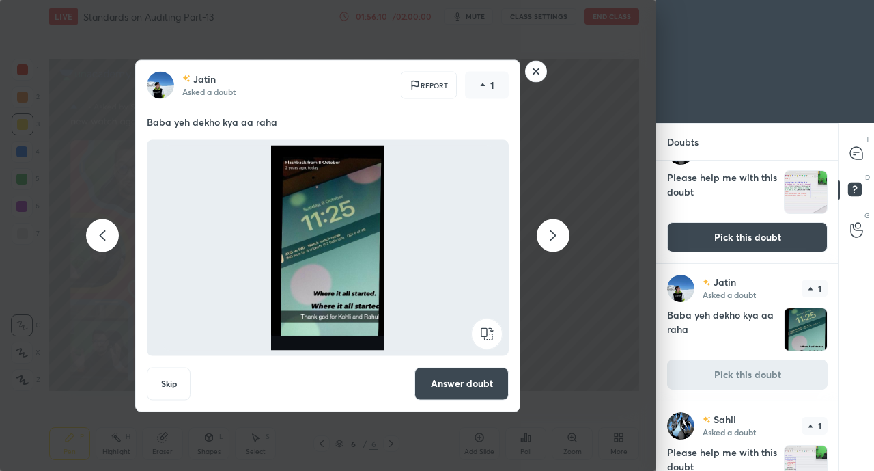
click at [546, 59] on div "[PERSON_NAME] Asked a doubt Report 1 Baba yeh dekho kya aa raha Skip Answer dou…" at bounding box center [328, 235] width 656 height 471
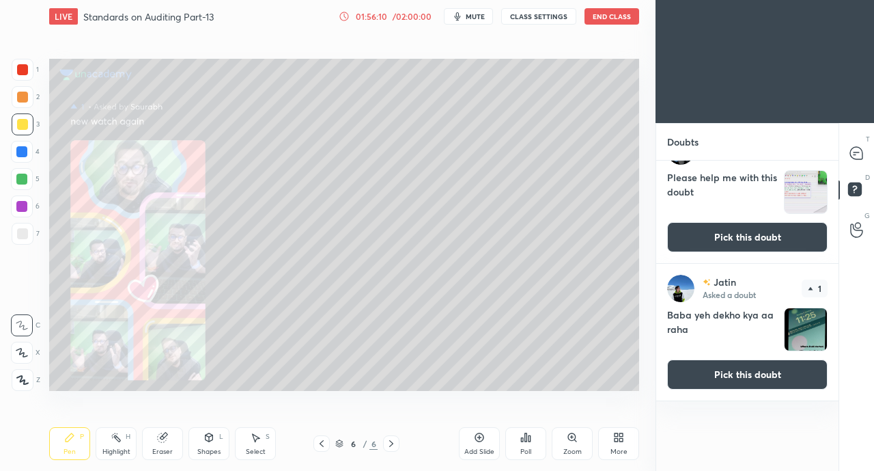
scroll to position [0, 0]
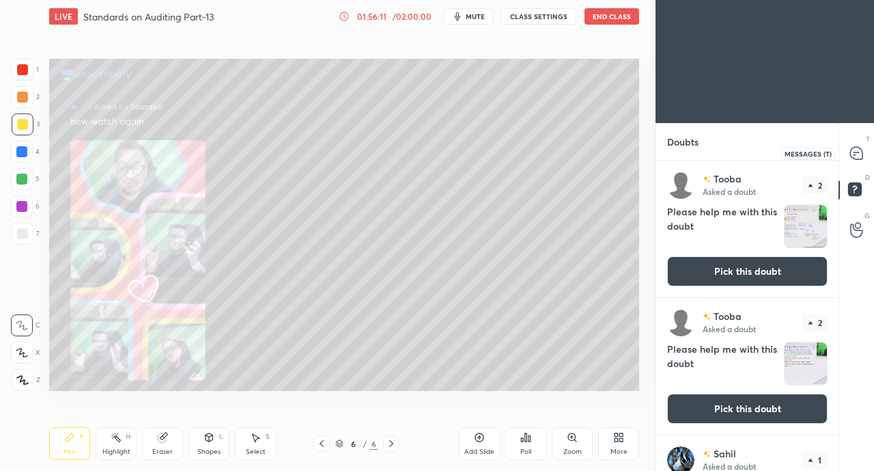
click at [858, 146] on icon at bounding box center [857, 153] width 14 height 14
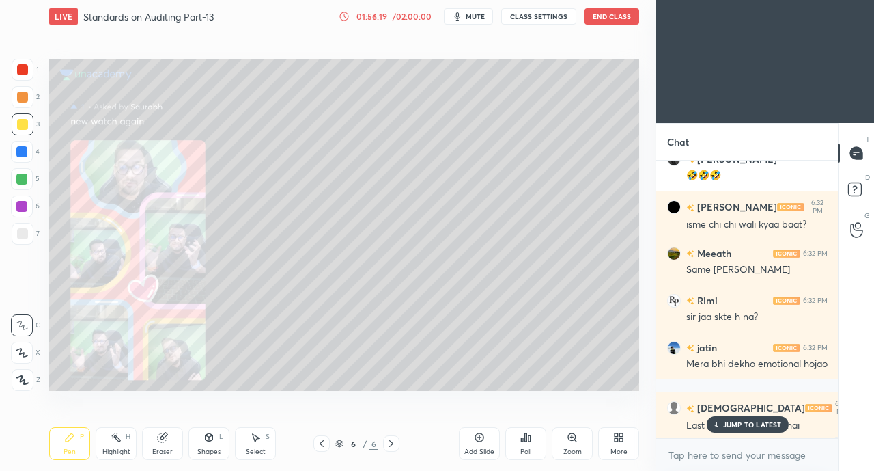
scroll to position [46463, 0]
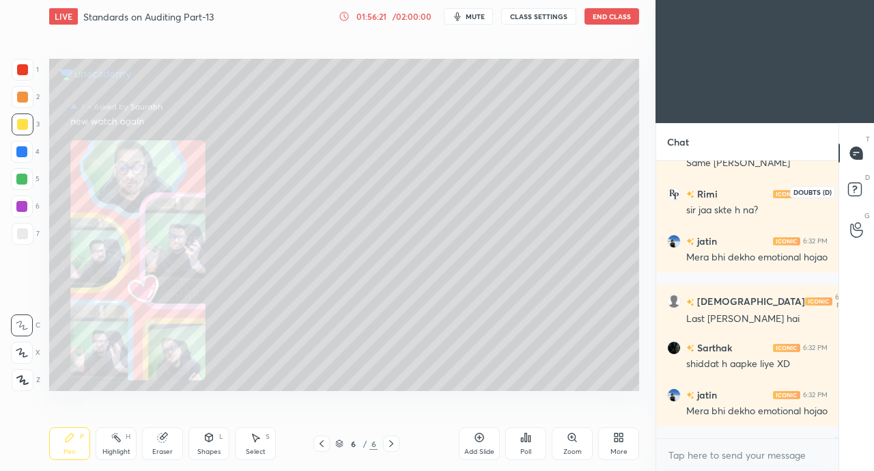
click at [855, 186] on icon at bounding box center [855, 188] width 5 height 5
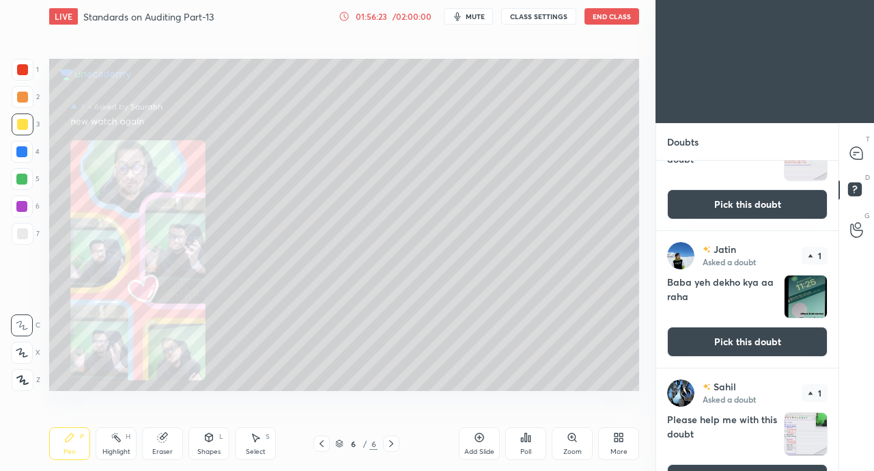
click at [735, 330] on button "Pick this doubt" at bounding box center [747, 342] width 161 height 30
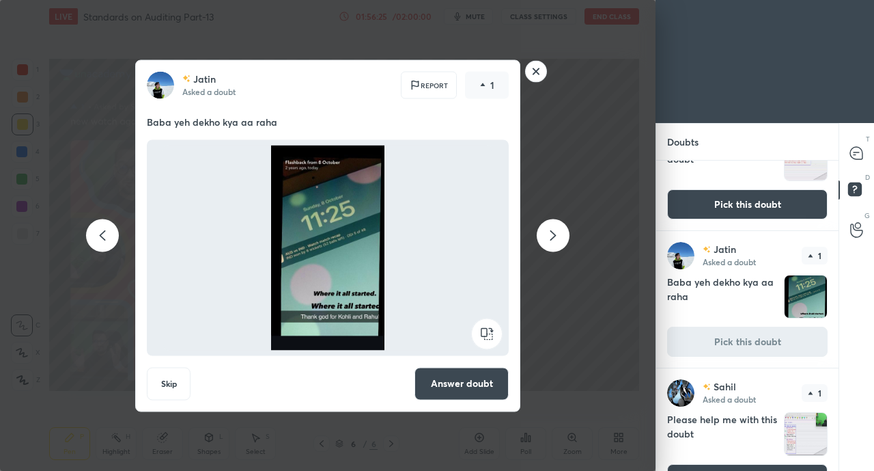
click at [500, 373] on button "Answer doubt" at bounding box center [462, 383] width 94 height 33
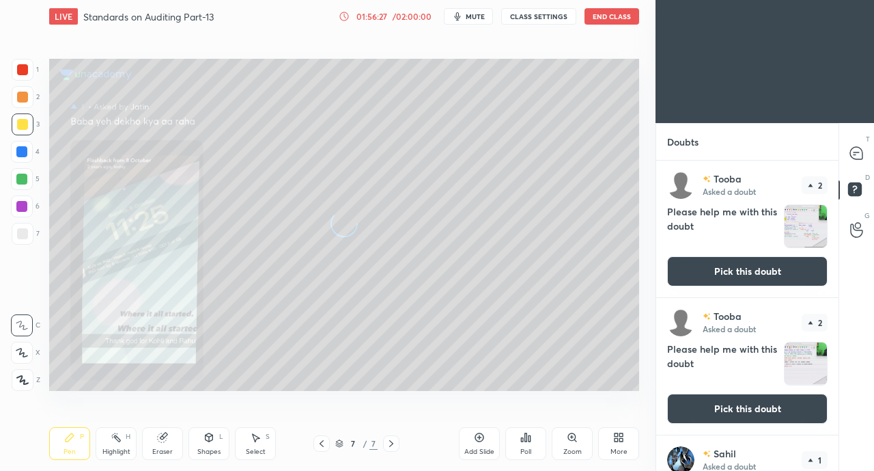
click at [802, 171] on div "Tooba Asked a doubt 2" at bounding box center [747, 184] width 161 height 27
click at [863, 161] on div at bounding box center [857, 153] width 27 height 25
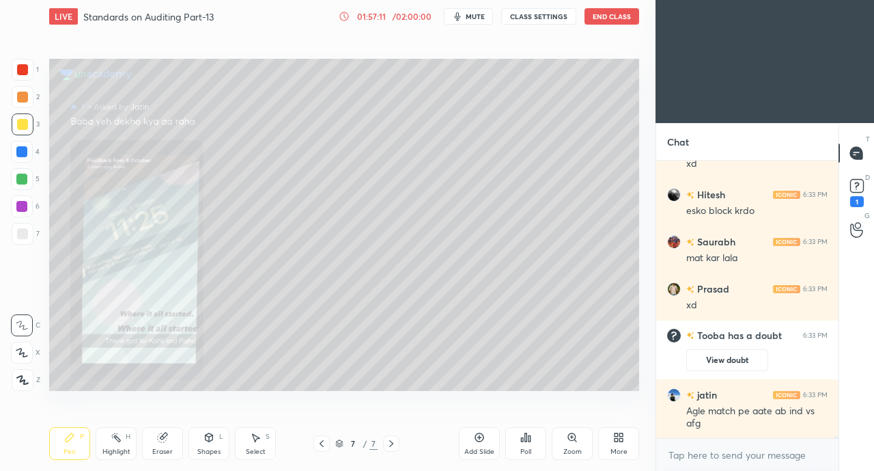
scroll to position [44873, 0]
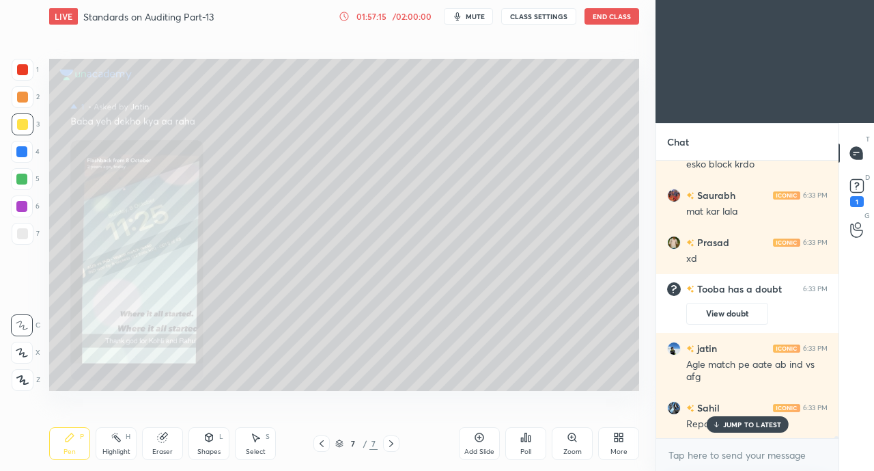
click at [738, 424] on p "JUMP TO LATEST" at bounding box center [752, 424] width 59 height 8
click at [867, 194] on div "1" at bounding box center [857, 191] width 27 height 25
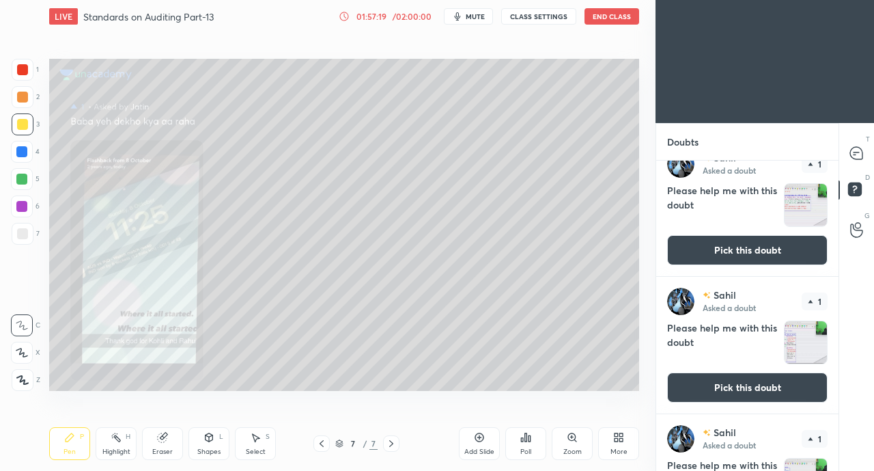
scroll to position [415, 0]
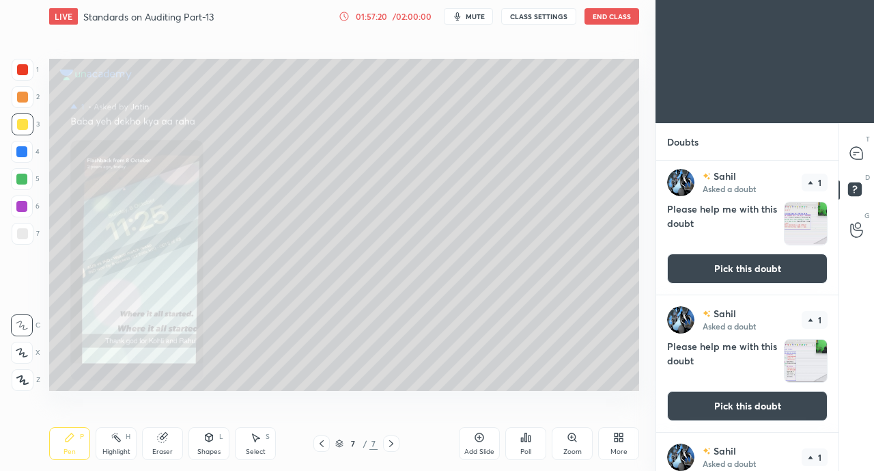
click at [868, 152] on div at bounding box center [857, 153] width 27 height 25
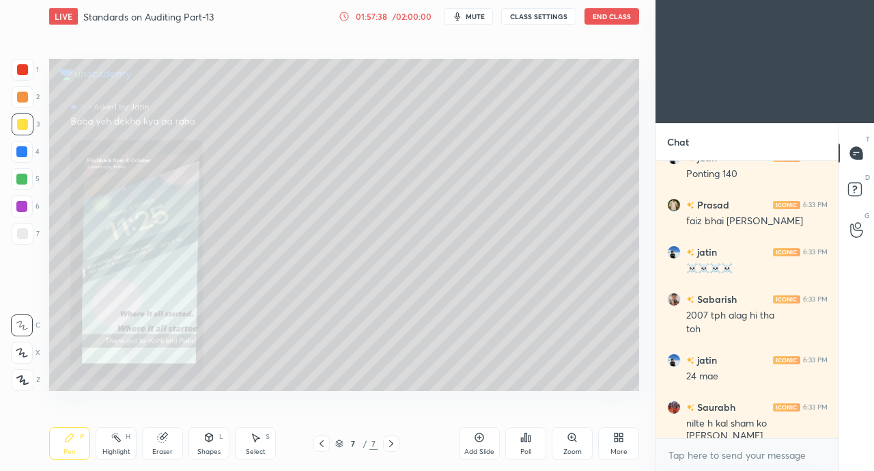
scroll to position [45474, 0]
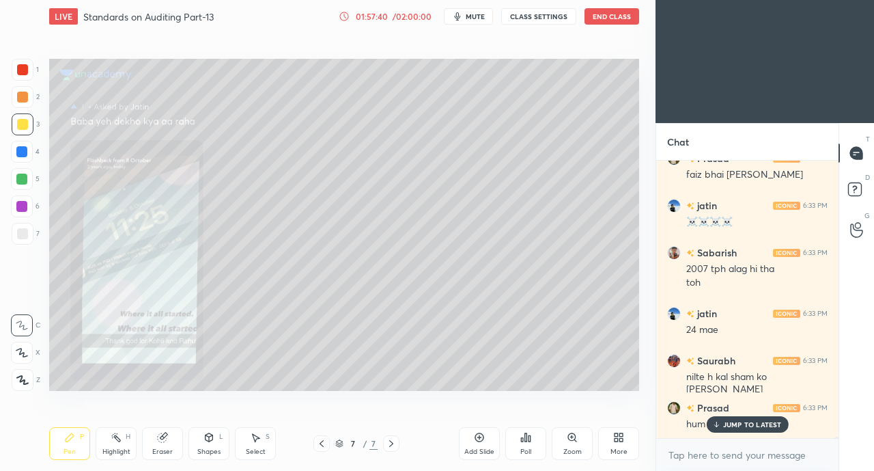
click at [745, 420] on p "JUMP TO LATEST" at bounding box center [752, 424] width 59 height 8
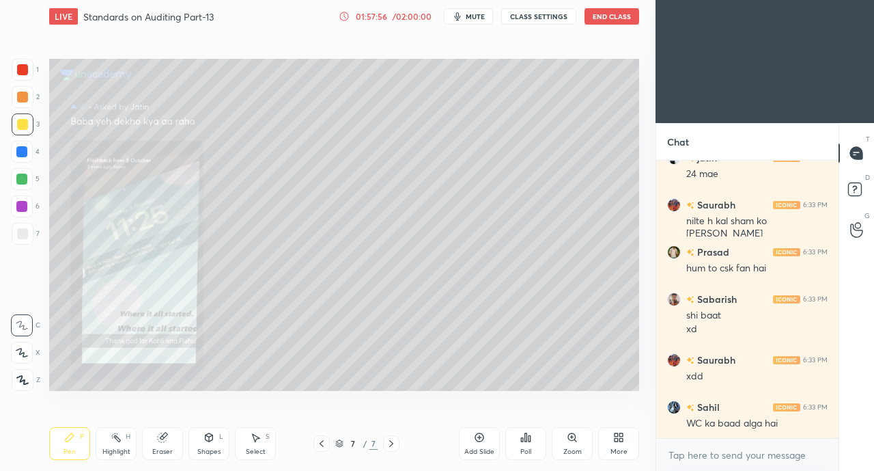
scroll to position [45676, 0]
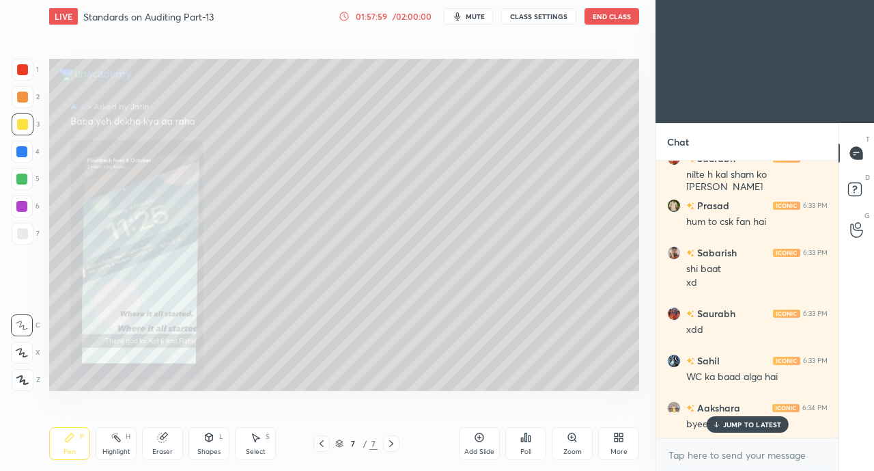
click at [746, 425] on p "JUMP TO LATEST" at bounding box center [752, 424] width 59 height 8
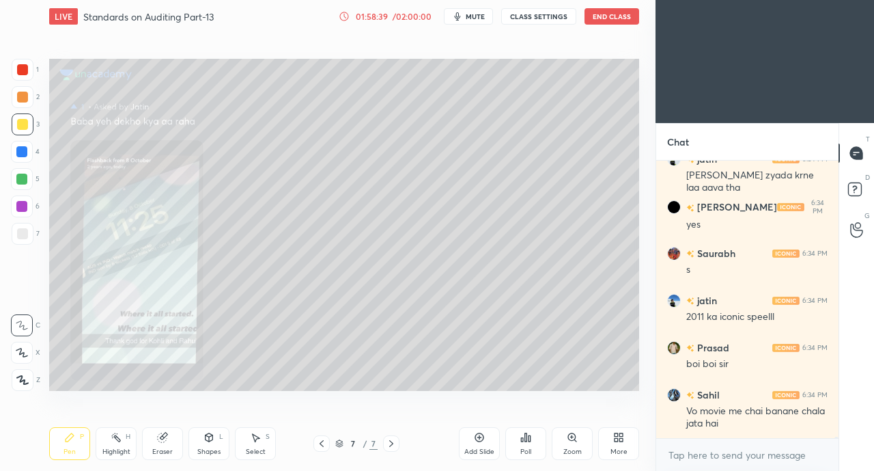
scroll to position [46266, 0]
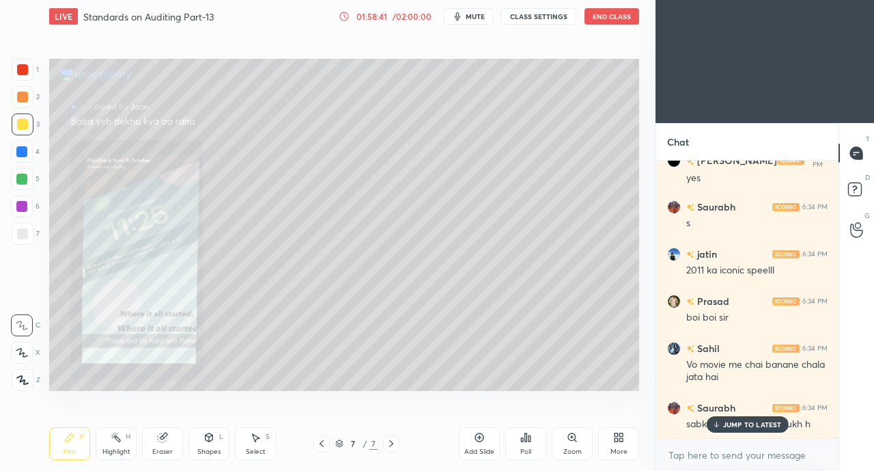
click at [756, 418] on div "JUMP TO LATEST" at bounding box center [747, 424] width 82 height 16
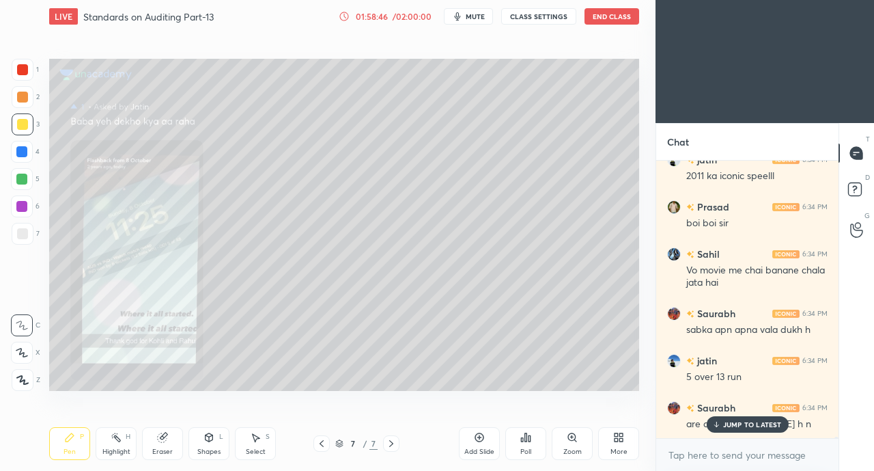
scroll to position [46409, 0]
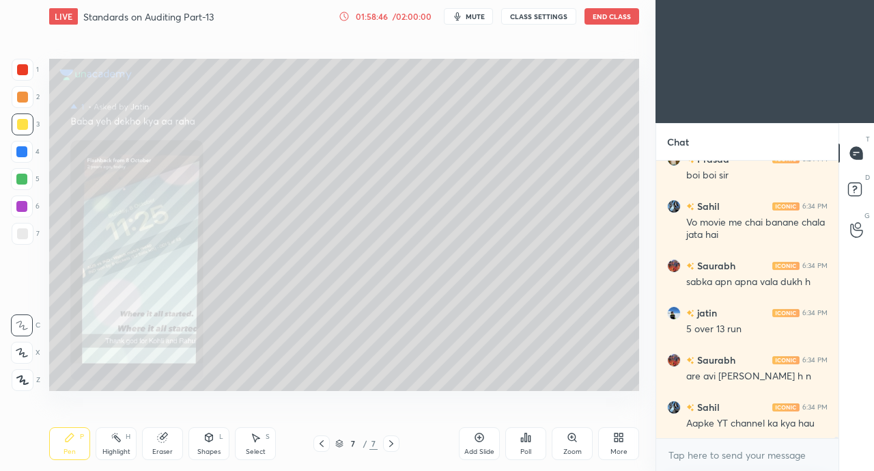
click at [731, 424] on div "Aapke YT channel ka kya hau" at bounding box center [757, 424] width 141 height 14
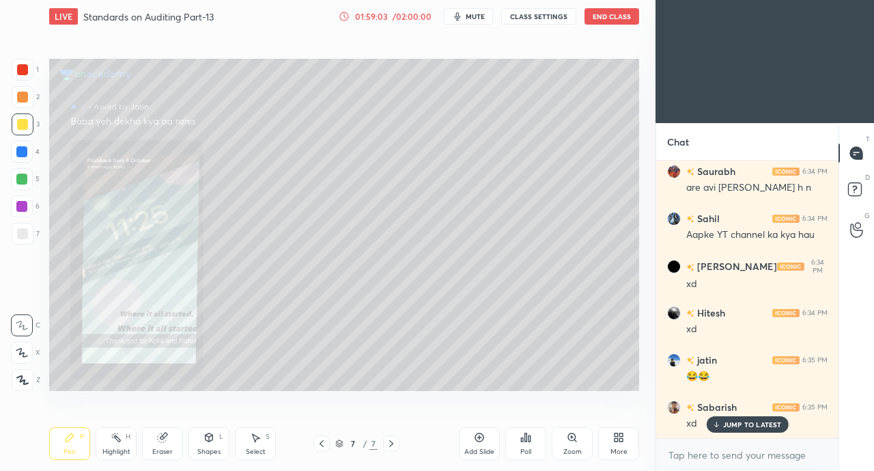
scroll to position [46644, 0]
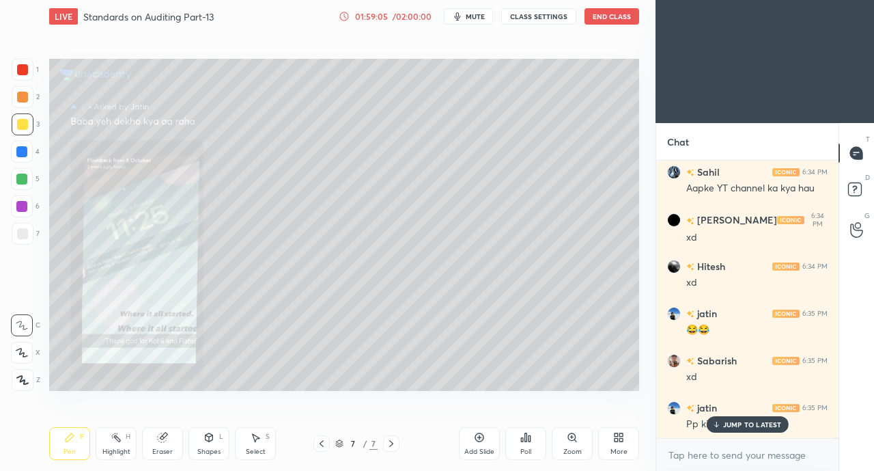
click at [746, 421] on p "JUMP TO LATEST" at bounding box center [752, 424] width 59 height 8
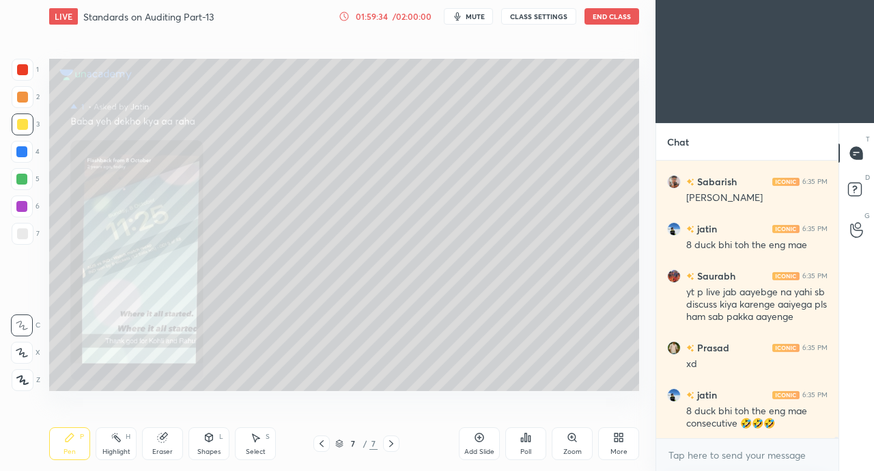
scroll to position [46977, 0]
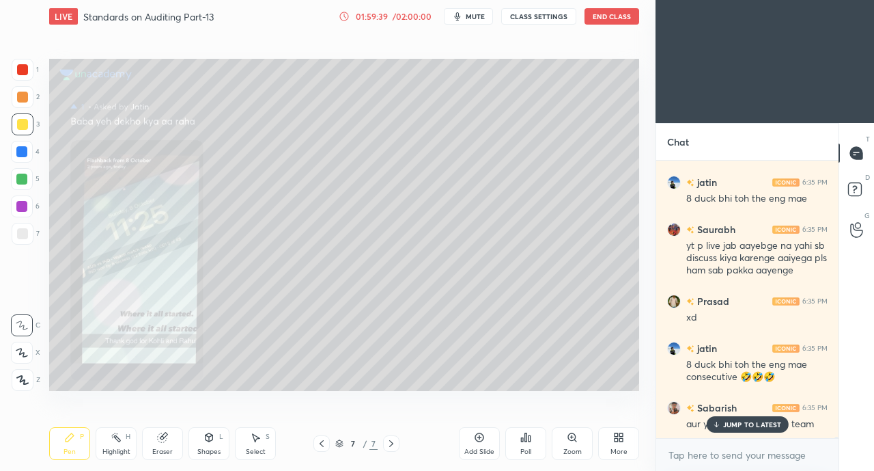
click at [751, 424] on p "JUMP TO LATEST" at bounding box center [752, 424] width 59 height 8
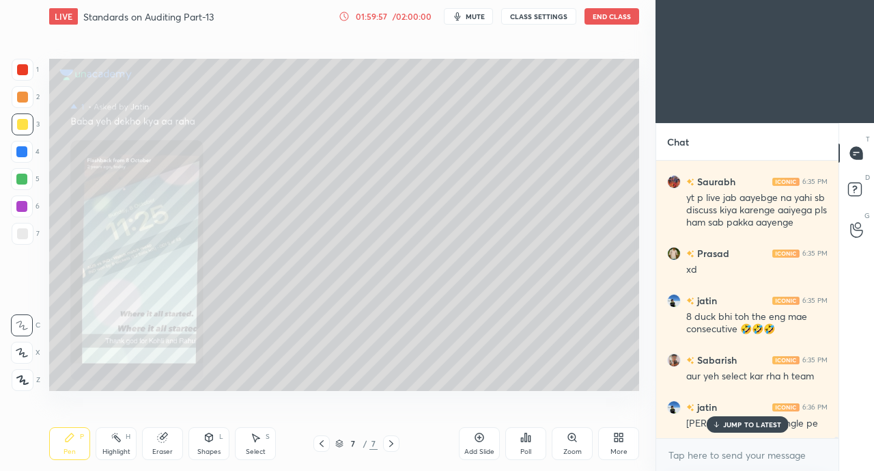
scroll to position [47071, 0]
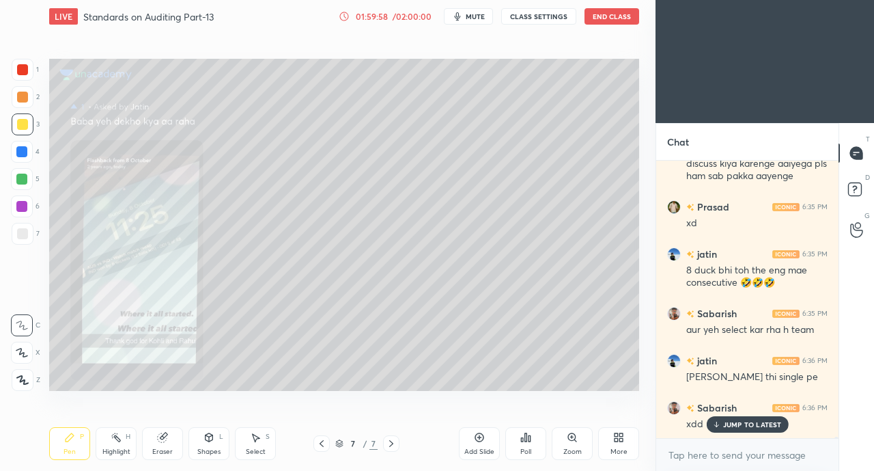
click at [743, 418] on div "JUMP TO LATEST" at bounding box center [747, 424] width 82 height 16
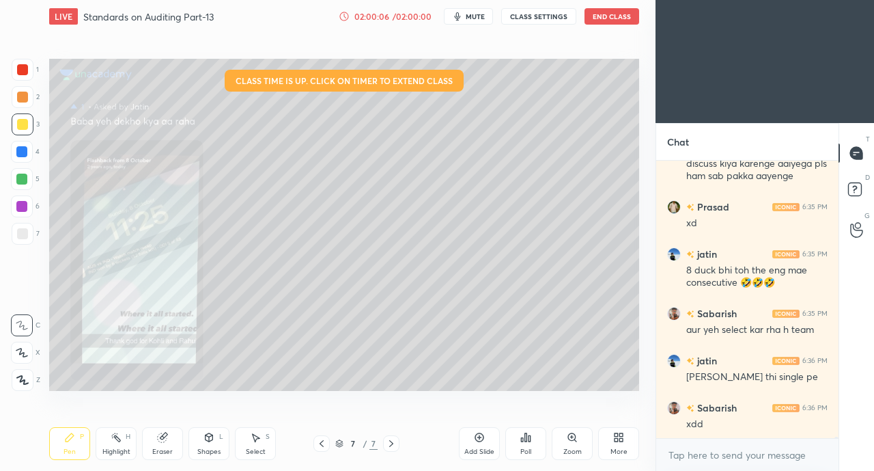
scroll to position [47119, 0]
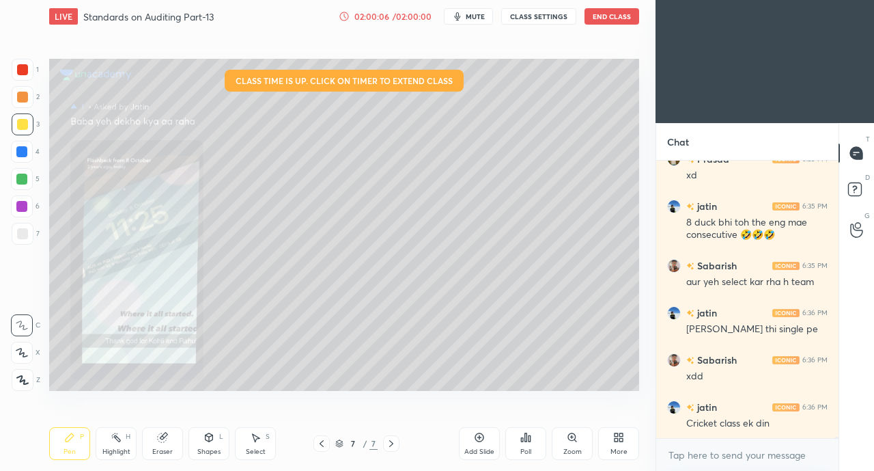
click at [611, 18] on button "End Class" at bounding box center [612, 16] width 55 height 16
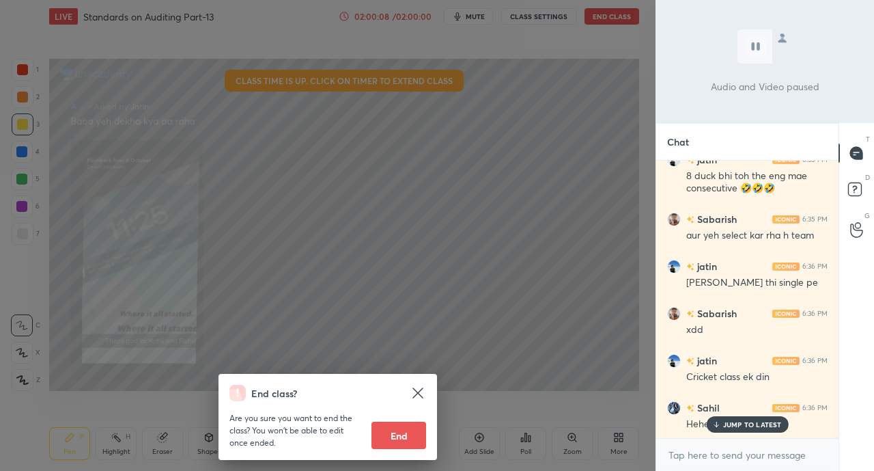
scroll to position [47260, 0]
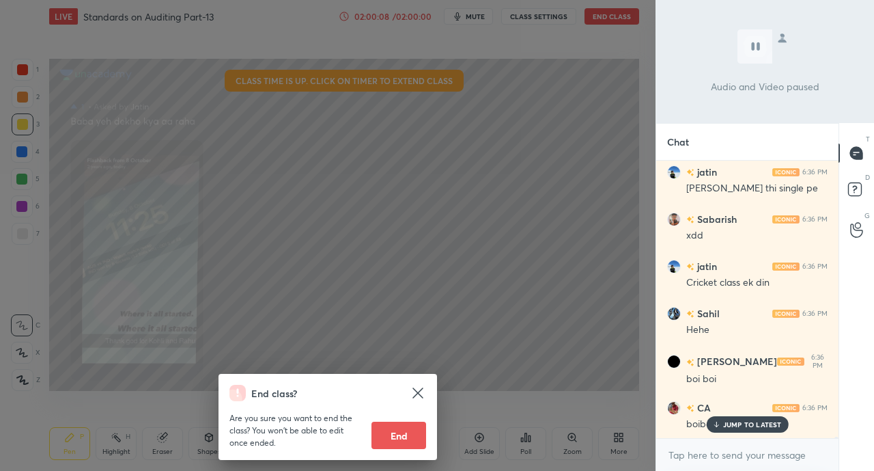
click at [415, 427] on button "End" at bounding box center [399, 434] width 55 height 27
type textarea "x"
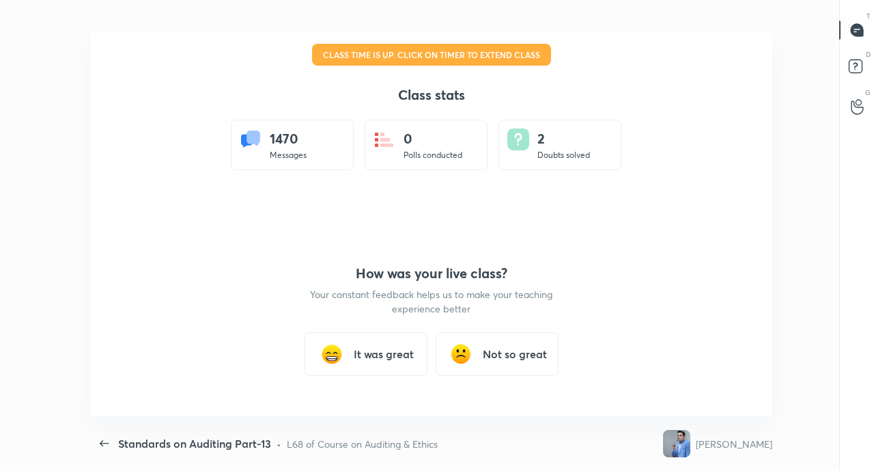
scroll to position [67928, 67461]
